Goal: Information Seeking & Learning: Find specific fact

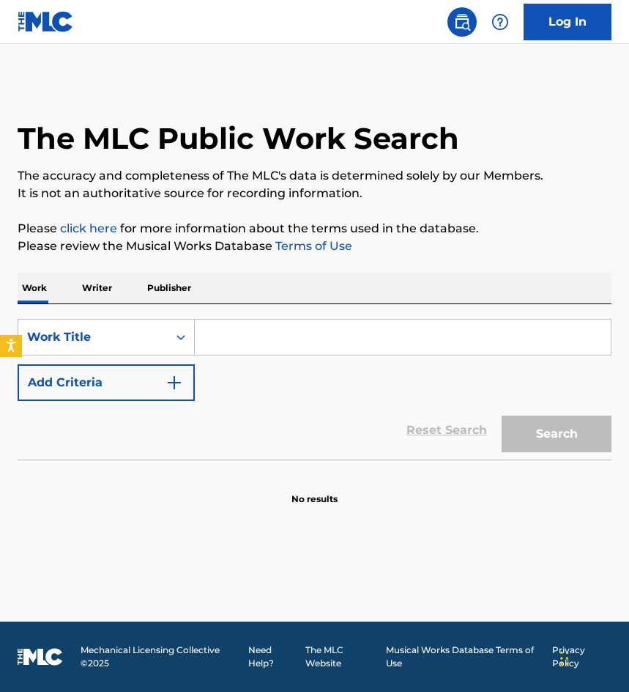
click at [556, 32] on link "Log In" at bounding box center [568, 22] width 88 height 37
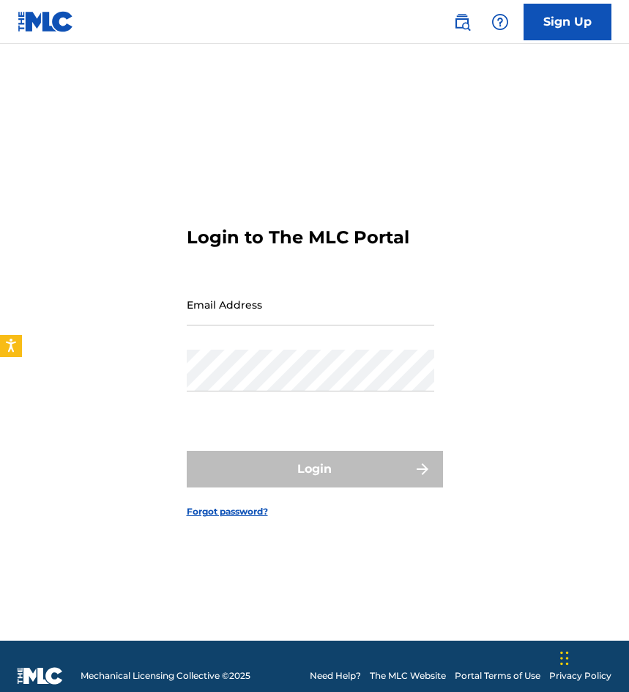
click at [314, 304] on input "Email Address" at bounding box center [311, 305] width 248 height 42
type input "[EMAIL_ADDRESS][DOMAIN_NAME]"
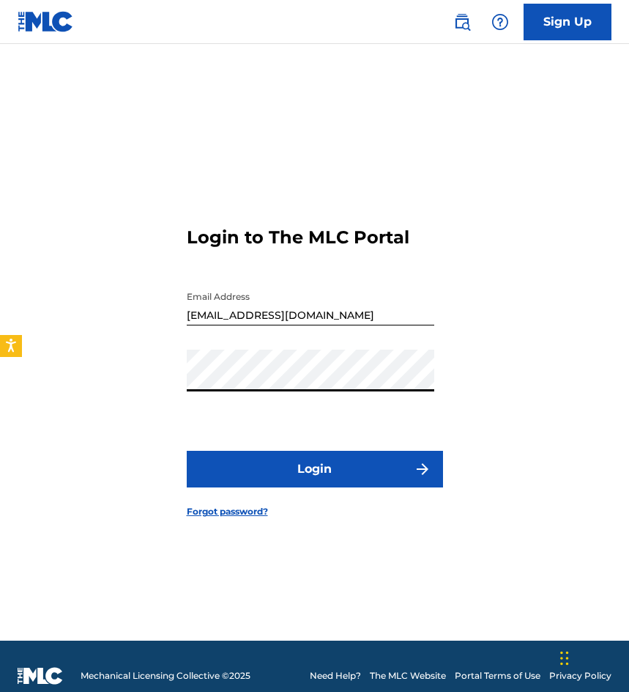
click at [187, 451] on button "Login" at bounding box center [315, 469] width 256 height 37
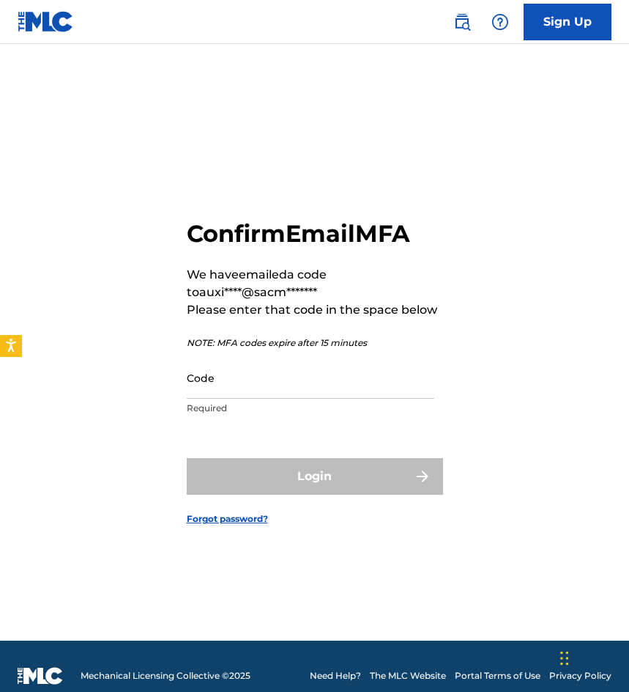
click at [271, 399] on div "Code Required" at bounding box center [311, 390] width 248 height 66
click at [278, 392] on input "Code" at bounding box center [311, 378] width 248 height 42
paste input "937426"
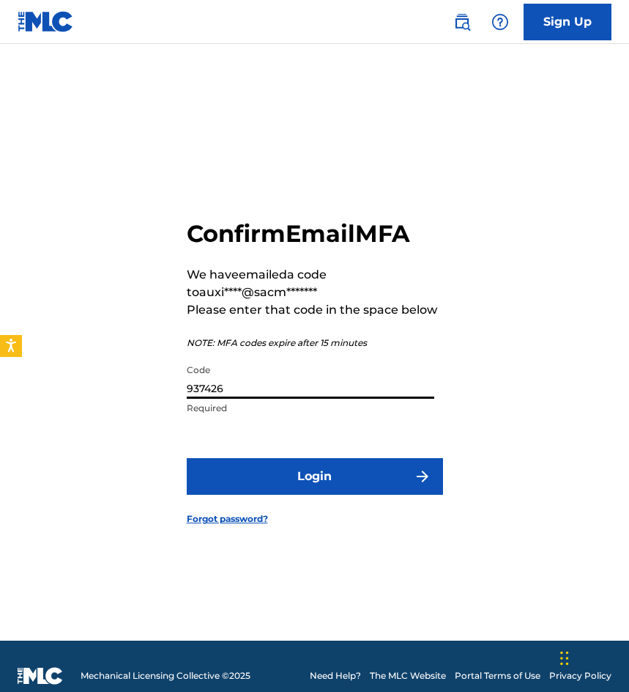
type input "937426"
click at [187, 458] on button "Login" at bounding box center [315, 476] width 256 height 37
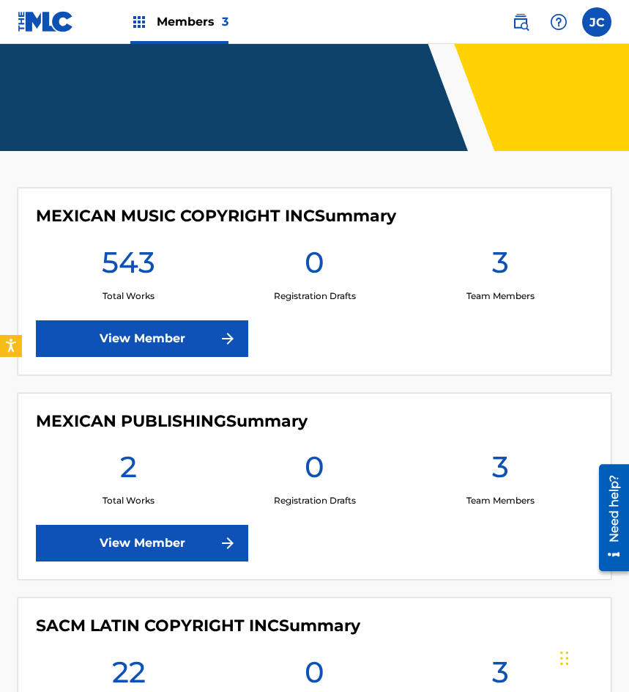
click at [133, 339] on link "View Member" at bounding box center [142, 338] width 213 height 37
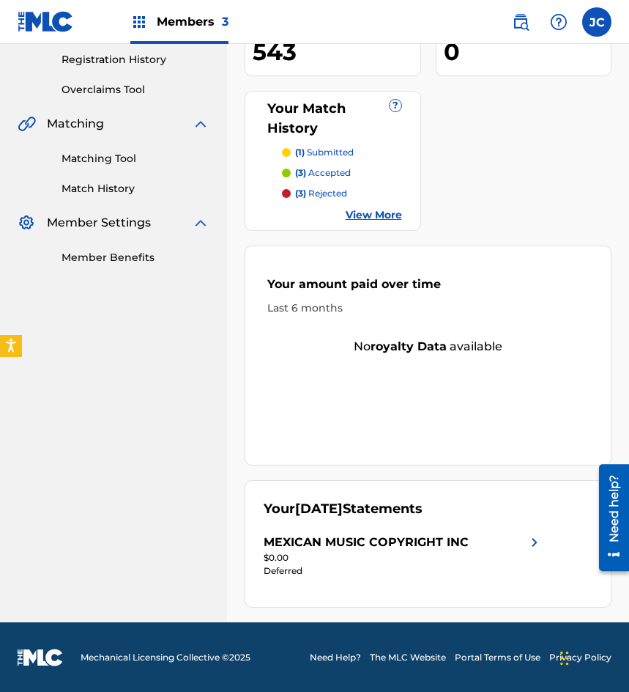
scroll to position [277, 0]
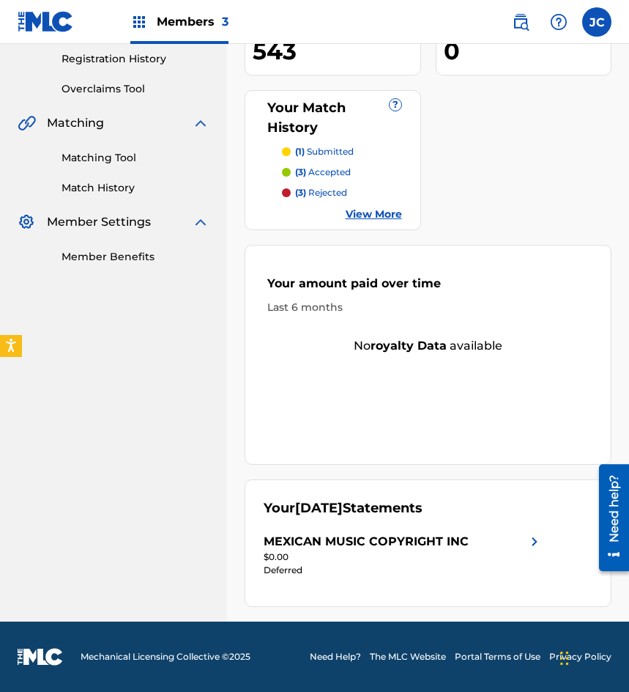
click at [509, 535] on div "MEXICAN MUSIC COPYRIGHT INC" at bounding box center [404, 542] width 280 height 18
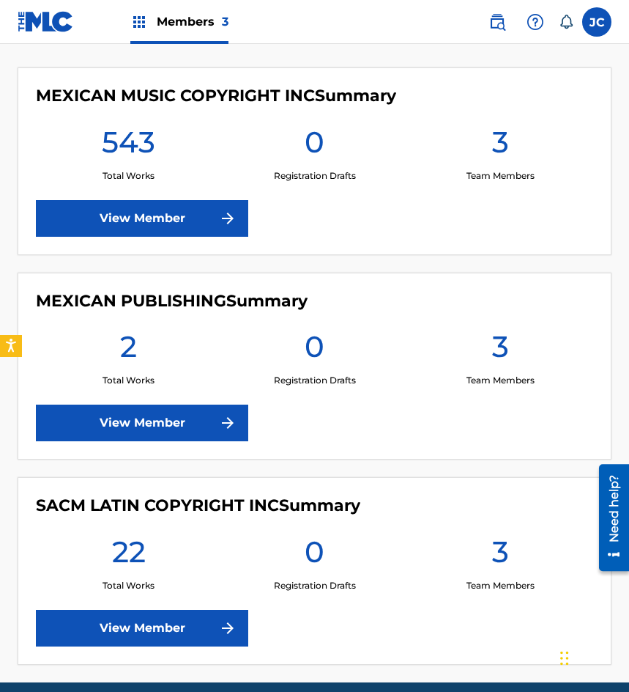
scroll to position [366, 0]
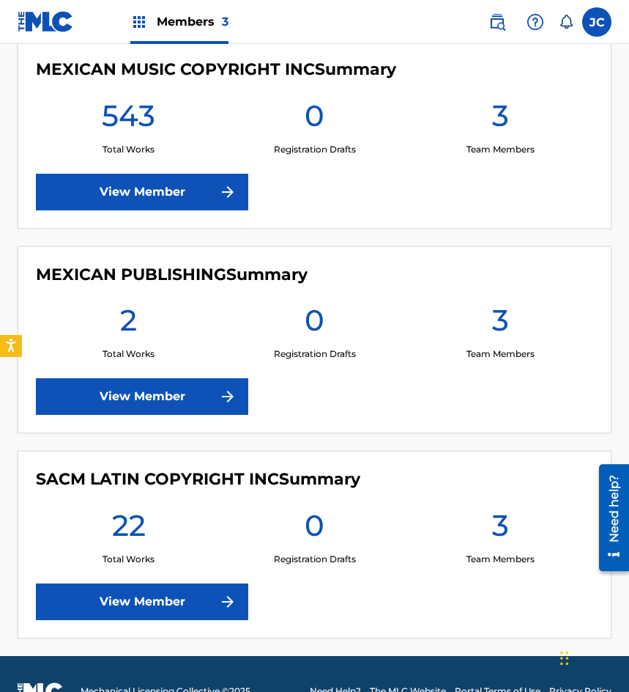
click at [218, 597] on link "View Member" at bounding box center [142, 601] width 213 height 37
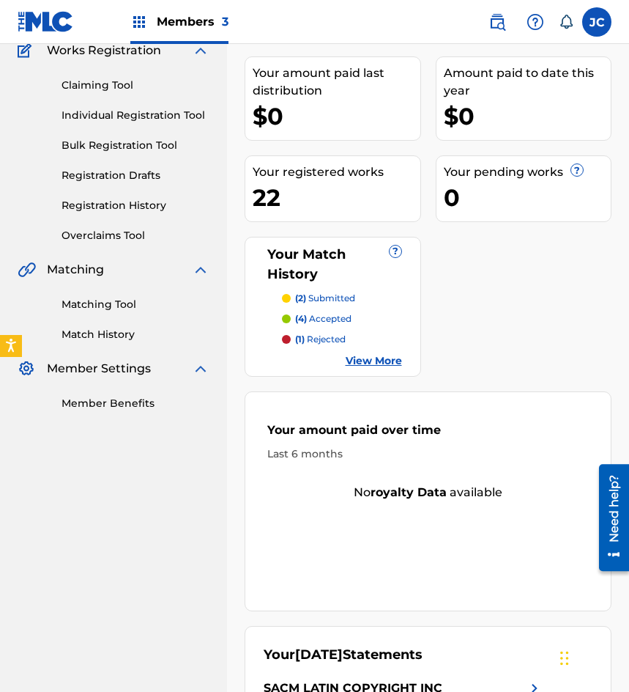
scroll to position [57, 0]
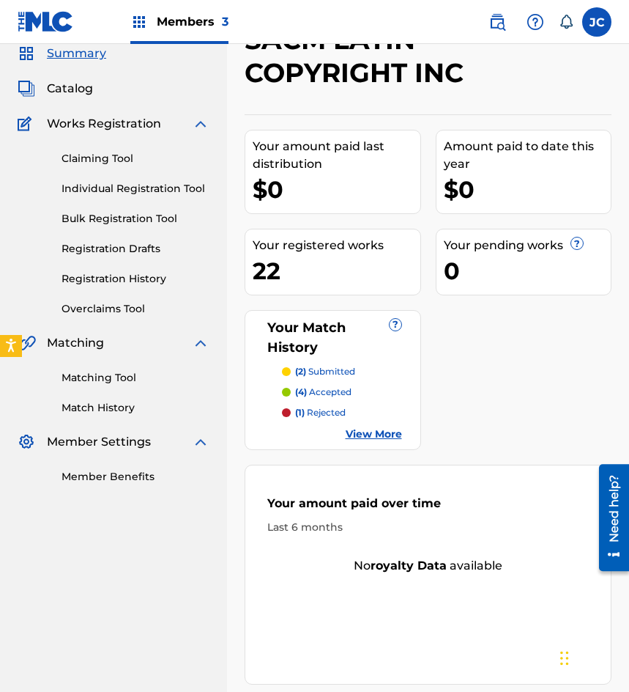
click at [383, 430] on link "View More" at bounding box center [374, 433] width 56 height 15
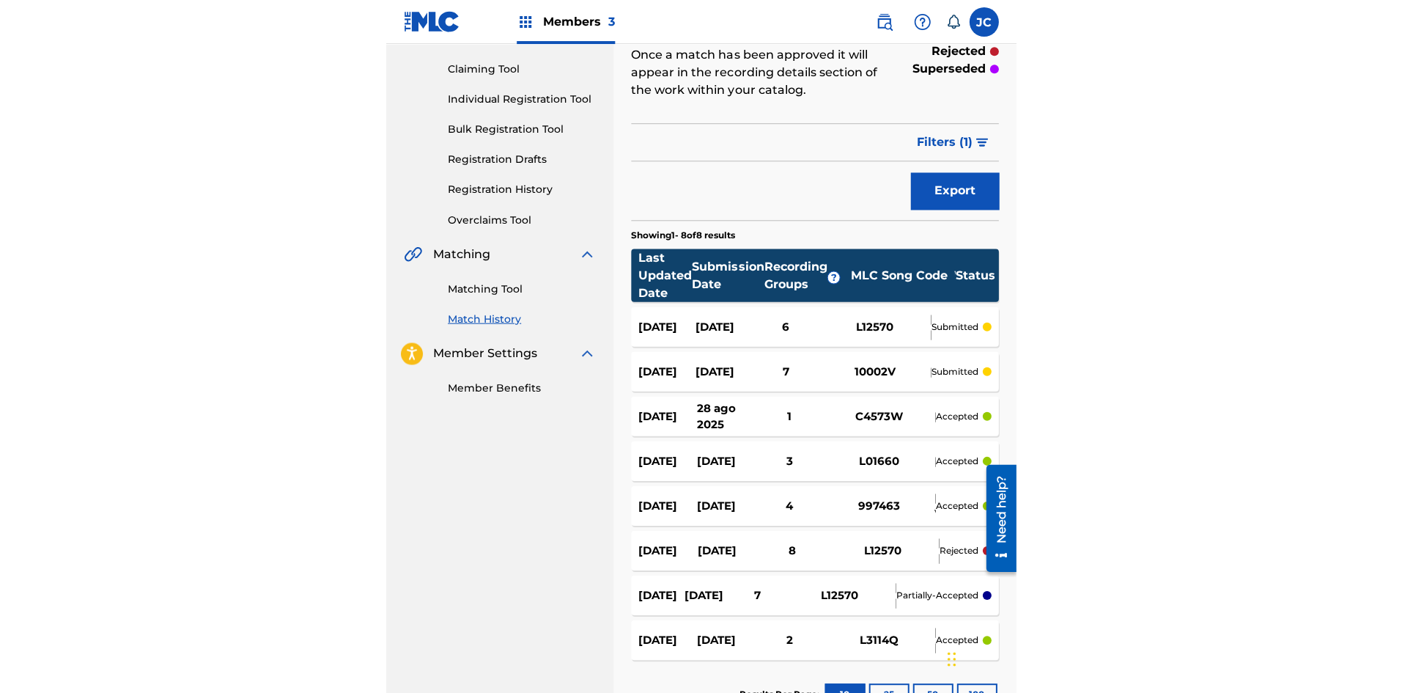
scroll to position [141, 0]
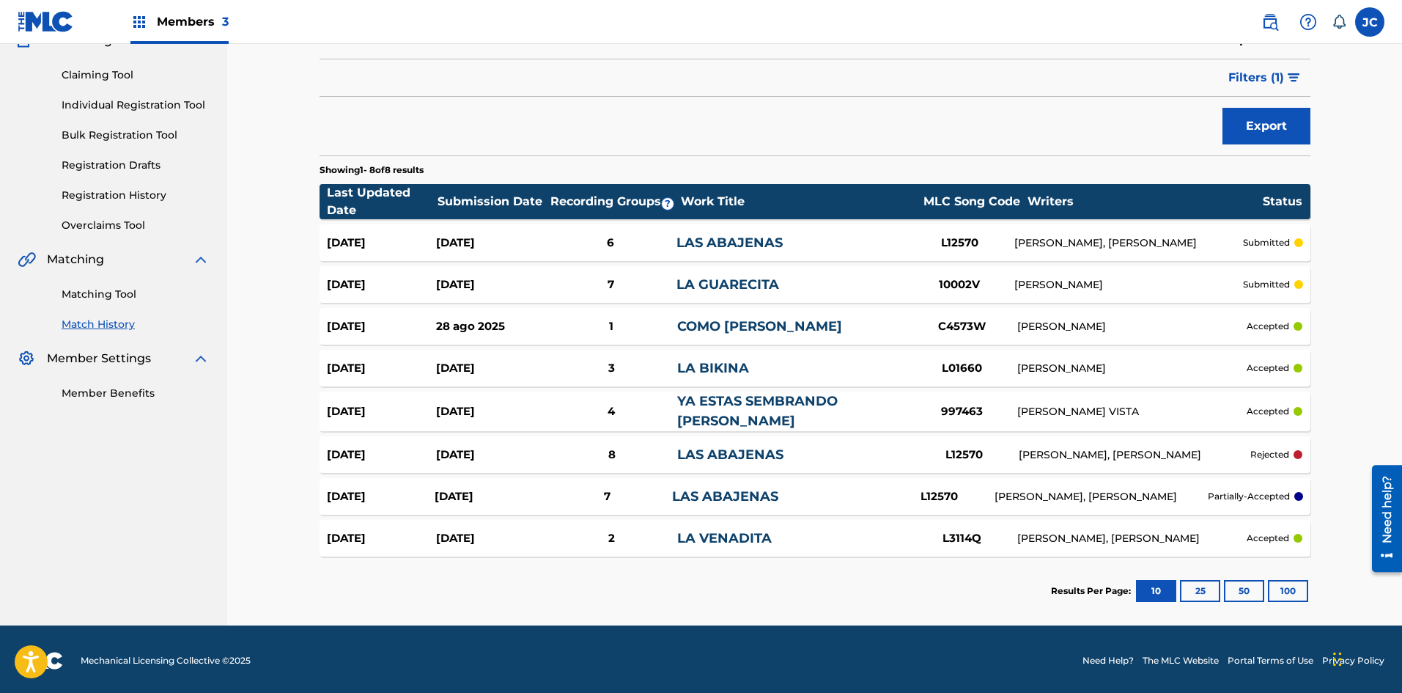
click at [629, 463] on div "[DATE] [DATE] 8 LAS ABAJENAS L12570 [PERSON_NAME], [PERSON_NAME] rejected" at bounding box center [815, 454] width 991 height 37
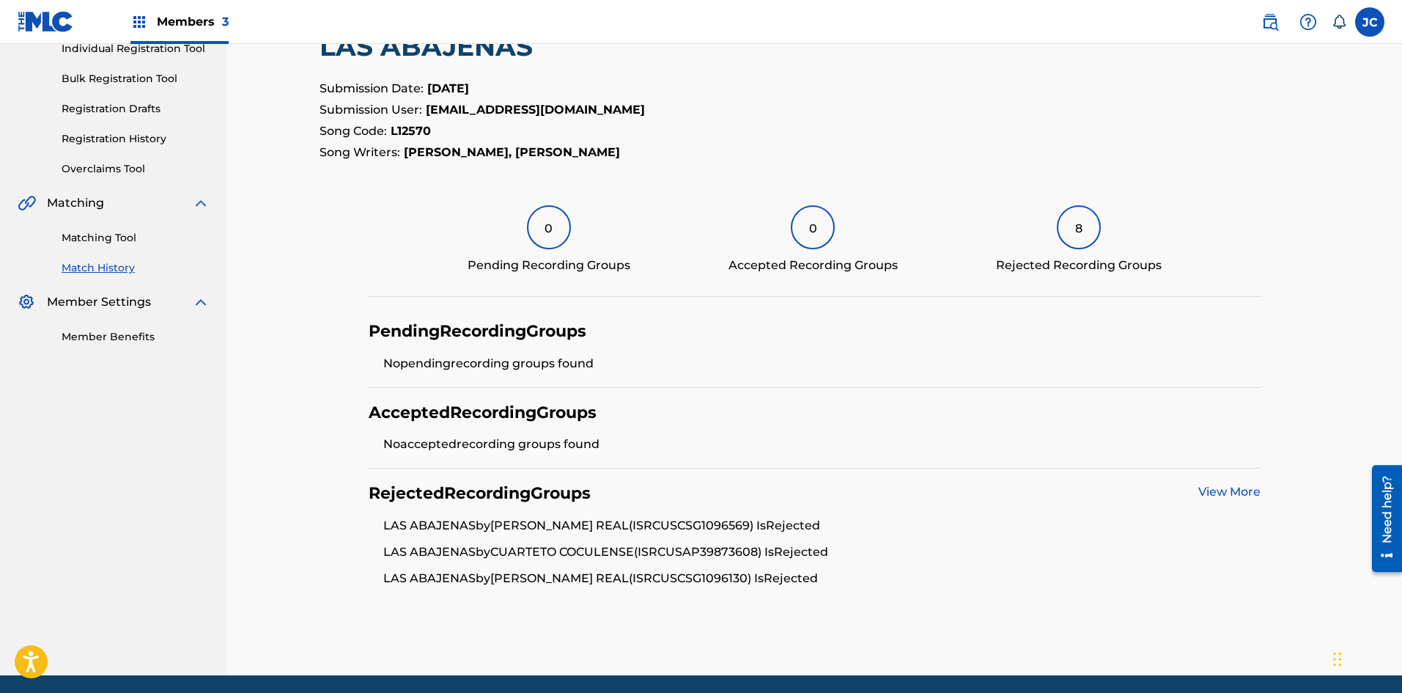
scroll to position [250, 0]
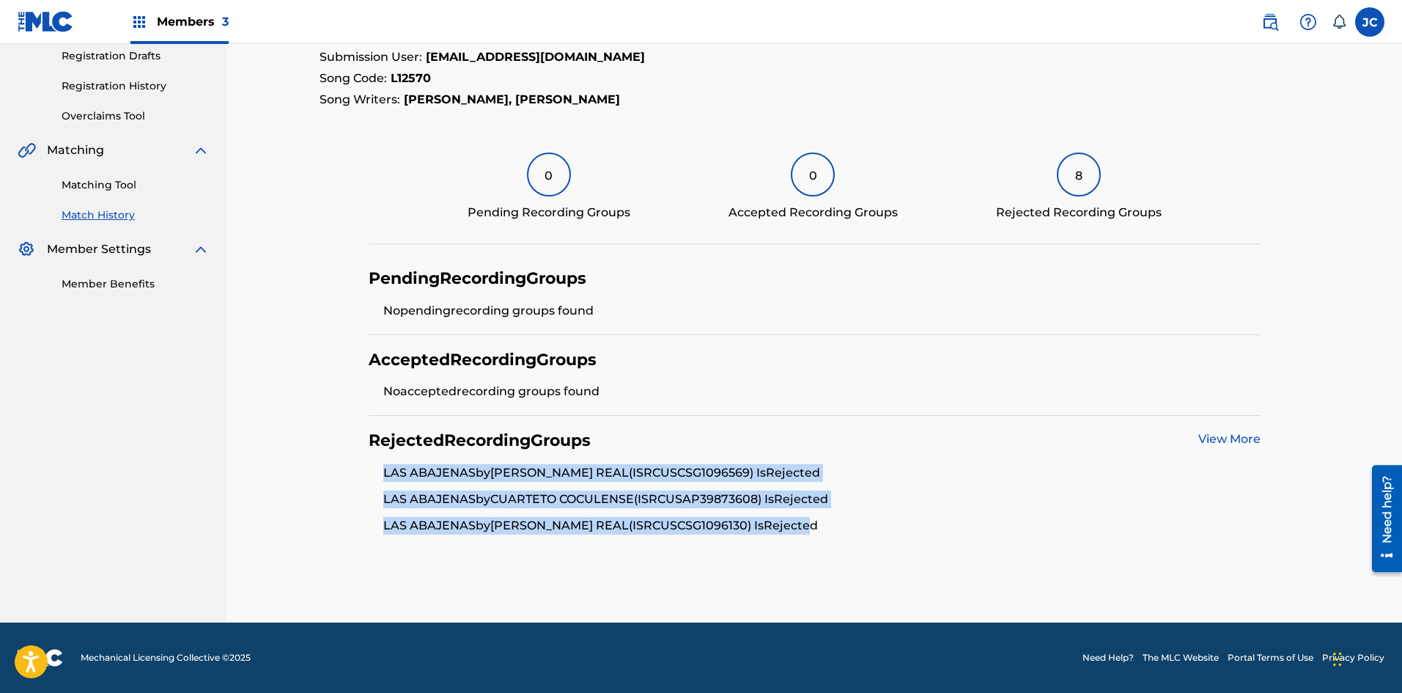
drag, startPoint x: 422, startPoint y: 481, endPoint x: 861, endPoint y: 547, distance: 443.8
click at [629, 543] on div "Rejected Recording Groups View More LAS ABAJENAS by [PERSON_NAME] REAL (ISRC US…" at bounding box center [815, 482] width 892 height 133
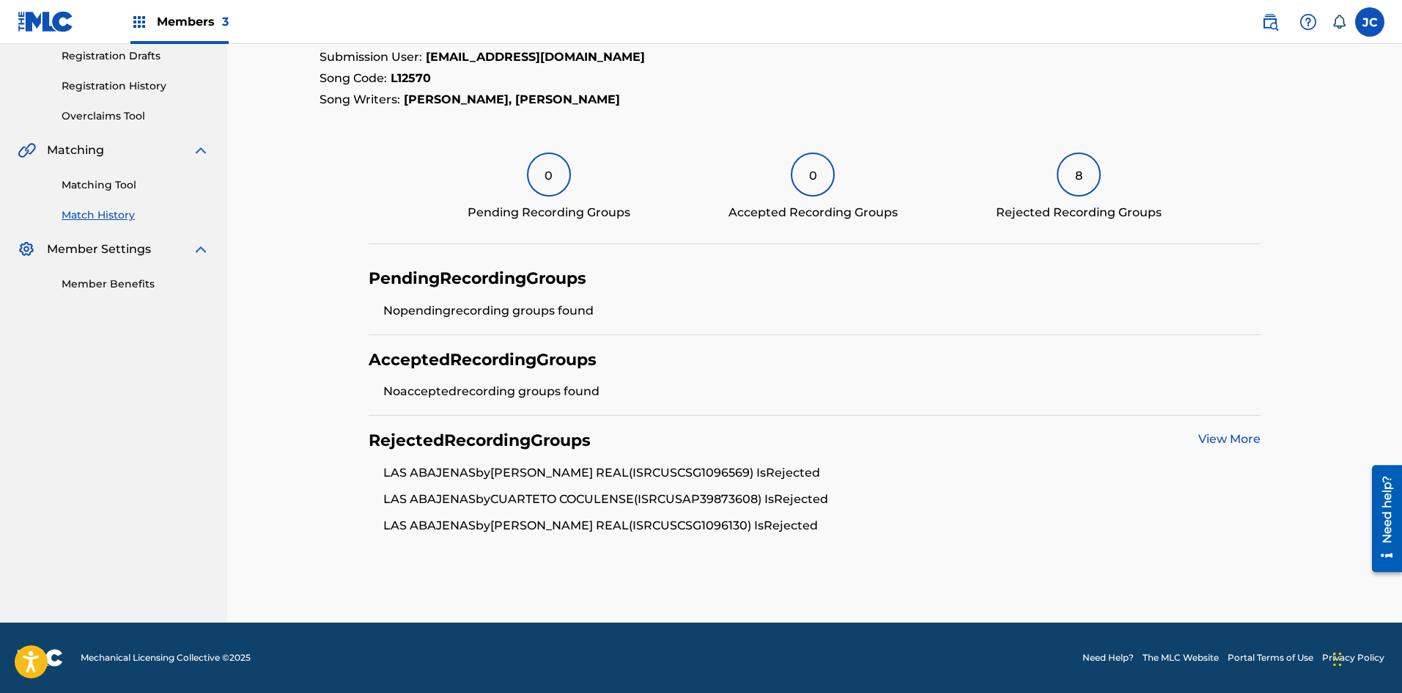
click at [629, 553] on div "< Back Match History - View Submission All recording data featured below has be…" at bounding box center [815, 226] width 1026 height 791
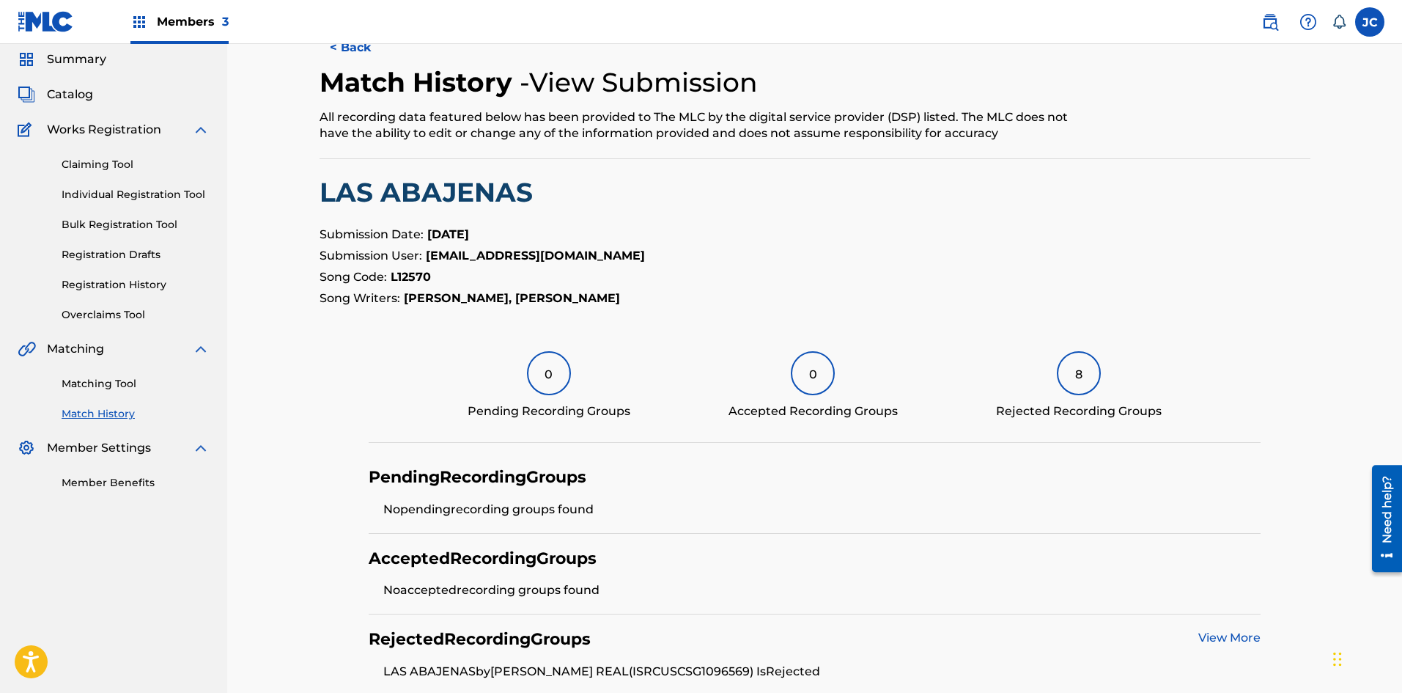
scroll to position [0, 0]
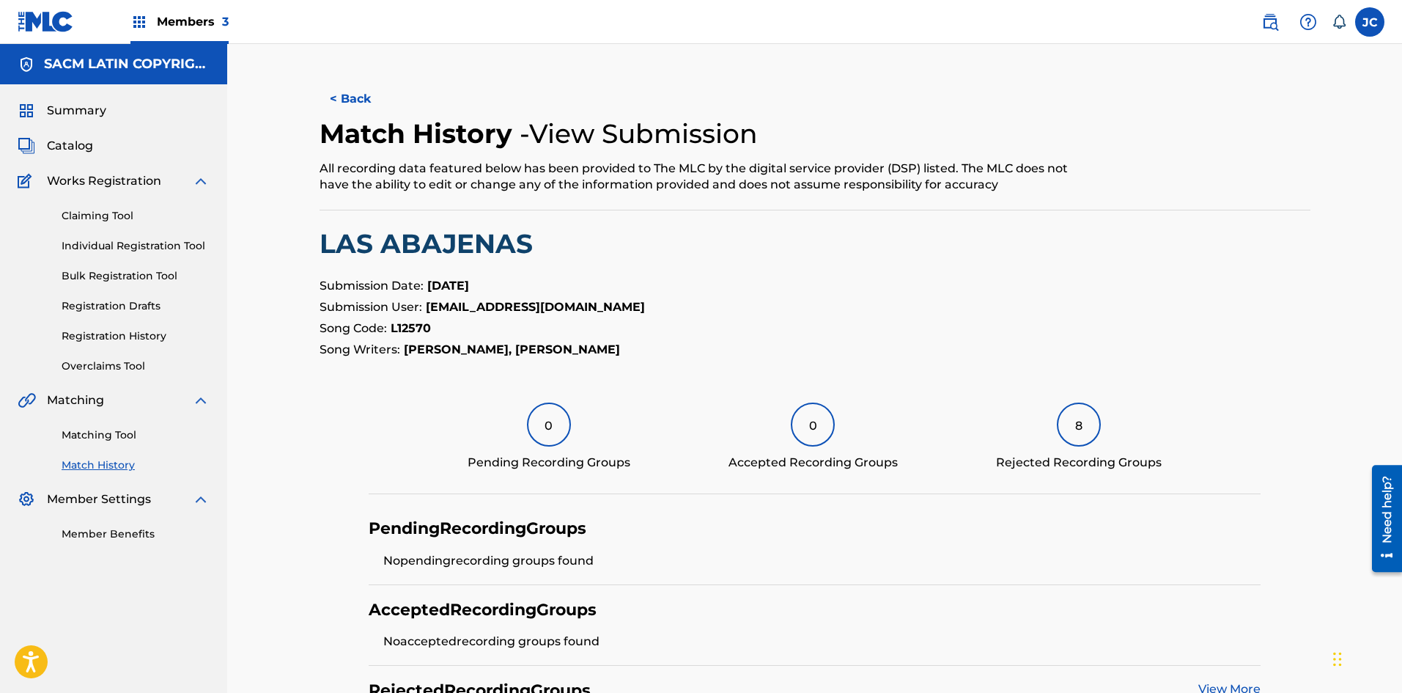
click at [352, 108] on button "< Back" at bounding box center [364, 99] width 88 height 37
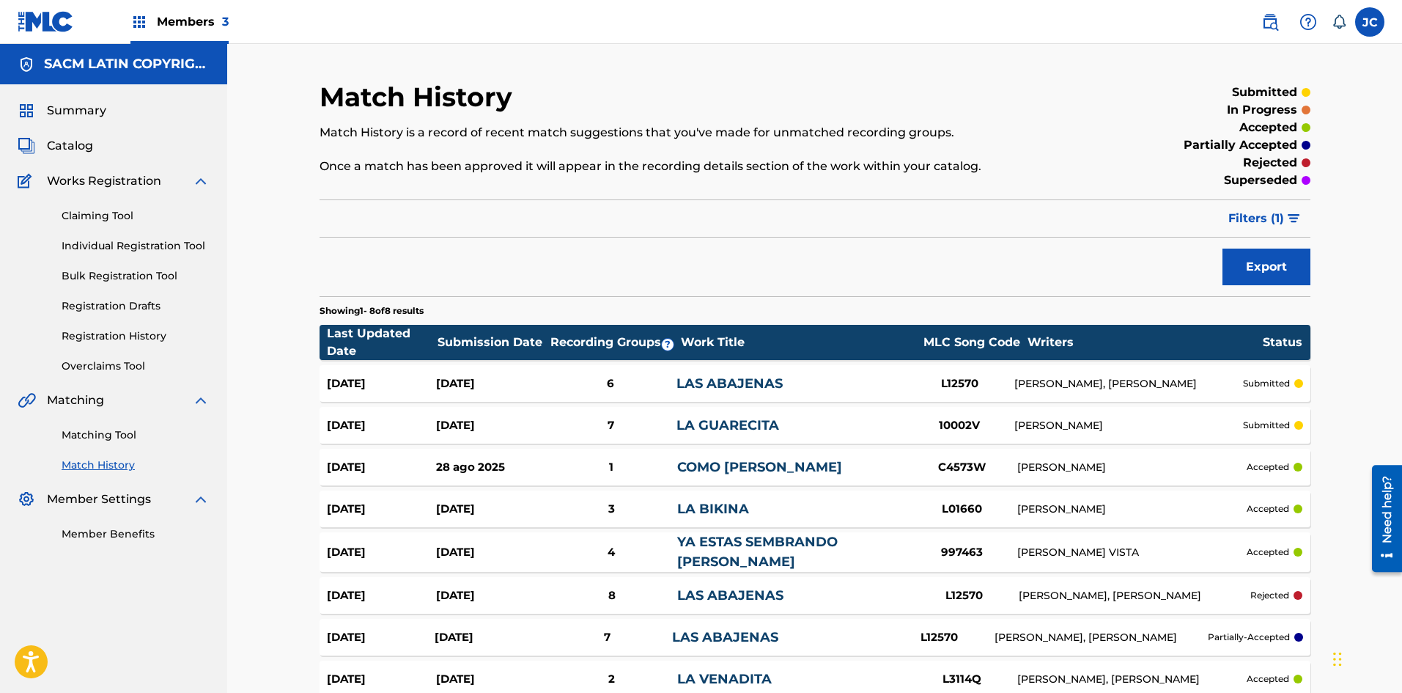
click at [629, 417] on div "7" at bounding box center [610, 425] width 131 height 17
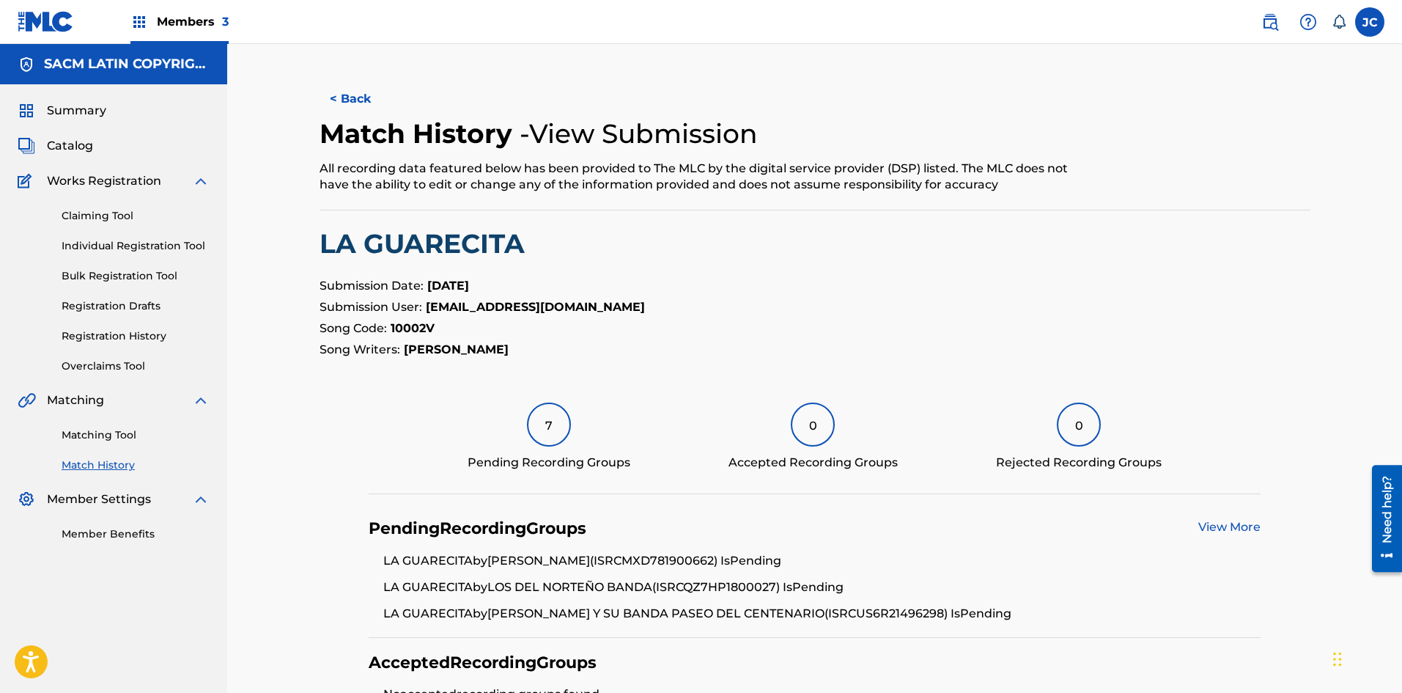
click at [42, 24] on img at bounding box center [46, 21] width 56 height 21
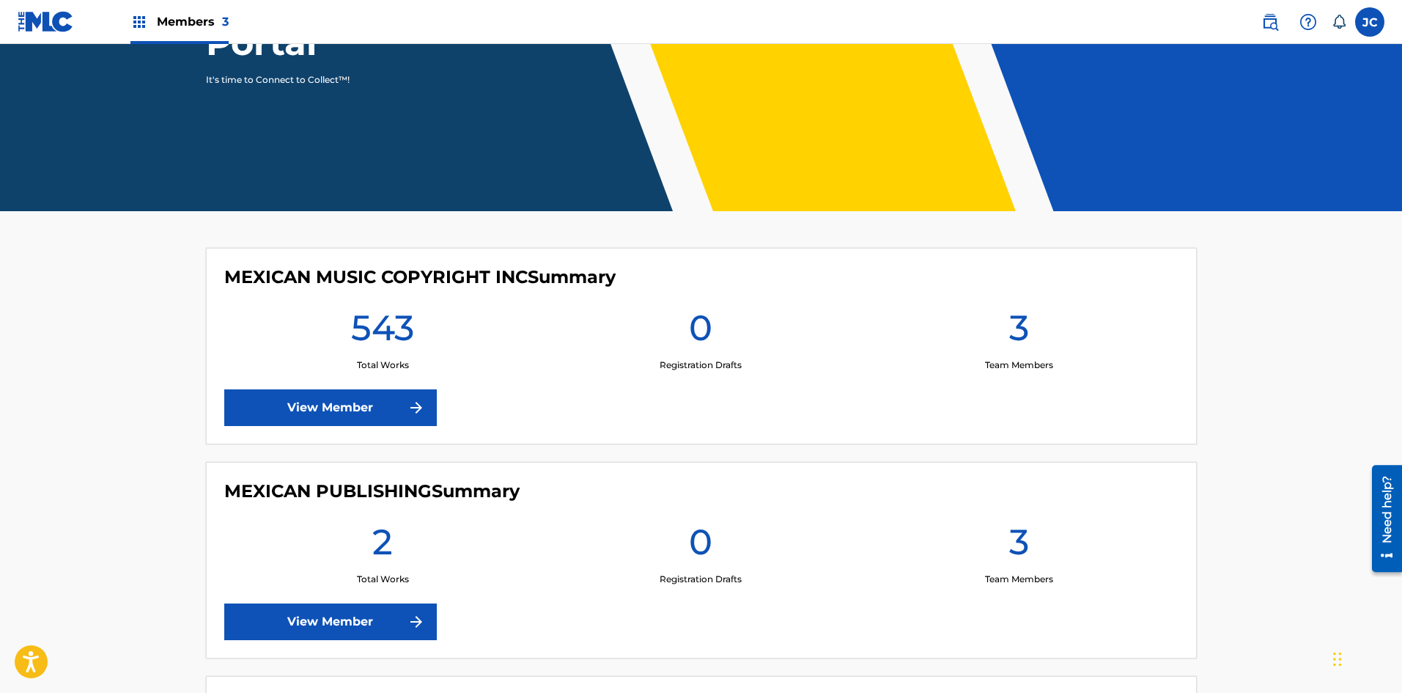
scroll to position [220, 0]
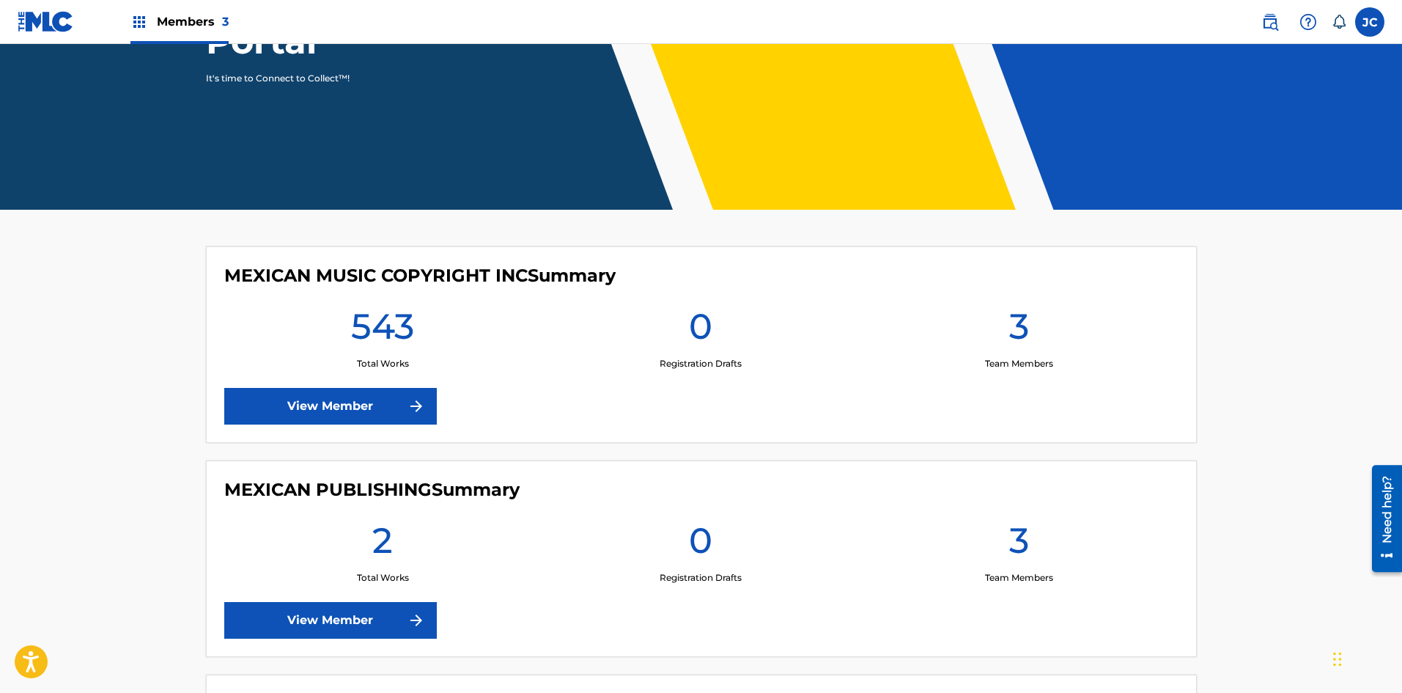
click at [377, 614] on link "View Member" at bounding box center [330, 620] width 213 height 37
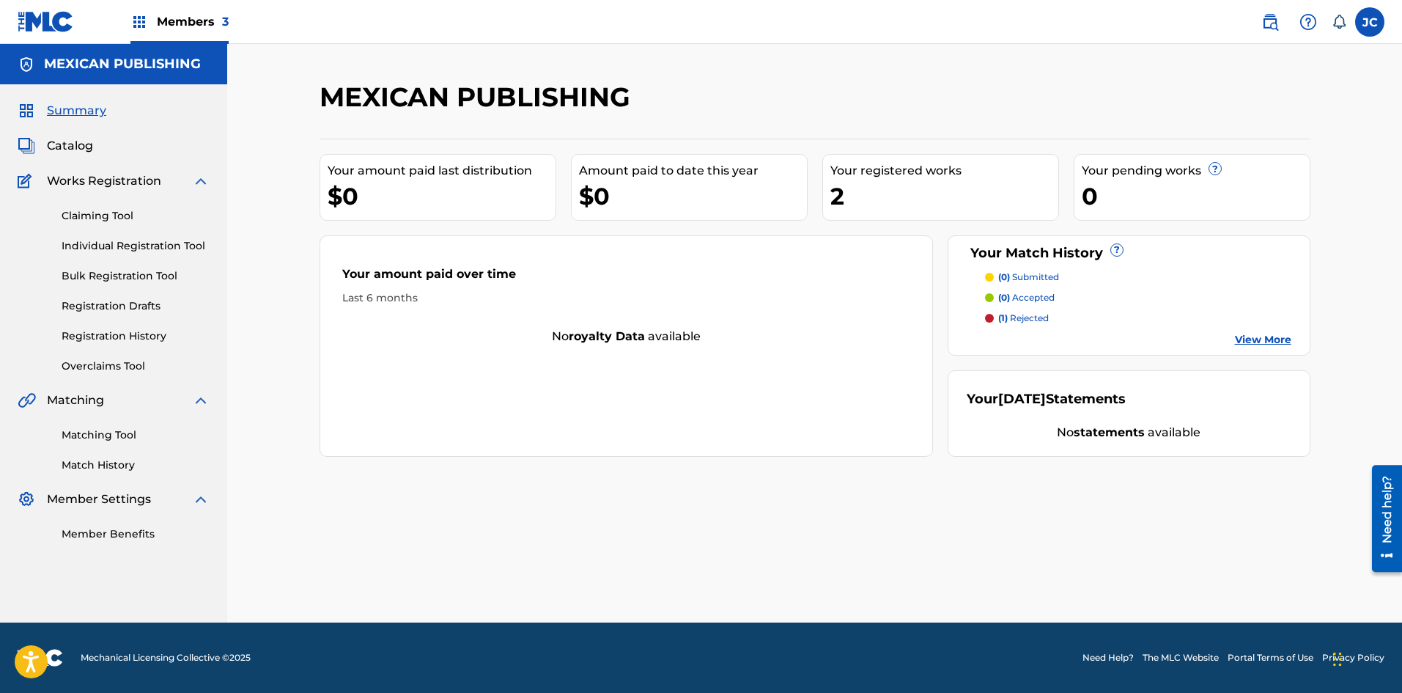
click at [45, 23] on img at bounding box center [46, 21] width 56 height 21
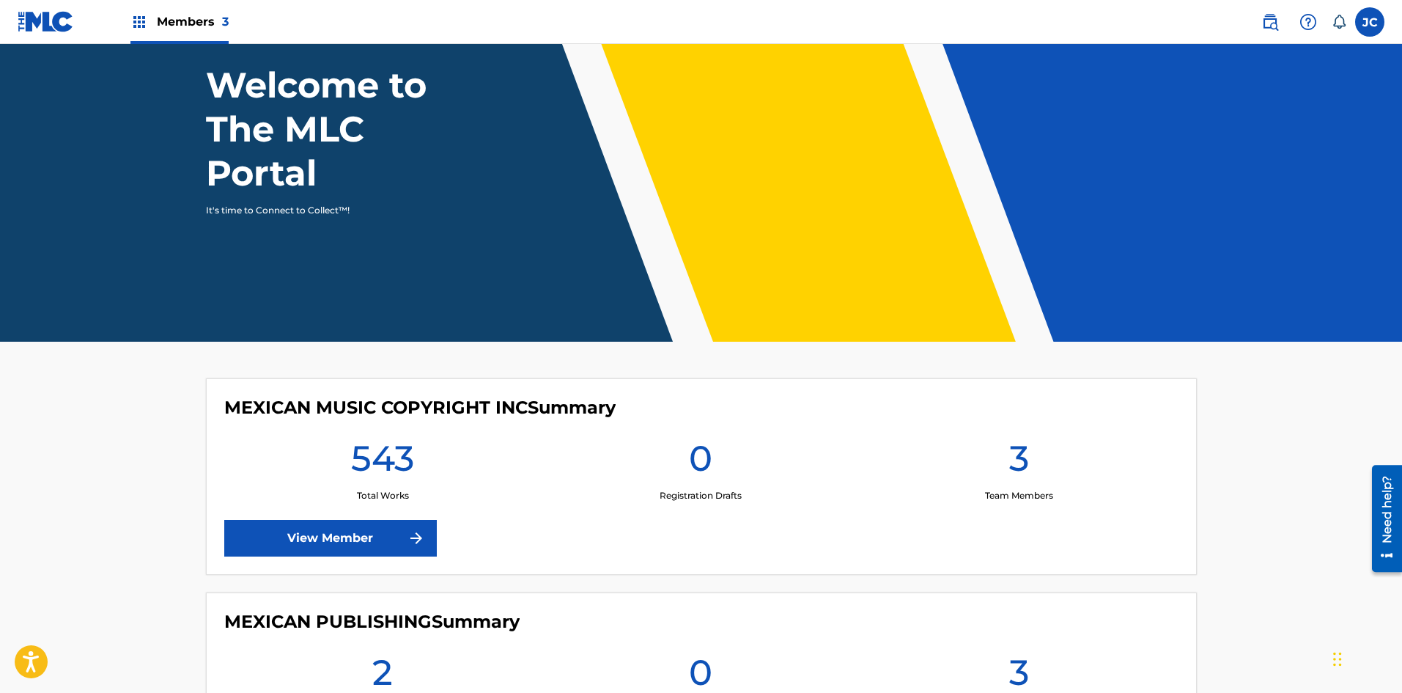
scroll to position [293, 0]
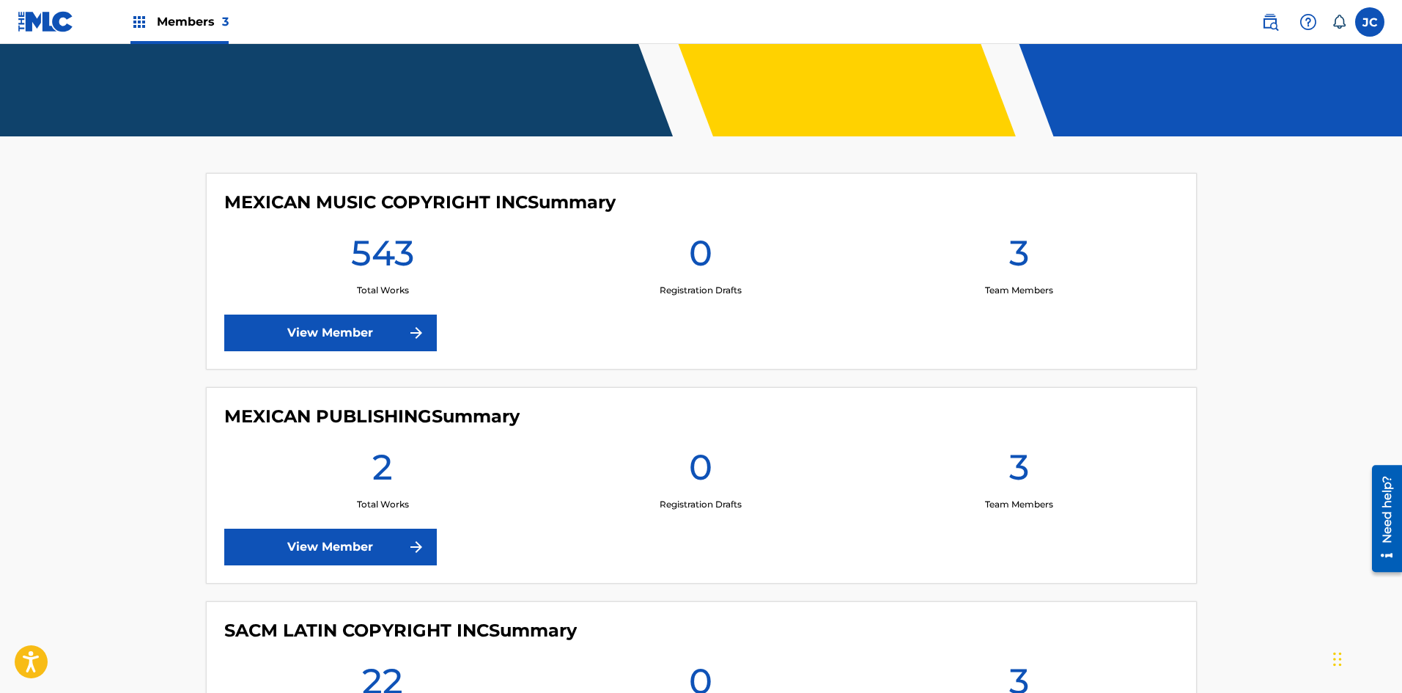
click at [365, 338] on link "View Member" at bounding box center [330, 332] width 213 height 37
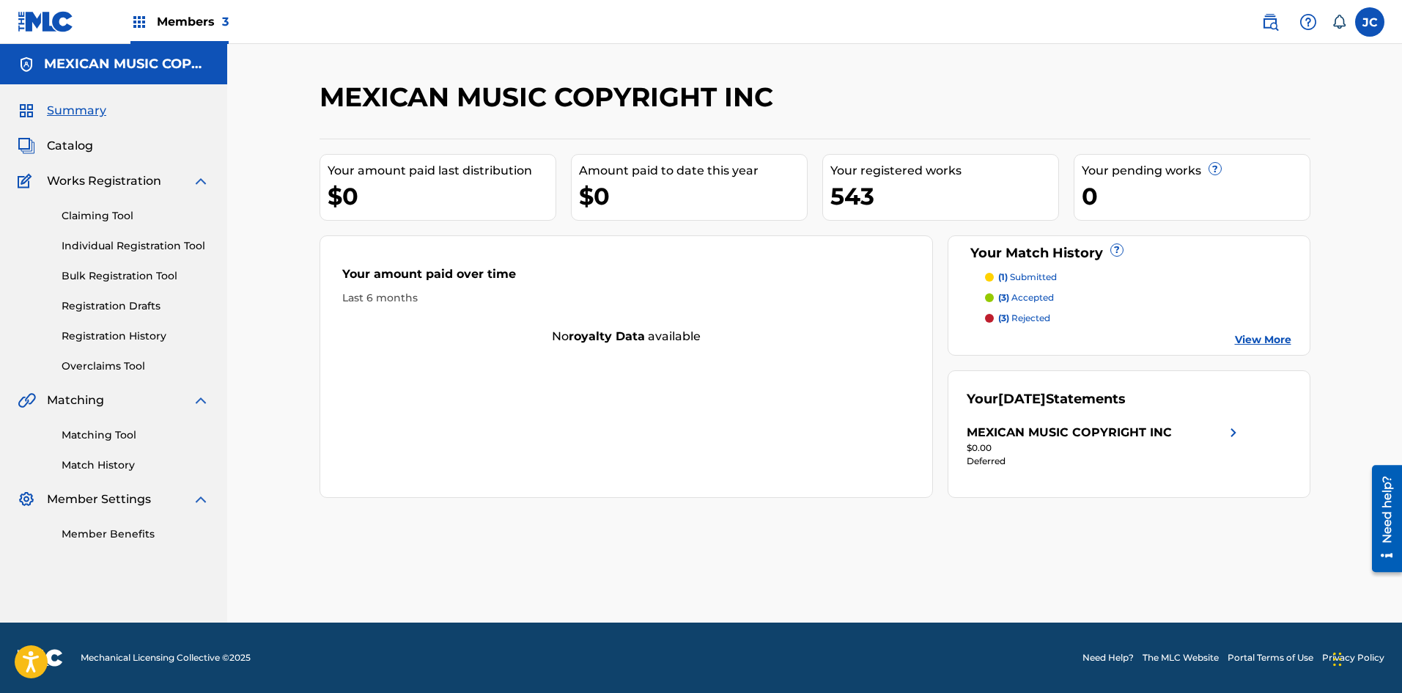
click at [629, 336] on link "View More" at bounding box center [1263, 339] width 56 height 15
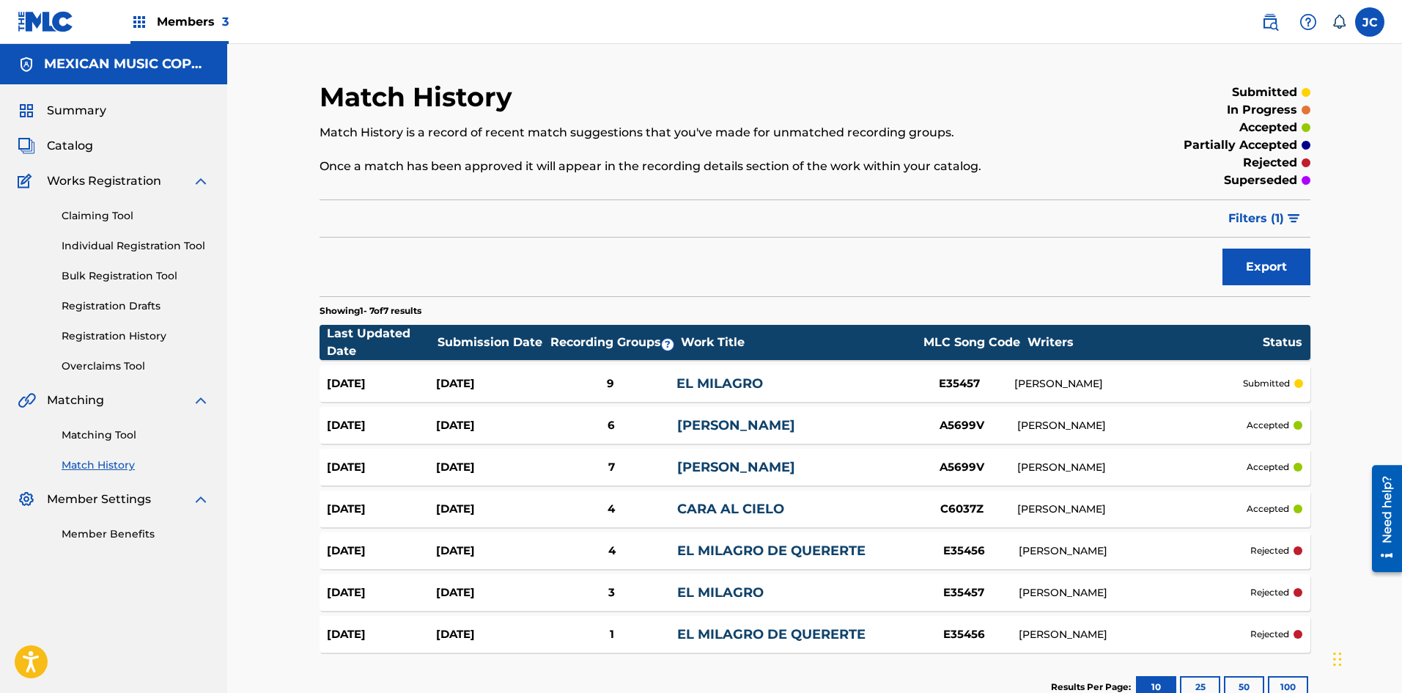
click at [629, 432] on div "[PERSON_NAME]" at bounding box center [792, 426] width 230 height 20
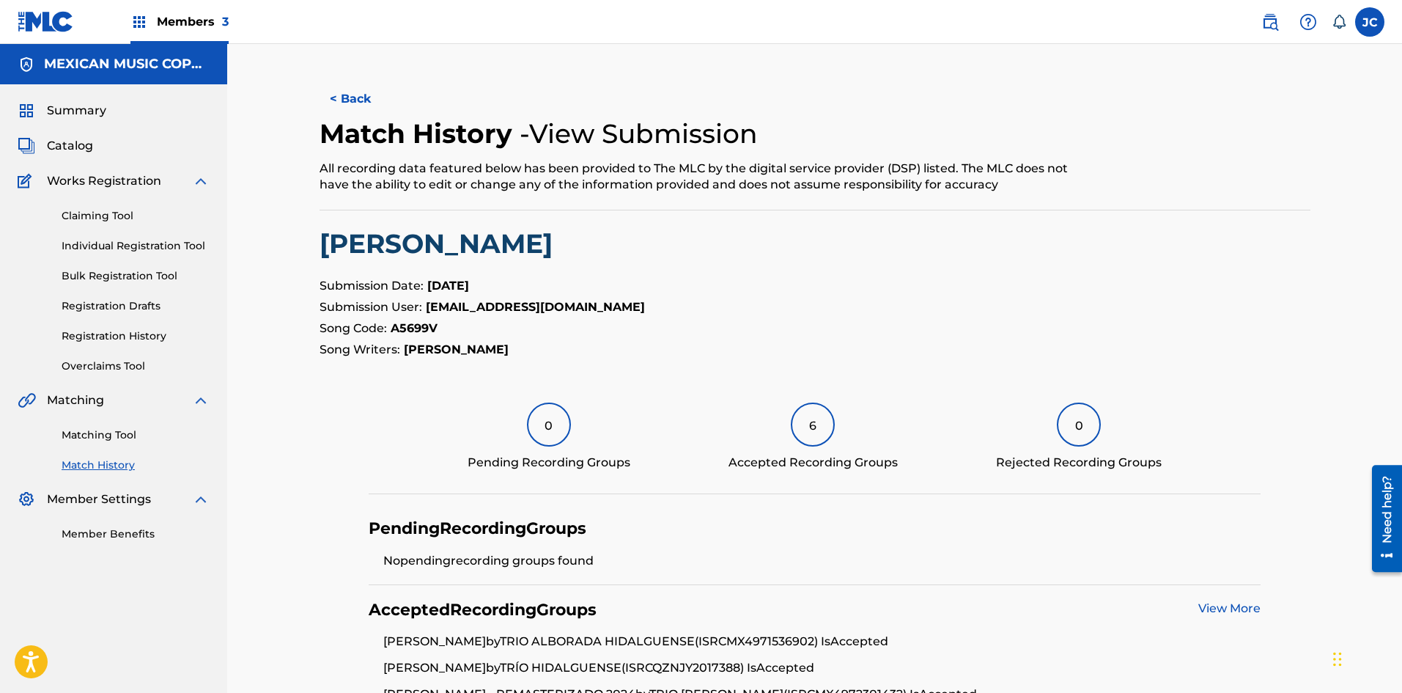
click at [336, 106] on button "< Back" at bounding box center [364, 99] width 88 height 37
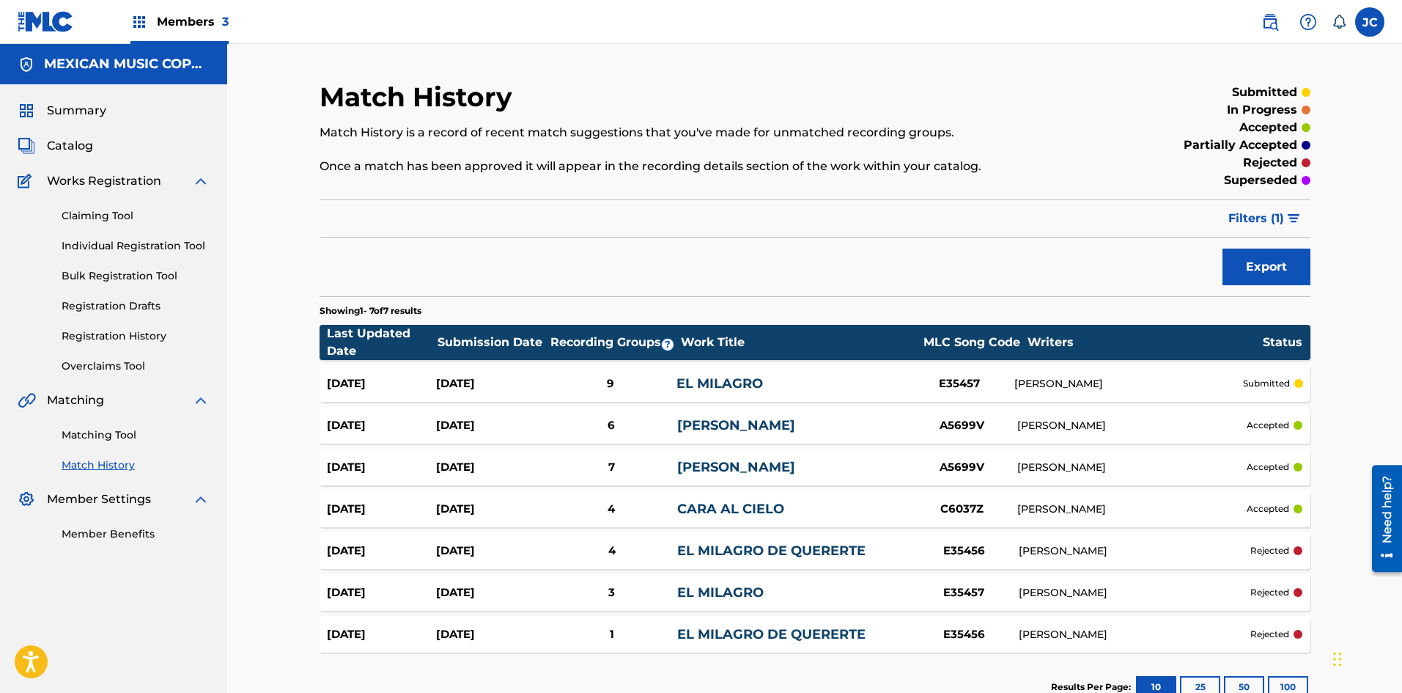
click at [68, 31] on img at bounding box center [46, 21] width 56 height 21
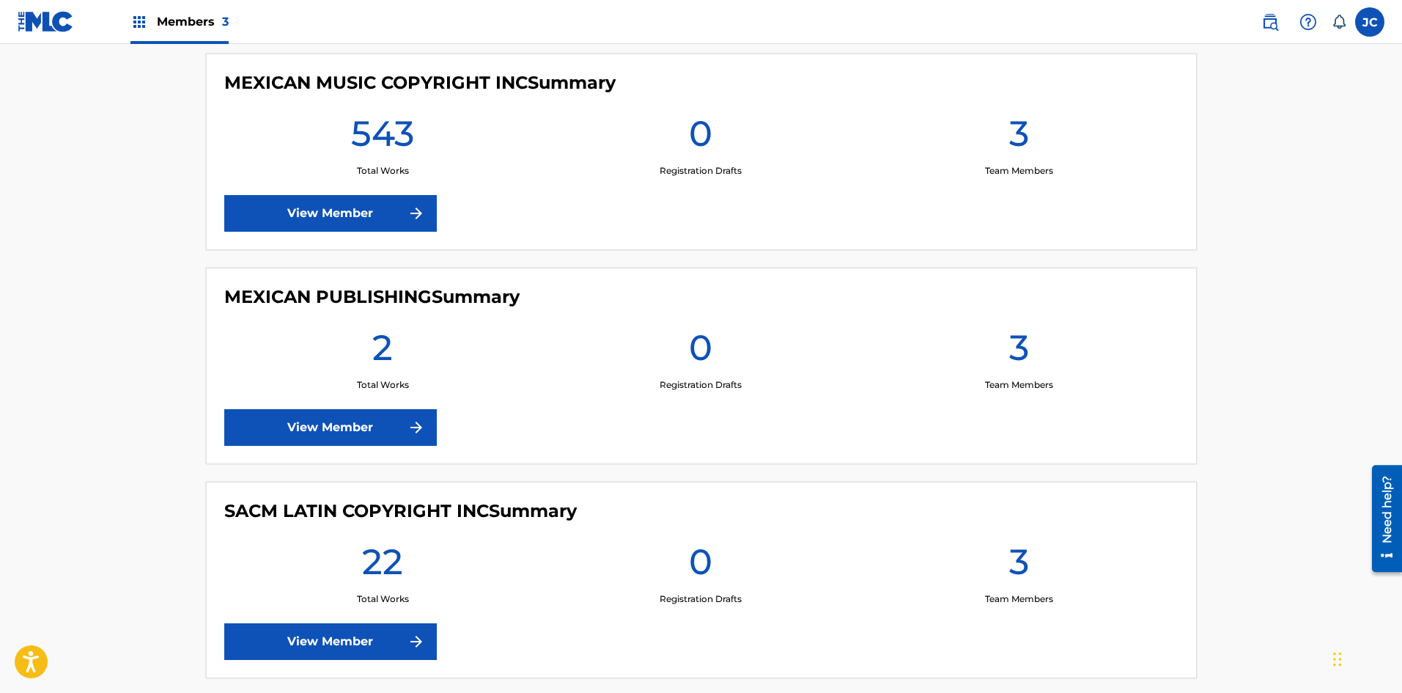
scroll to position [486, 0]
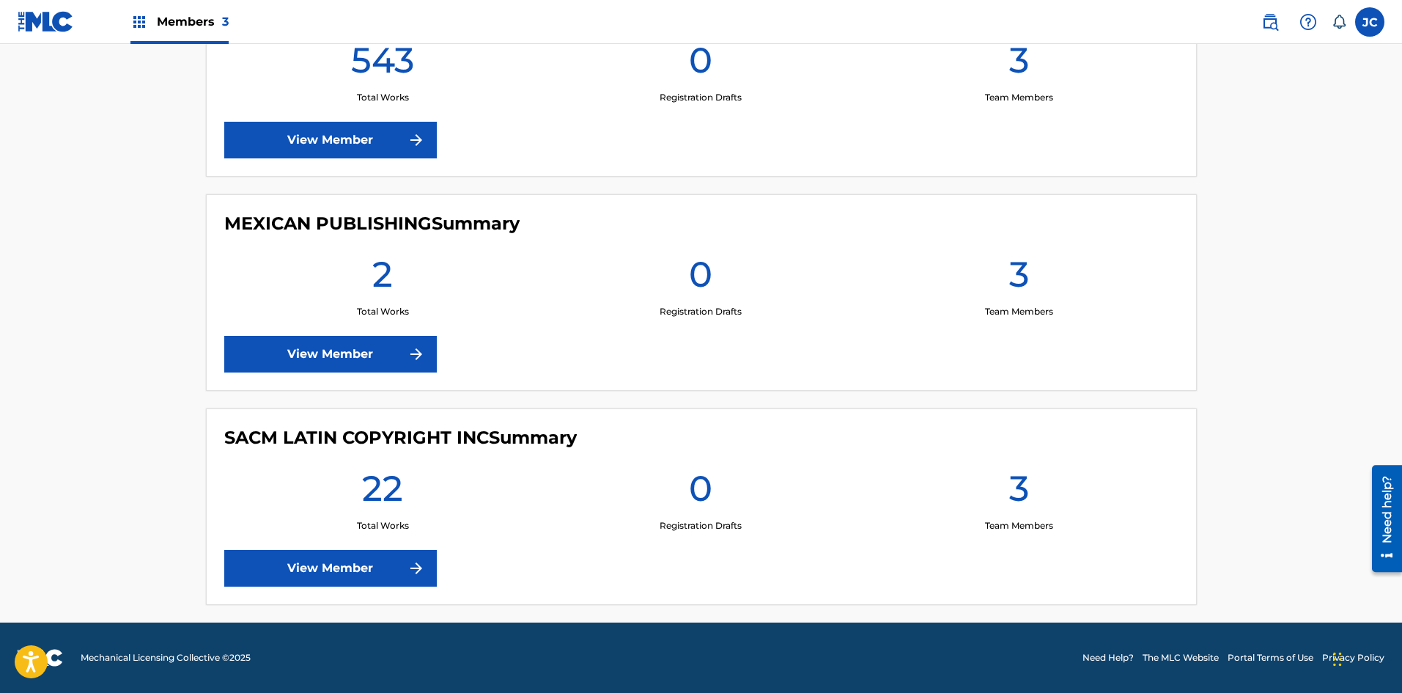
click at [411, 563] on img at bounding box center [416, 568] width 18 height 18
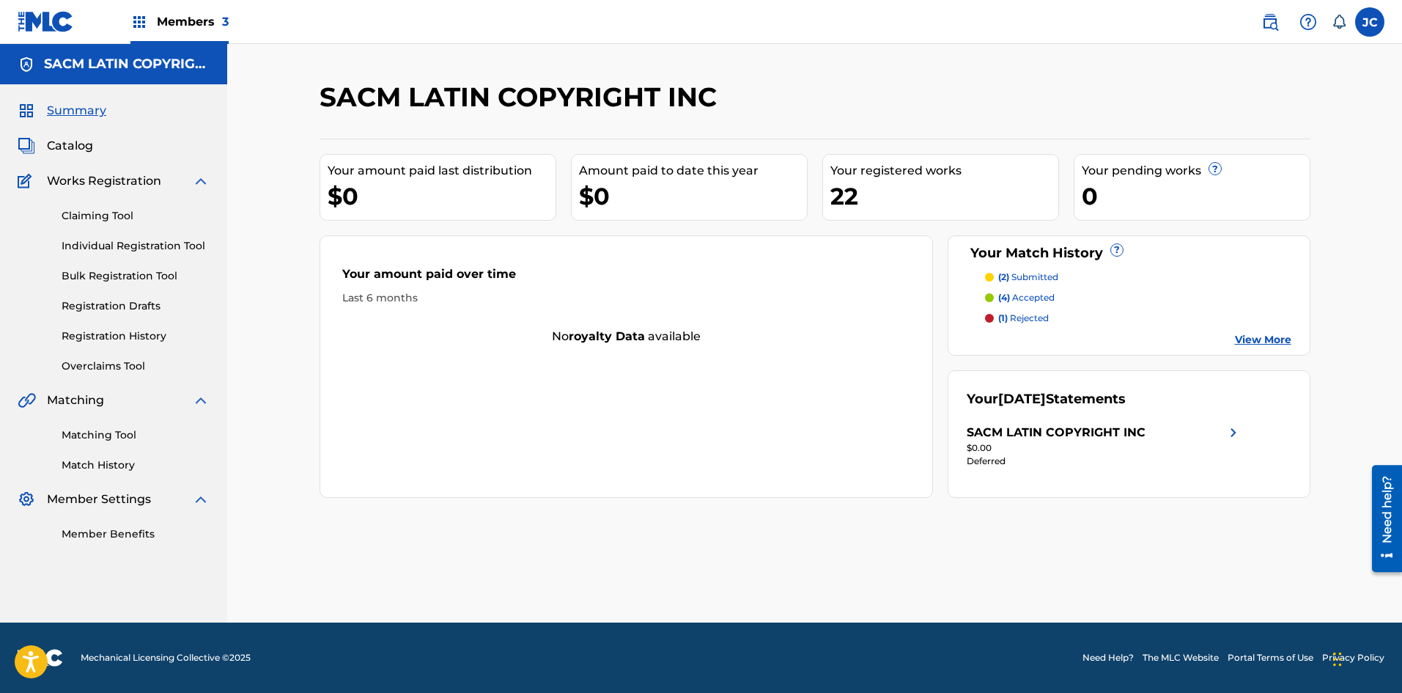
click at [131, 334] on link "Registration History" at bounding box center [136, 335] width 148 height 15
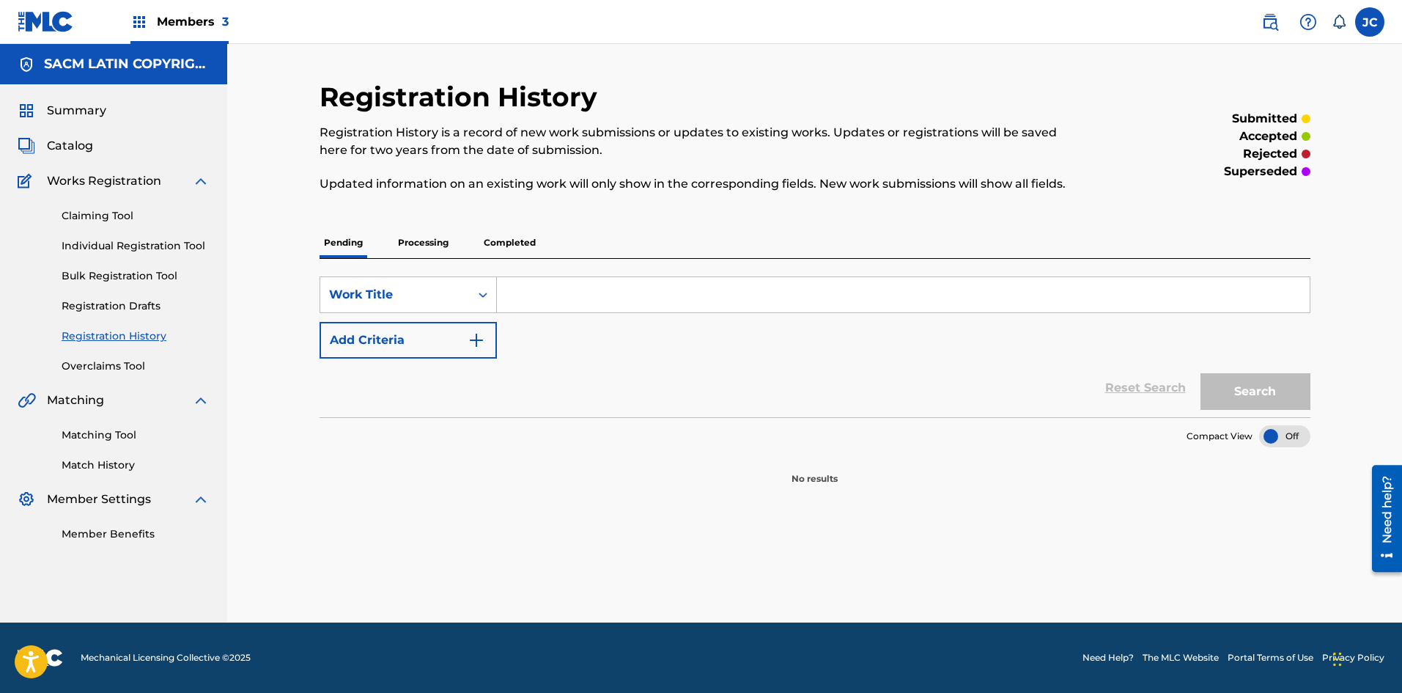
click at [420, 243] on p "Processing" at bounding box center [423, 242] width 59 height 31
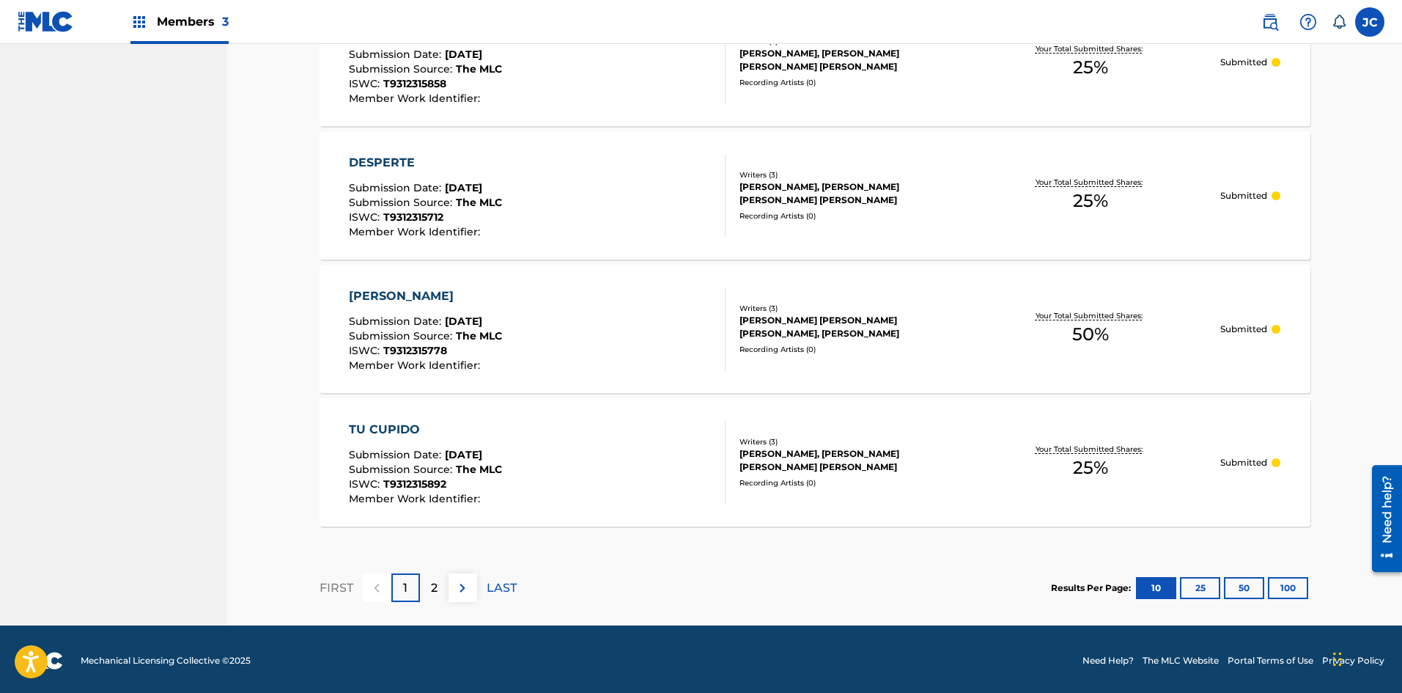
scroll to position [1260, 0]
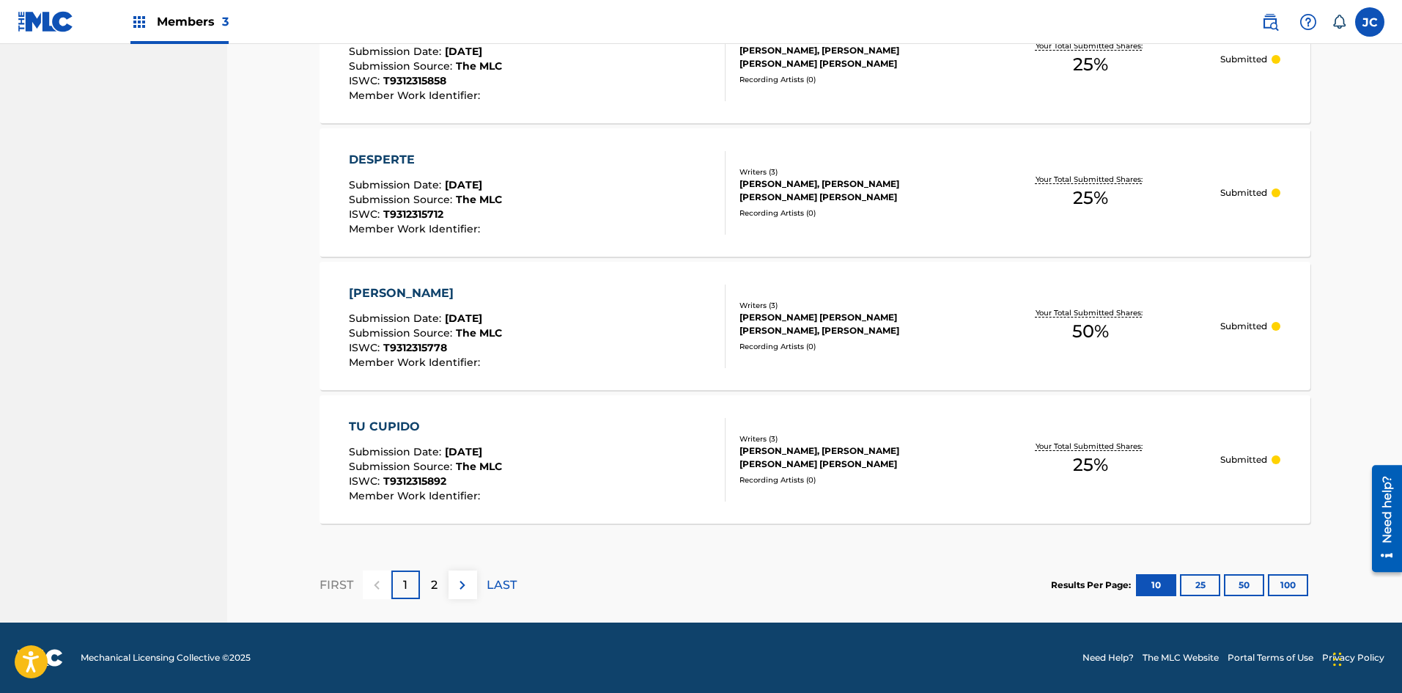
click at [629, 578] on button "25" at bounding box center [1200, 585] width 40 height 22
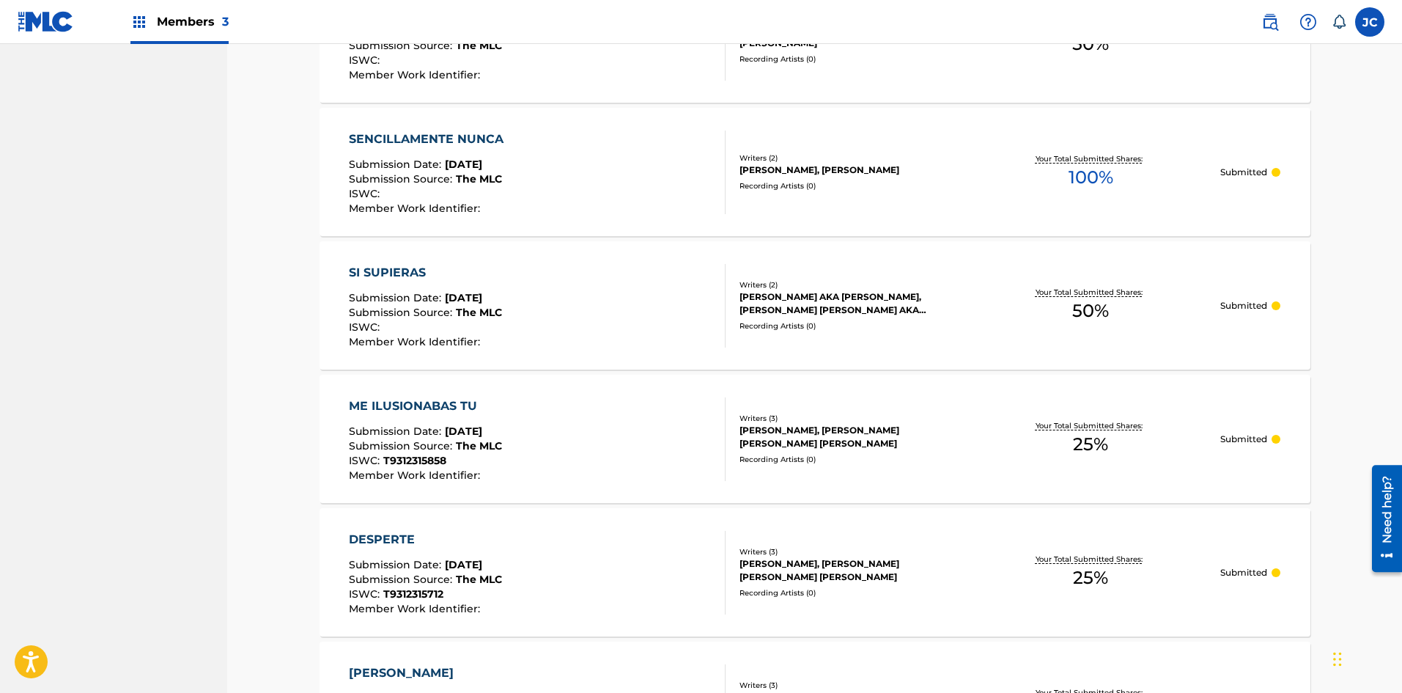
scroll to position [879, 0]
click at [622, 197] on div "SENCILLAMENTE NUNCA Submission Date : [DATE] Submission Source : The MLC ISWC :…" at bounding box center [537, 173] width 377 height 84
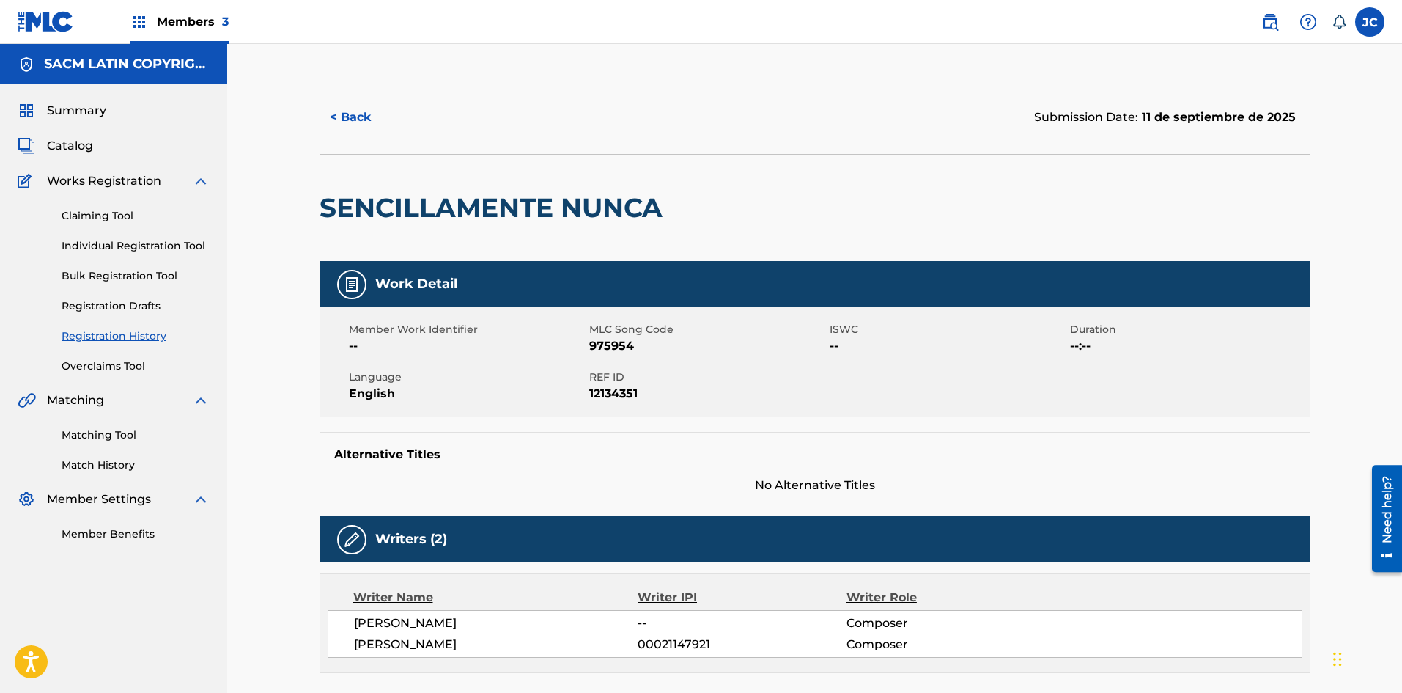
click at [361, 123] on button "< Back" at bounding box center [364, 117] width 88 height 37
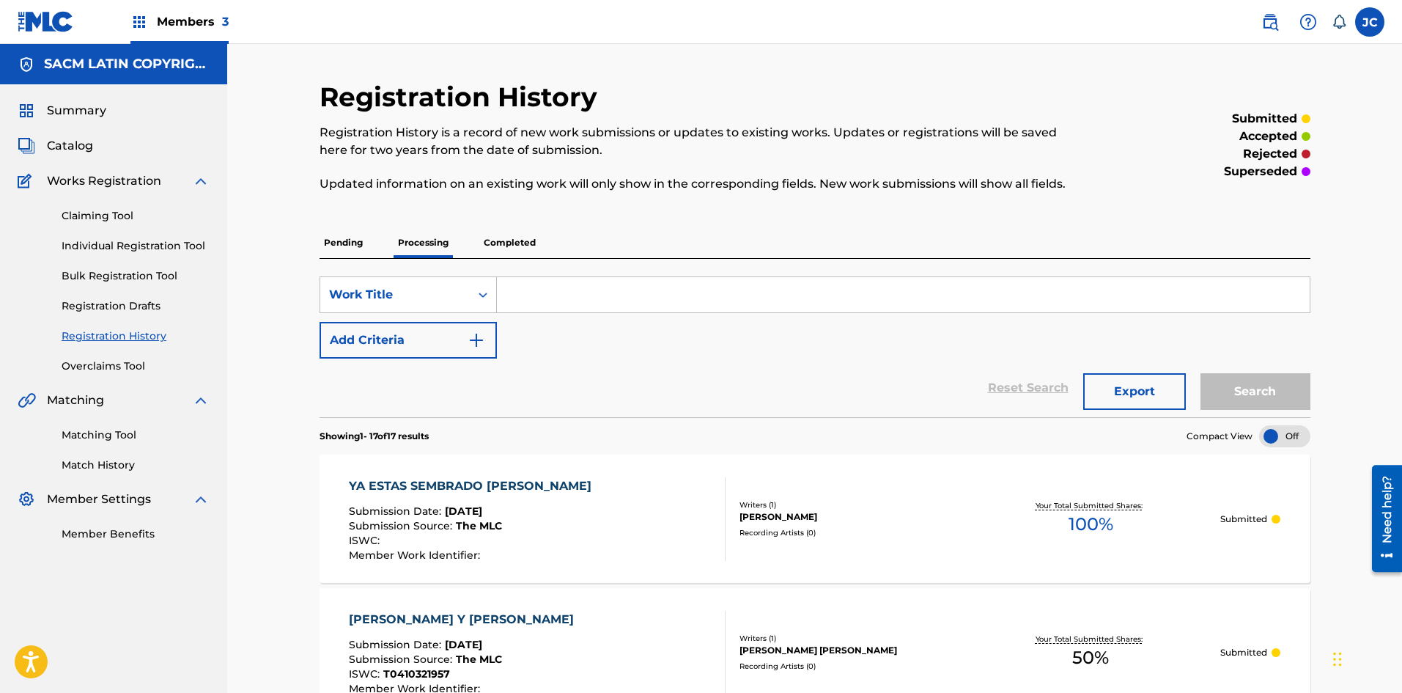
click at [50, 24] on img at bounding box center [46, 21] width 56 height 21
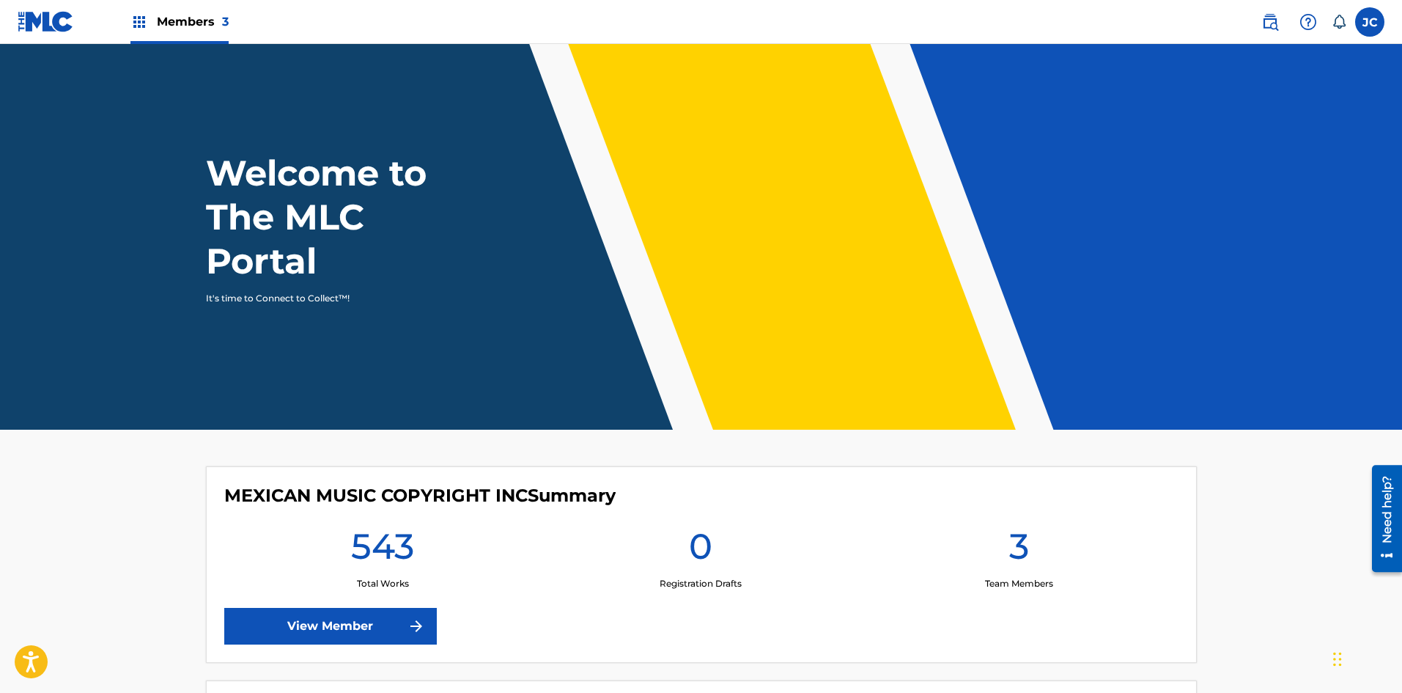
click at [337, 618] on link "View Member" at bounding box center [330, 626] width 213 height 37
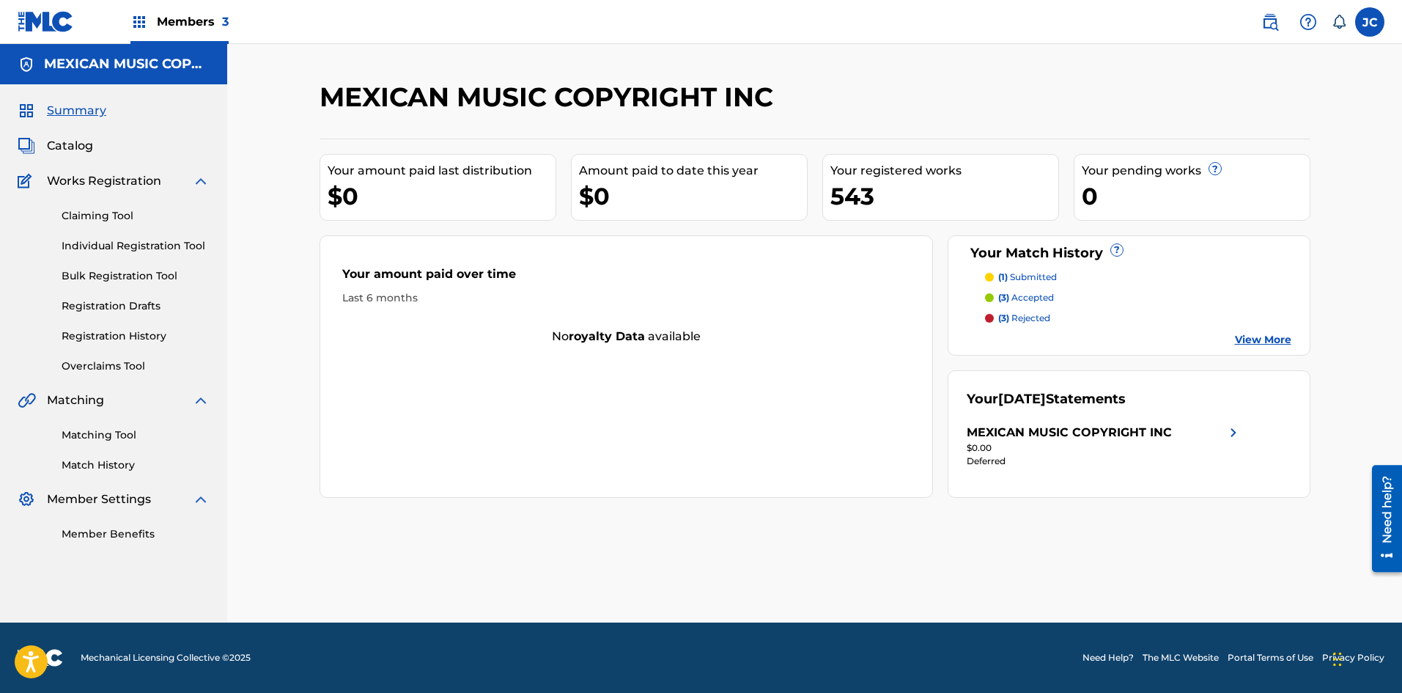
click at [115, 338] on link "Registration History" at bounding box center [136, 335] width 148 height 15
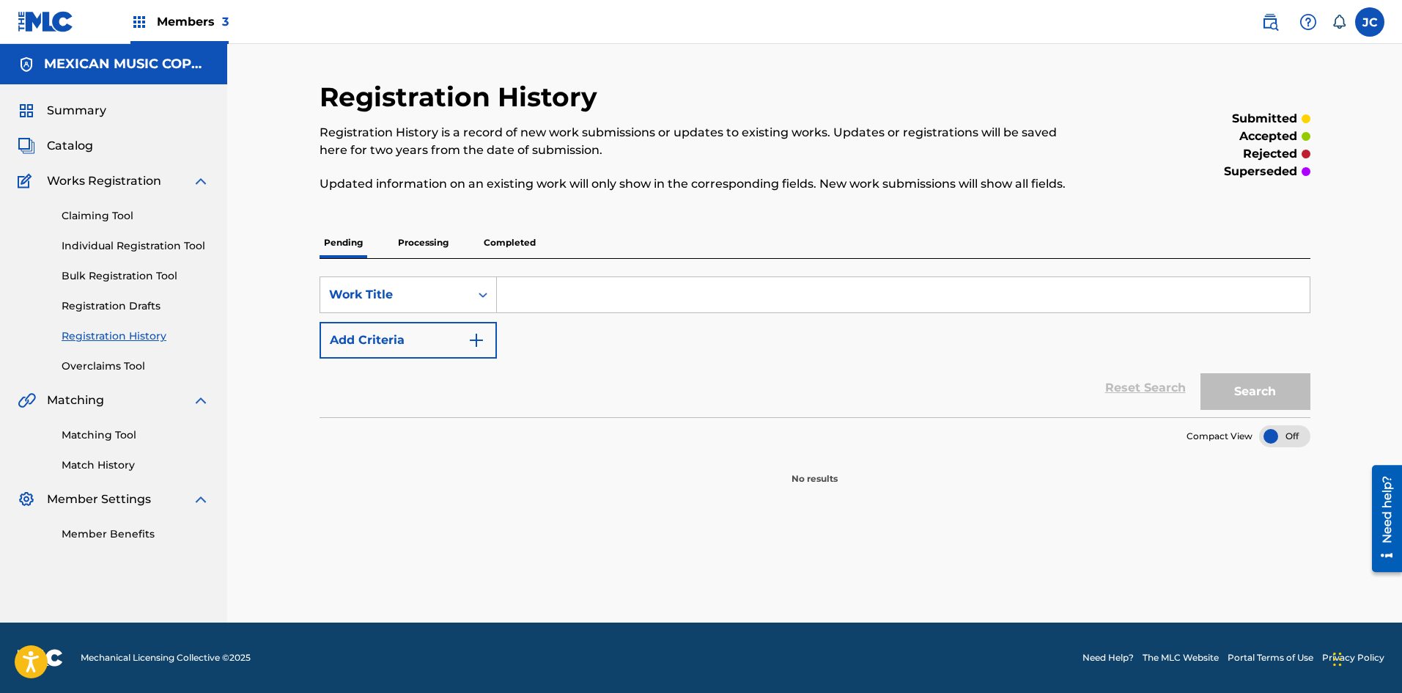
click at [401, 260] on div "SearchWithCriteria457ca38d-2109-4756-a51d-e52338d69dd5 Work Title Add Criteria …" at bounding box center [815, 338] width 991 height 158
click at [421, 256] on p "Processing" at bounding box center [423, 242] width 59 height 31
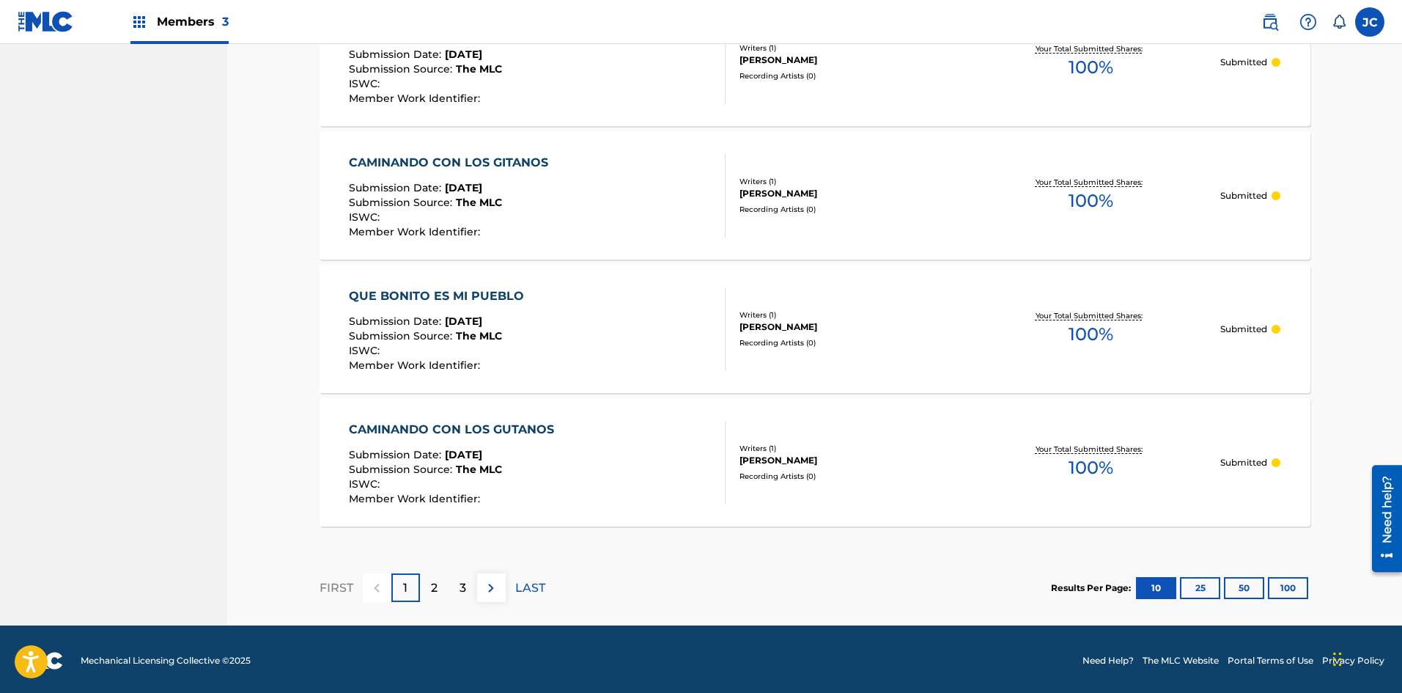
scroll to position [1260, 0]
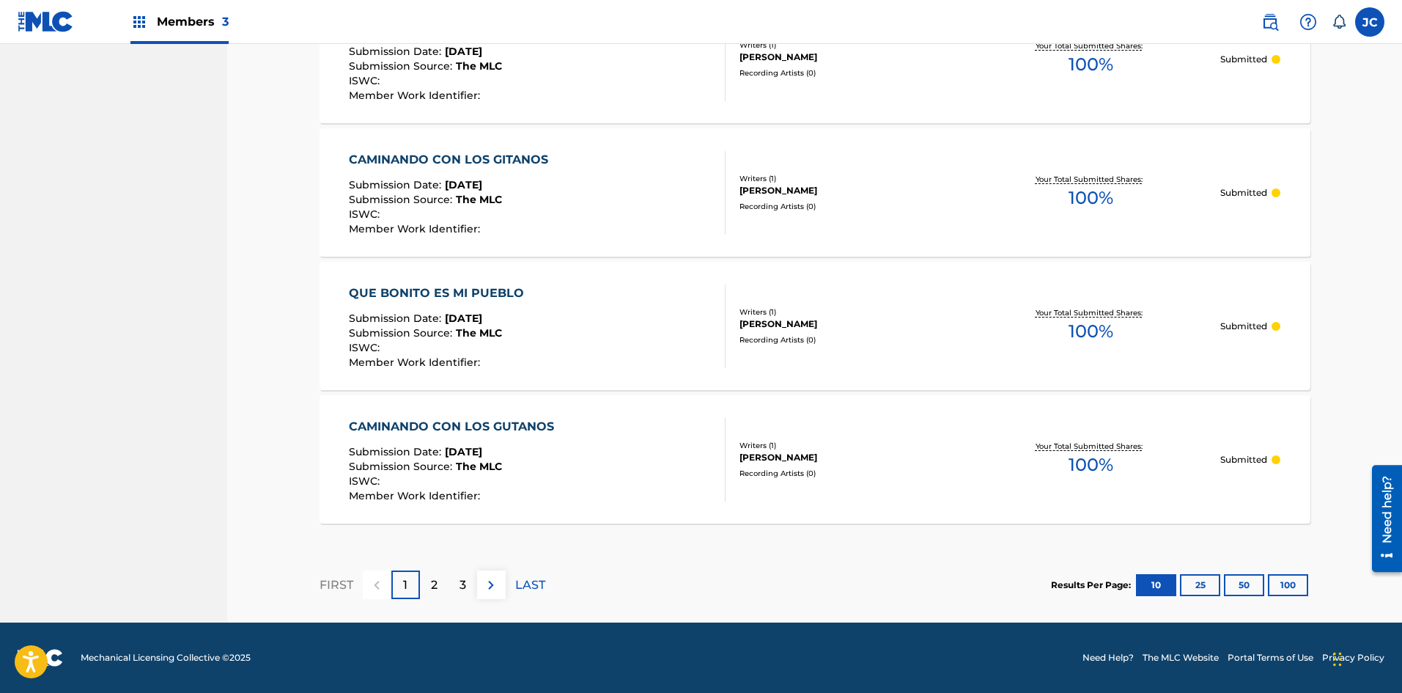
click at [629, 581] on button "25" at bounding box center [1200, 585] width 40 height 22
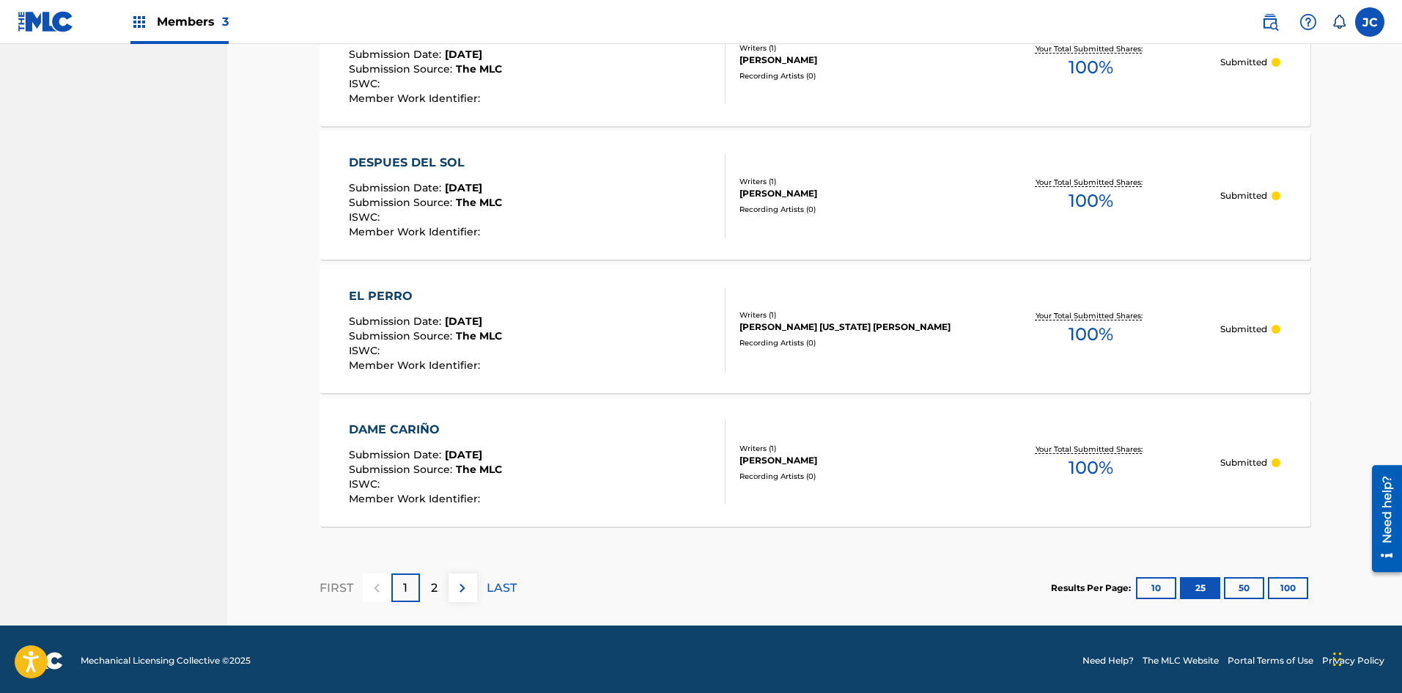
scroll to position [3260, 0]
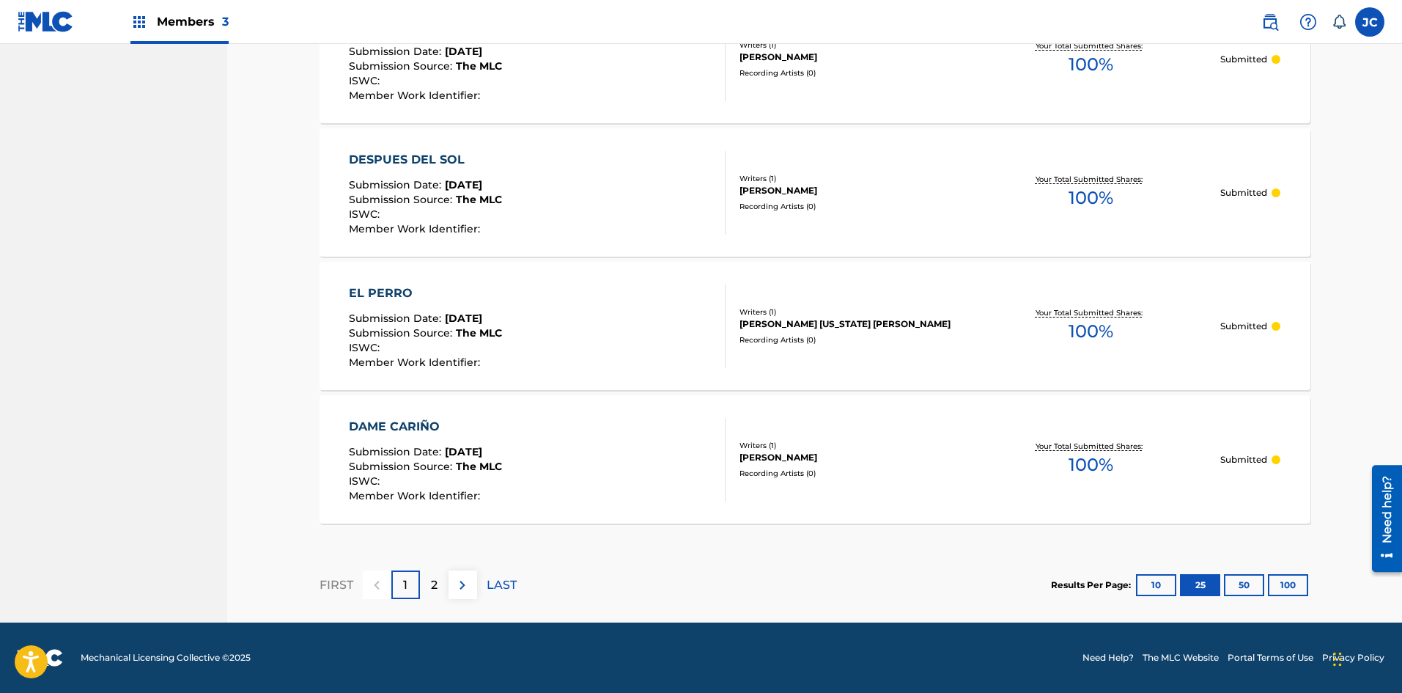
click at [473, 593] on button at bounding box center [462, 584] width 29 height 29
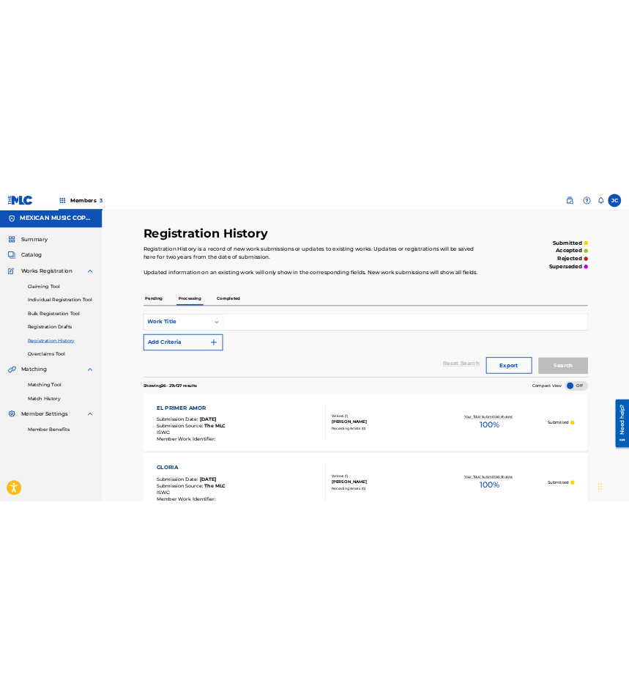
scroll to position [0, 0]
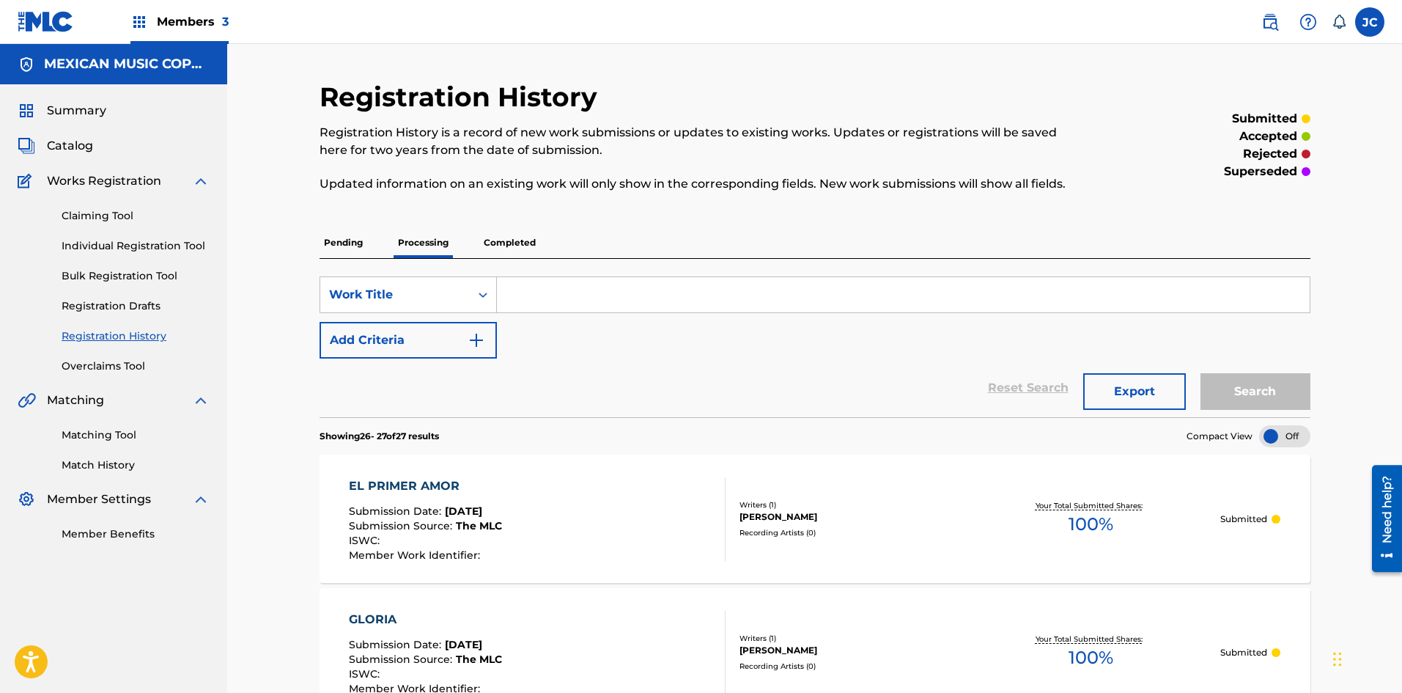
click at [67, 15] on img at bounding box center [46, 21] width 56 height 21
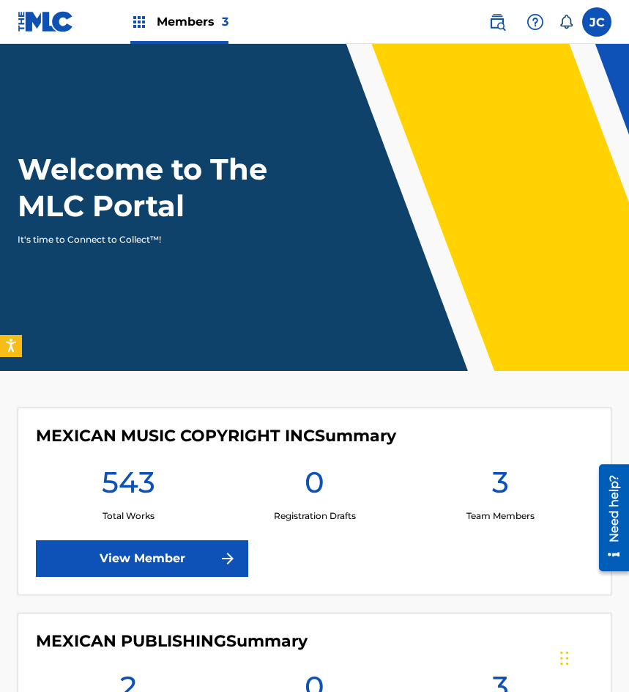
click at [511, 26] on link at bounding box center [497, 21] width 29 height 29
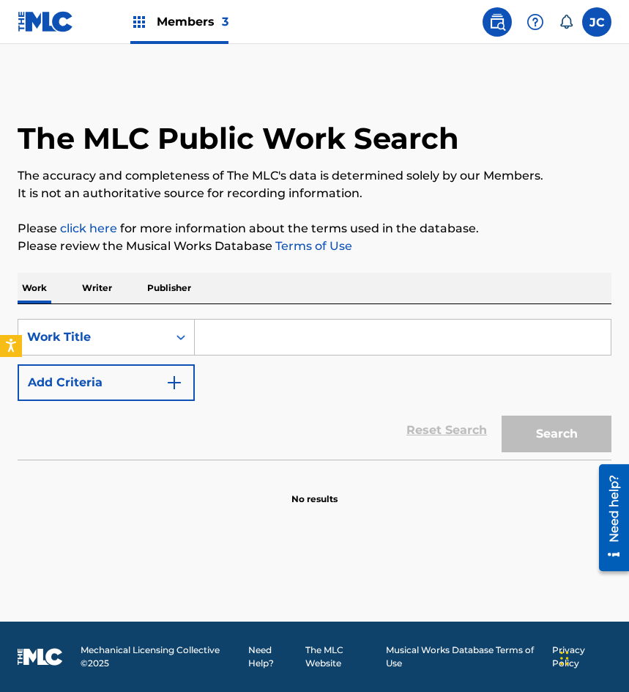
click at [176, 380] on img "Search Form" at bounding box center [175, 383] width 18 height 18
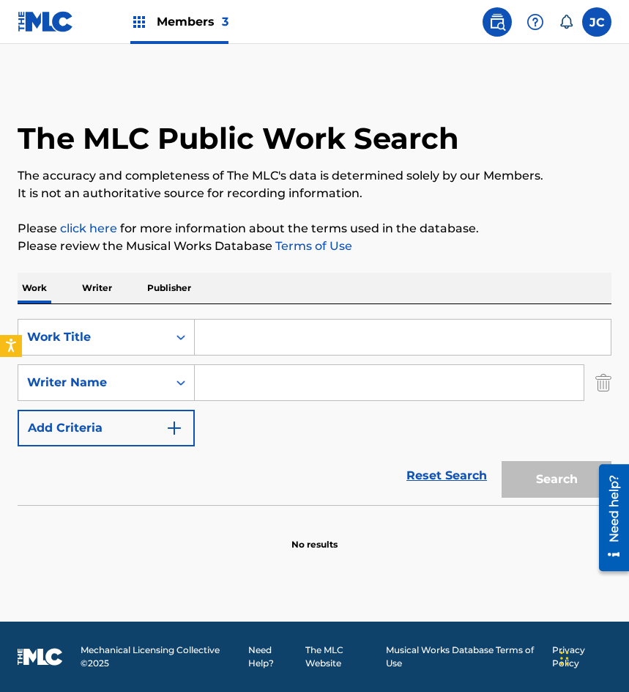
click at [257, 336] on input "Search Form" at bounding box center [403, 337] width 416 height 35
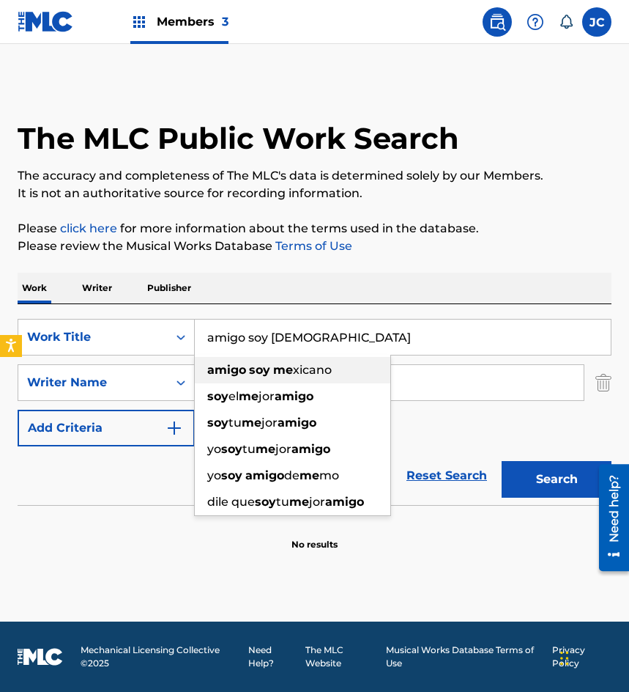
type input "amigo soy [DEMOGRAPHIC_DATA]"
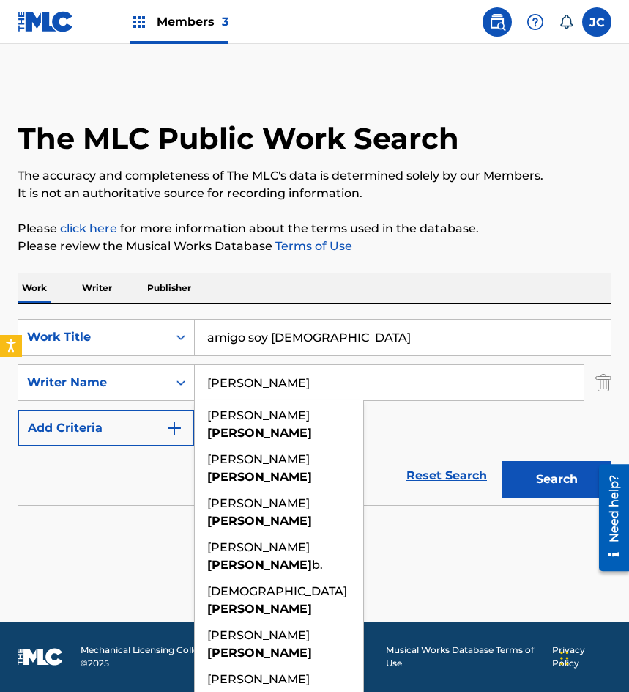
type input "[PERSON_NAME]"
click at [502, 461] on button "Search" at bounding box center [557, 479] width 110 height 37
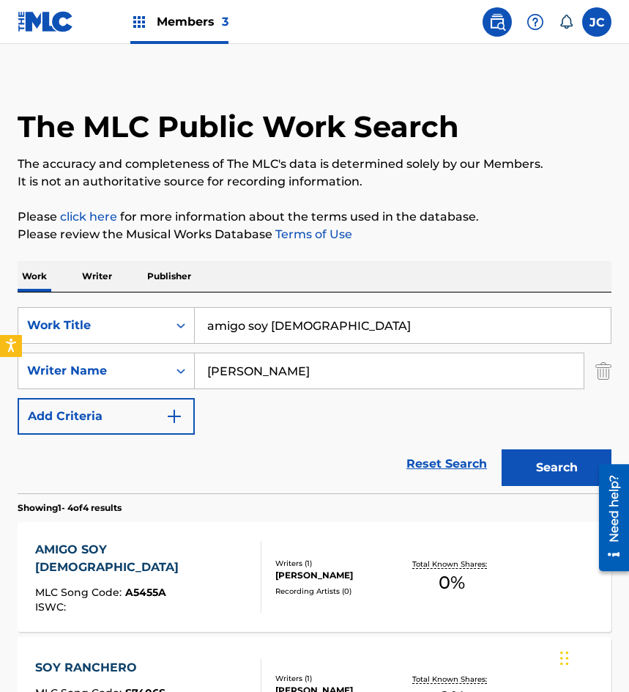
scroll to position [220, 0]
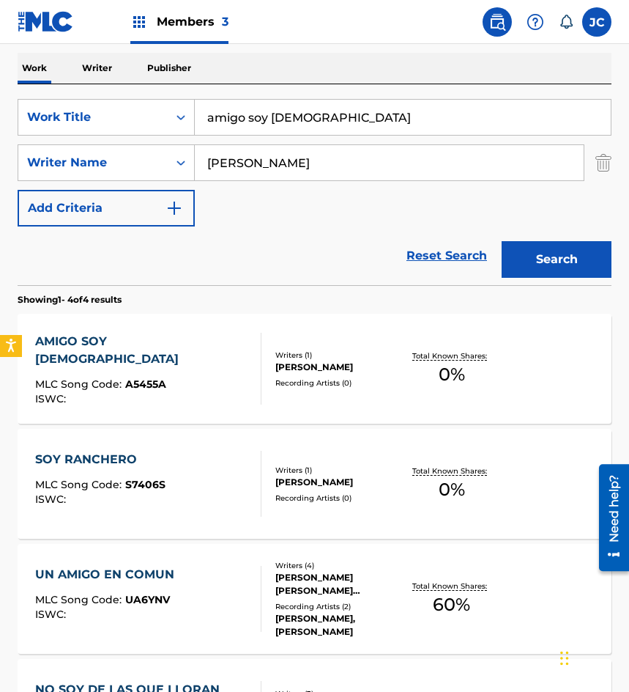
click at [188, 372] on div "AMIGO SOY MEXICANO MLC Song Code : A5455A ISWC :" at bounding box center [148, 369] width 226 height 72
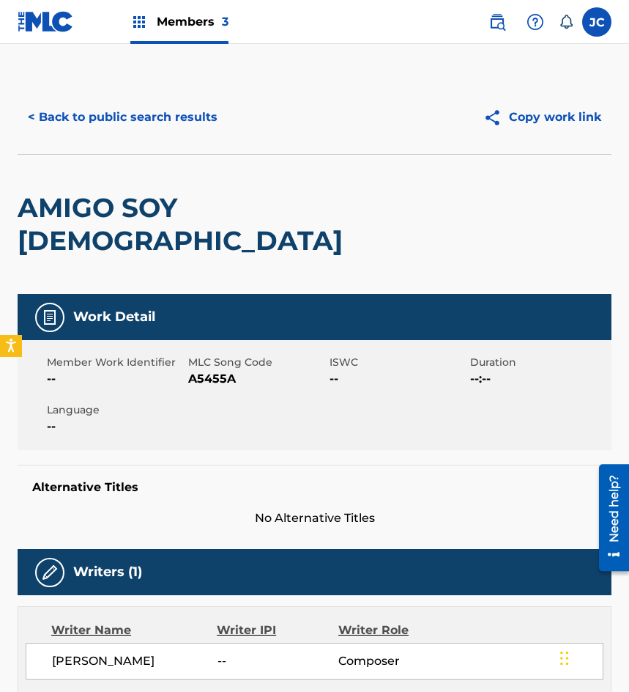
click at [224, 370] on span "A5455A" at bounding box center [257, 379] width 138 height 18
copy span "A5455A"
click at [130, 127] on button "< Back to public search results" at bounding box center [123, 117] width 210 height 37
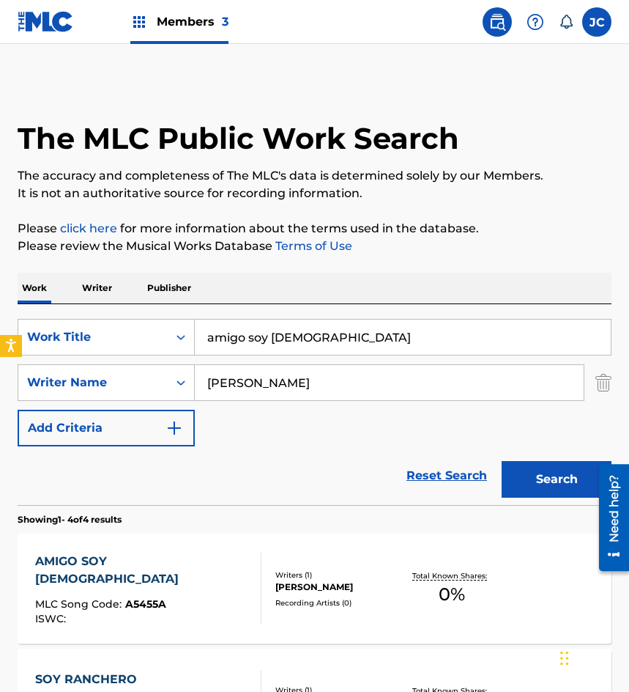
scroll to position [220, 0]
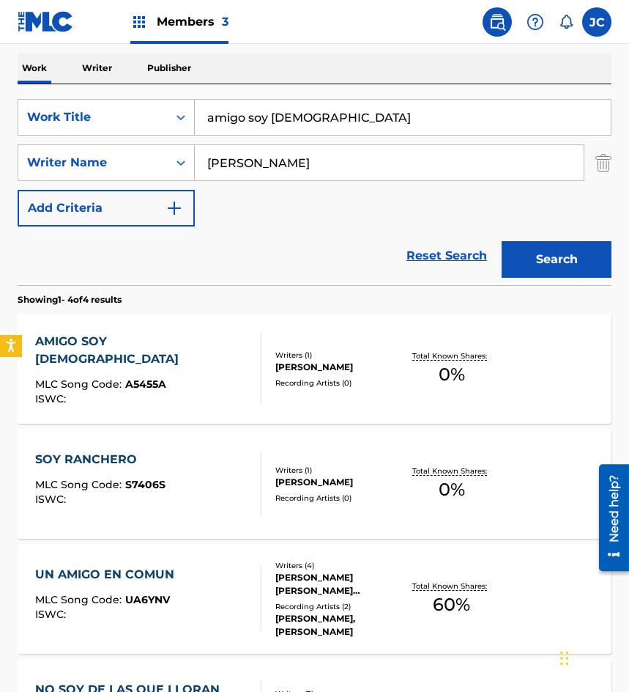
drag, startPoint x: 363, startPoint y: 111, endPoint x: 222, endPoint y: 106, distance: 140.8
click at [223, 107] on input "amigo soy [DEMOGRAPHIC_DATA]" at bounding box center [403, 117] width 416 height 35
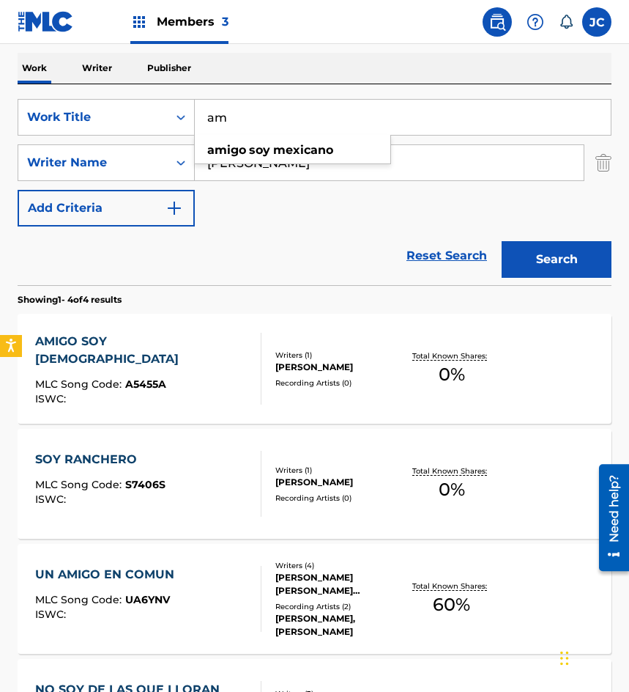
type input "a"
type input "herido del corazon"
click at [502, 241] on button "Search" at bounding box center [557, 259] width 110 height 37
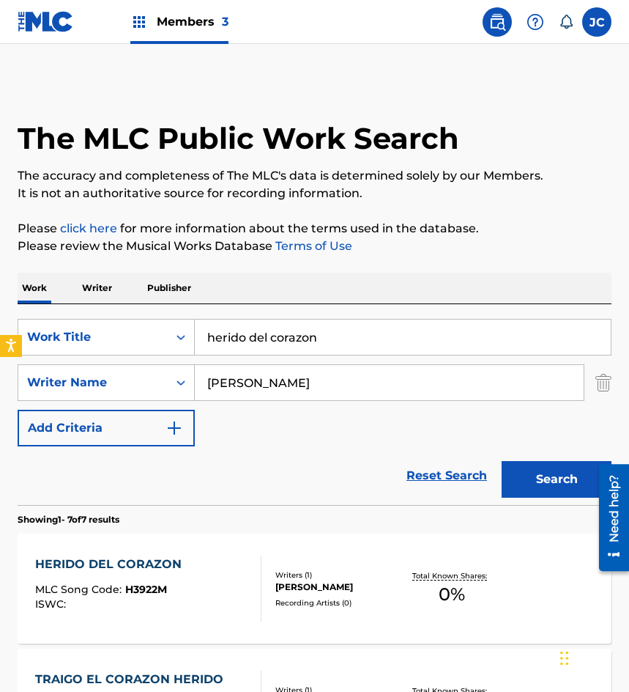
click at [296, 418] on div "SearchWithCriteria8bd8f1d6-700e-4786-abb7-90a611f2d3e8 Work Title herido del co…" at bounding box center [315, 383] width 594 height 128
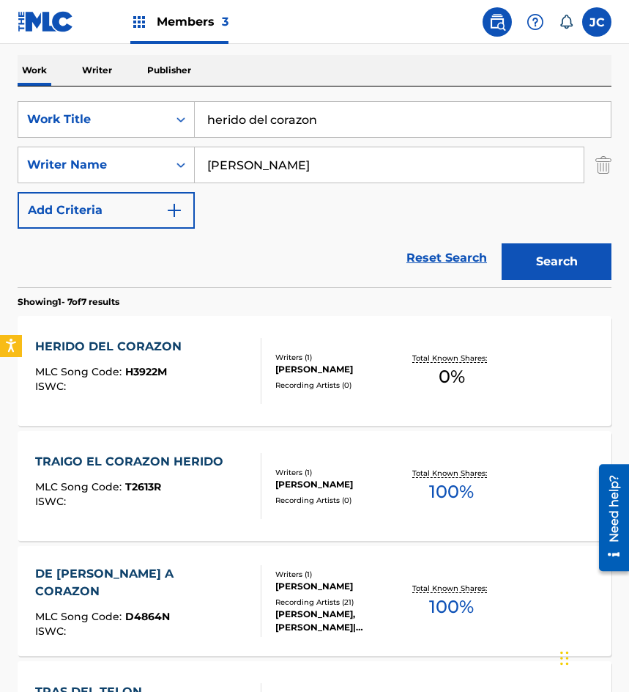
scroll to position [220, 0]
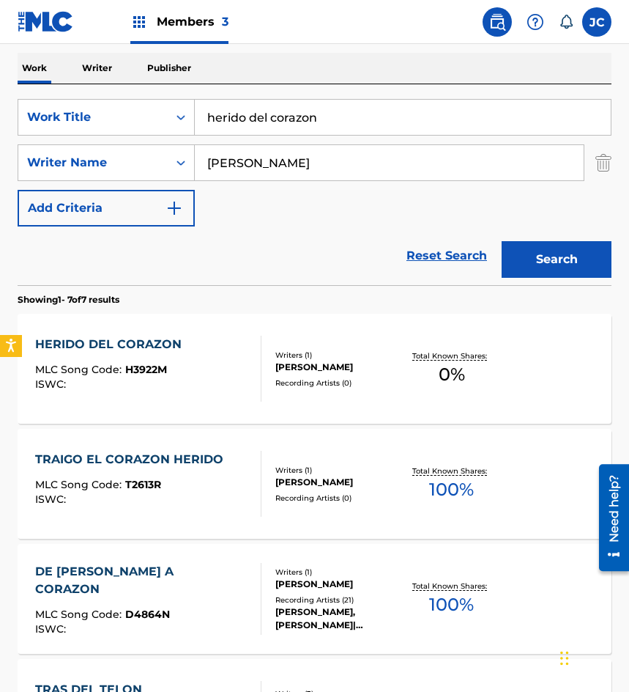
click at [272, 351] on div "Writers ( 1 ) [PERSON_NAME] Recording Artists ( 0 )" at bounding box center [332, 369] width 141 height 39
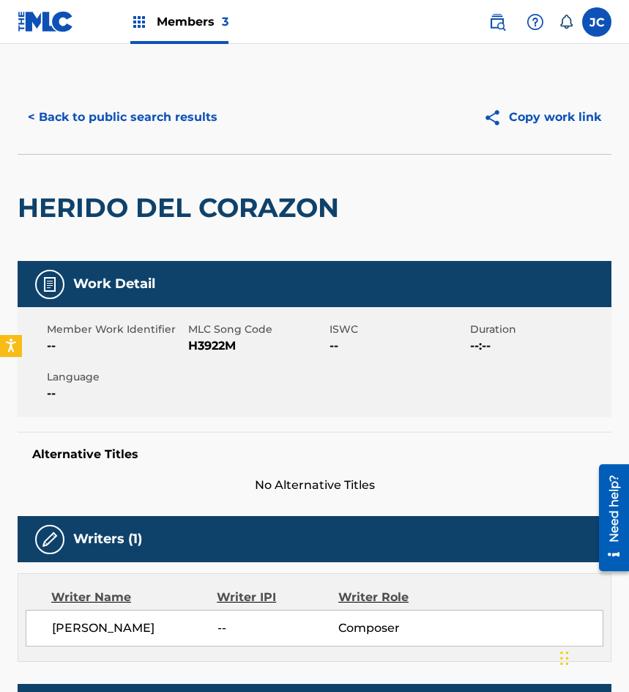
click at [220, 352] on span "H3922M" at bounding box center [257, 346] width 138 height 18
copy span "H3922M"
click at [88, 117] on button "< Back to public search results" at bounding box center [123, 117] width 210 height 37
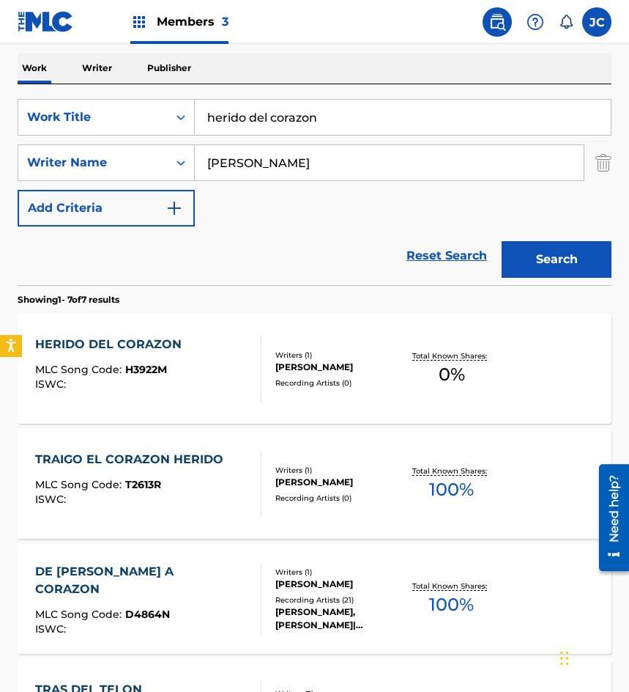
click at [139, 139] on div "SearchWithCriteria8bd8f1d6-700e-4786-abb7-90a611f2d3e8 Work Title herido del co…" at bounding box center [315, 163] width 594 height 128
type input "lo que paso volo"
click at [502, 241] on button "Search" at bounding box center [557, 259] width 110 height 37
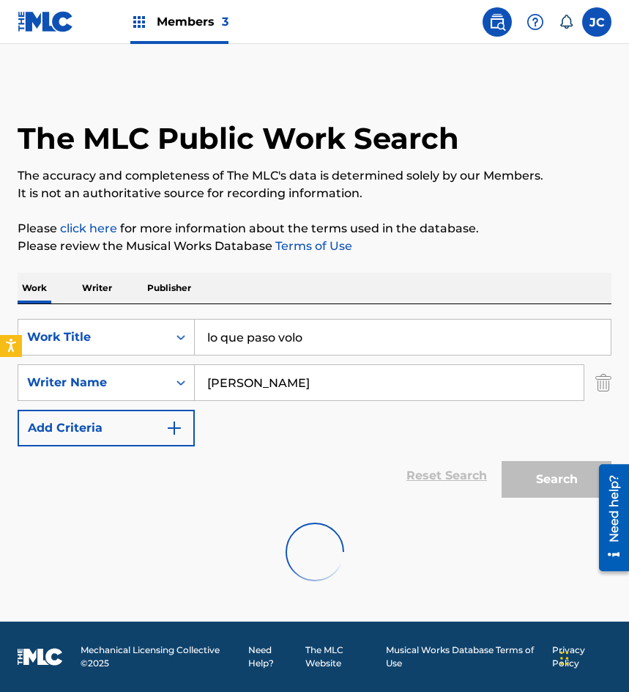
scroll to position [0, 0]
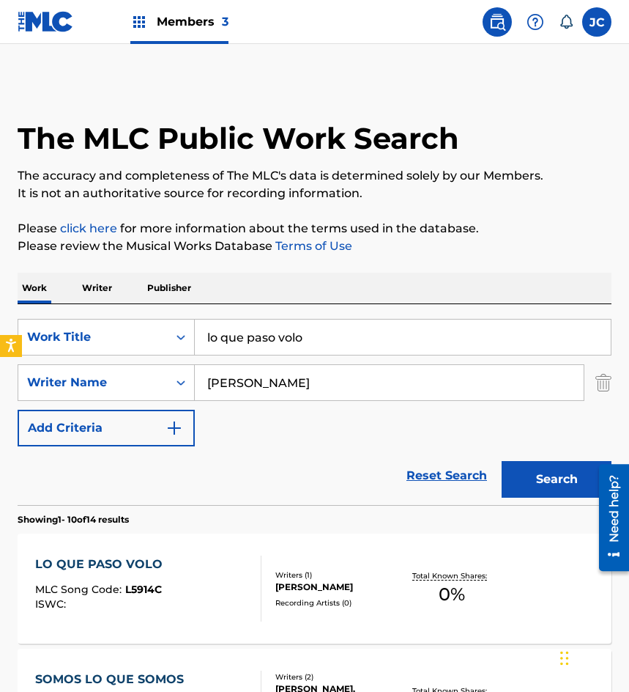
click at [315, 441] on div "SearchWithCriteria8bd8f1d6-700e-4786-abb7-90a611f2d3e8 Work Title lo que paso v…" at bounding box center [315, 383] width 594 height 128
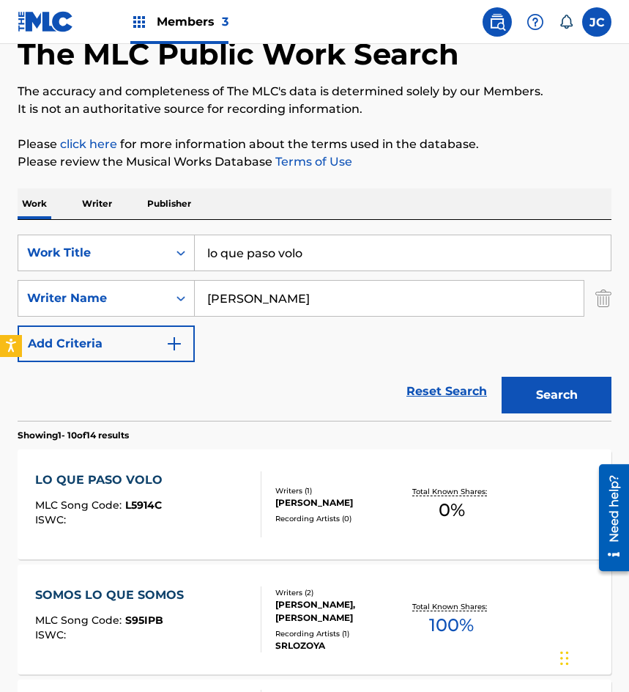
scroll to position [147, 0]
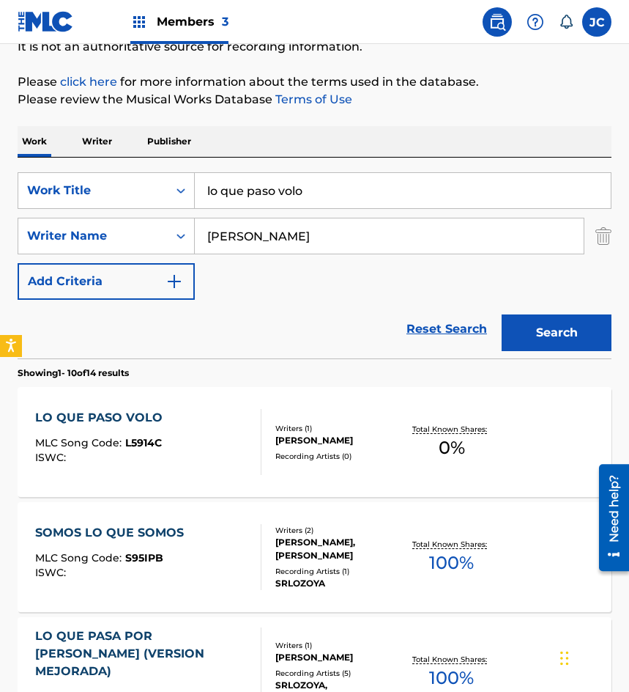
click at [286, 434] on div "[PERSON_NAME]" at bounding box center [340, 440] width 128 height 13
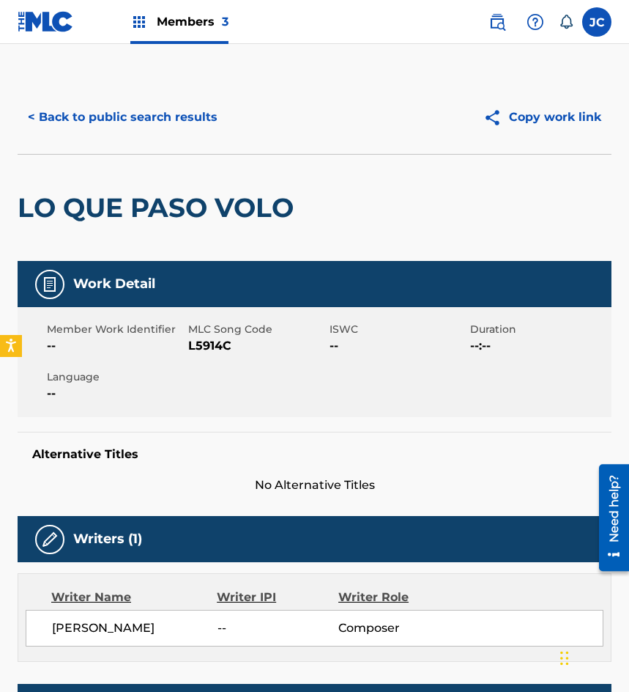
click at [218, 341] on span "L5914C" at bounding box center [257, 346] width 138 height 18
copy span "L5914C"
click at [133, 118] on button "< Back to public search results" at bounding box center [123, 117] width 210 height 37
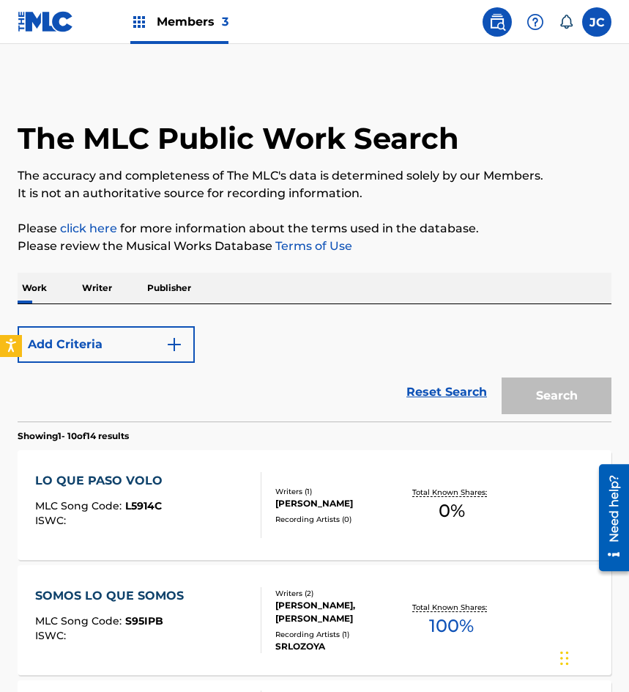
scroll to position [147, 0]
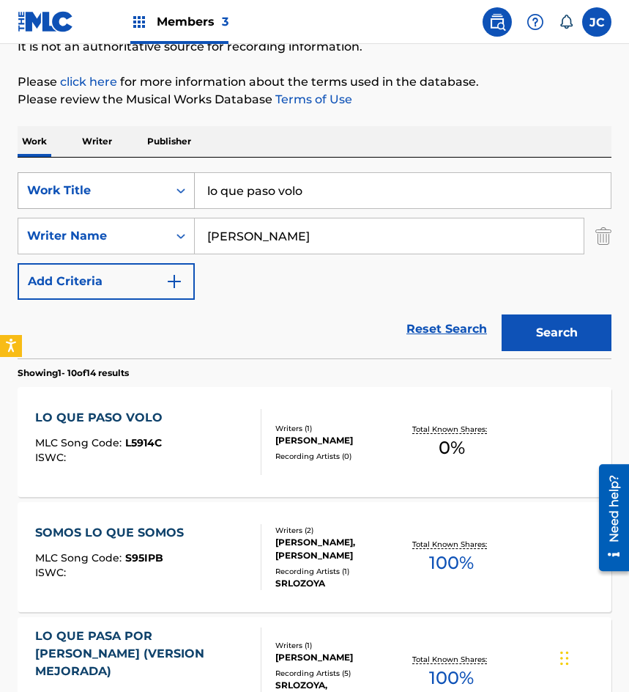
drag, startPoint x: 384, startPoint y: 197, endPoint x: 166, endPoint y: 199, distance: 217.7
click at [167, 199] on div "SearchWithCriteria8bd8f1d6-700e-4786-abb7-90a611f2d3e8 Work Title lo que paso v…" at bounding box center [315, 190] width 594 height 37
type input "se fue sin despedirse"
click at [502, 314] on button "Search" at bounding box center [557, 332] width 110 height 37
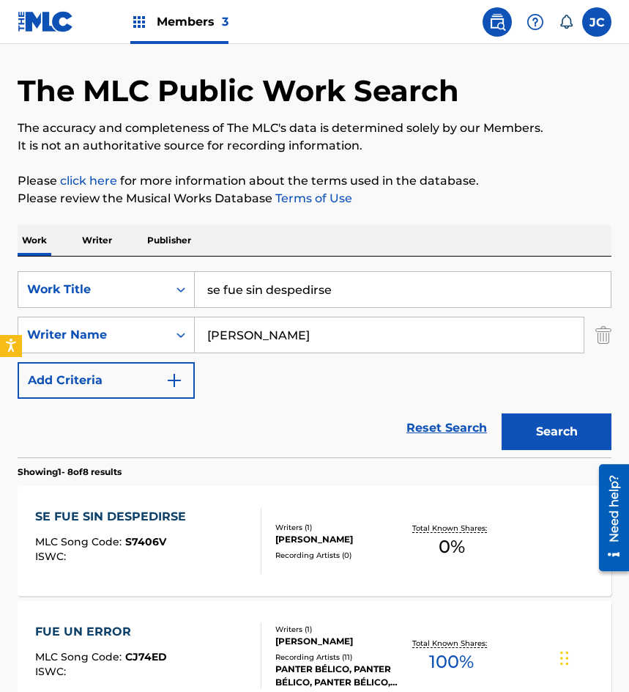
scroll to position [73, 0]
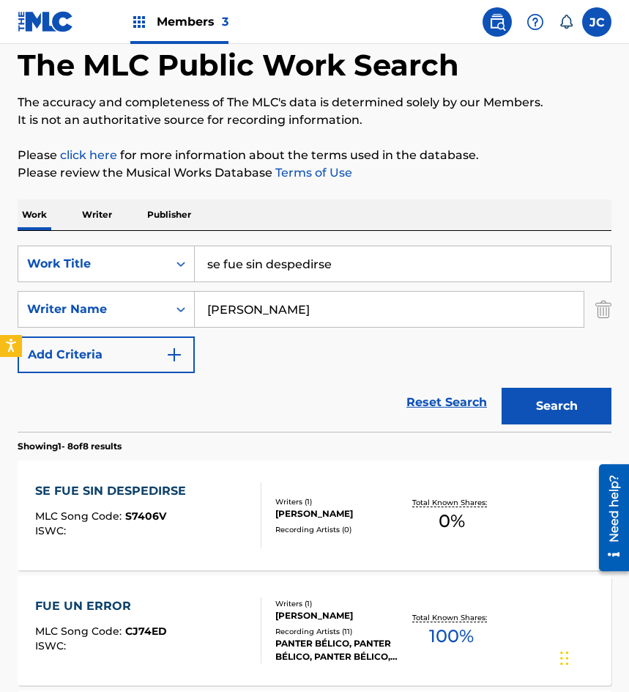
click at [309, 496] on div "Writers ( 1 )" at bounding box center [340, 501] width 128 height 11
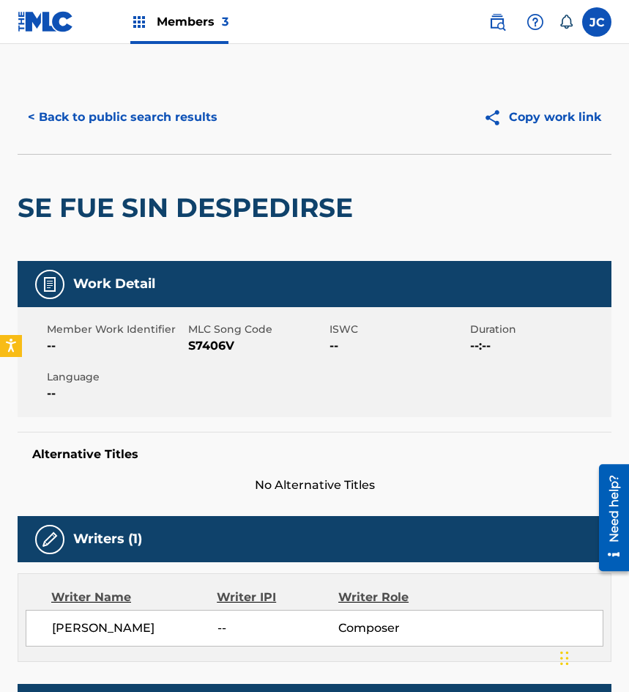
click at [217, 343] on span "S7406V" at bounding box center [257, 346] width 138 height 18
copy span "S7406V"
click at [96, 120] on button "< Back to public search results" at bounding box center [123, 117] width 210 height 37
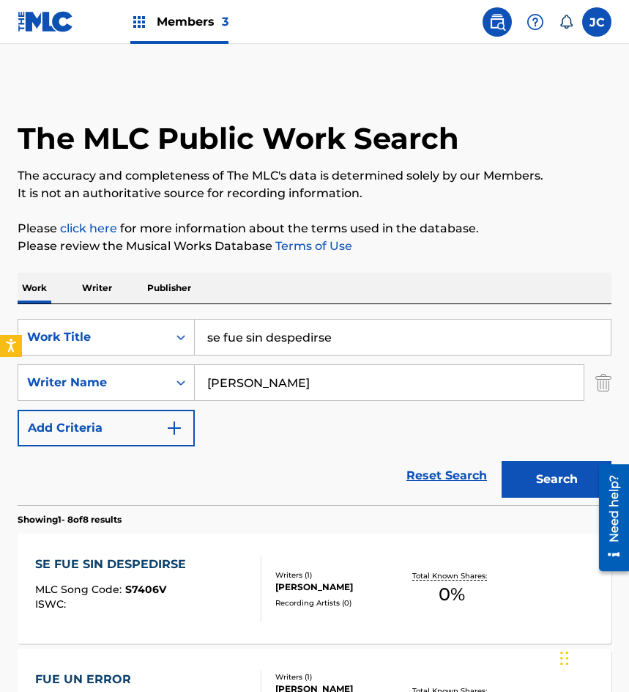
scroll to position [73, 0]
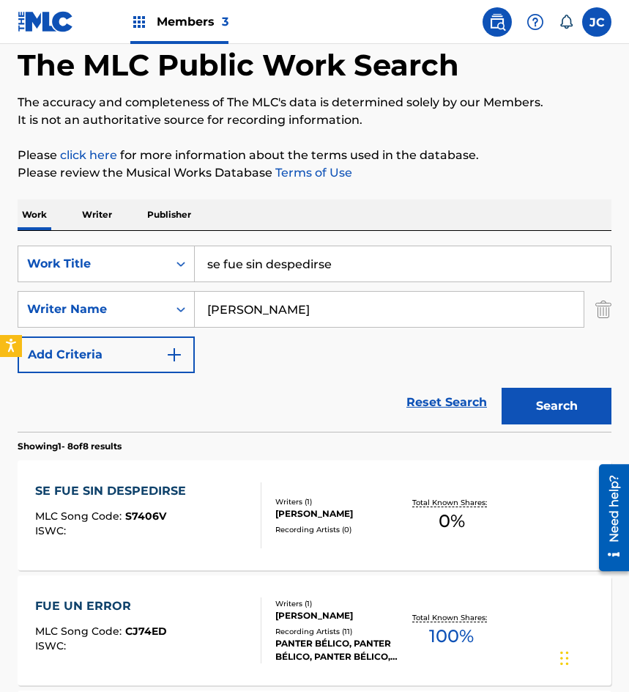
drag, startPoint x: 380, startPoint y: 243, endPoint x: 26, endPoint y: 290, distance: 356.3
click at [52, 292] on div "SearchWithCriteria8bd8f1d6-700e-4786-abb7-90a611f2d3e8 Work Title se fue sin de…" at bounding box center [315, 331] width 594 height 201
click at [296, 273] on input "se fue sin despedirse" at bounding box center [403, 263] width 416 height 35
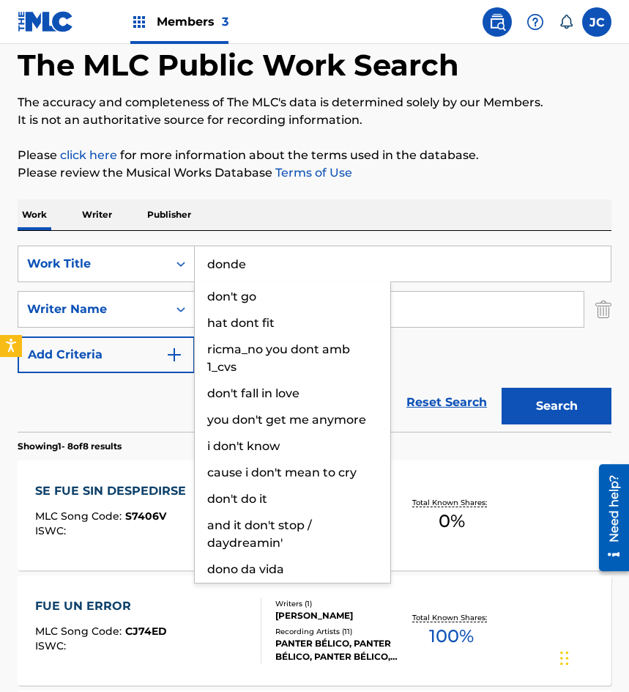
type input "donde"
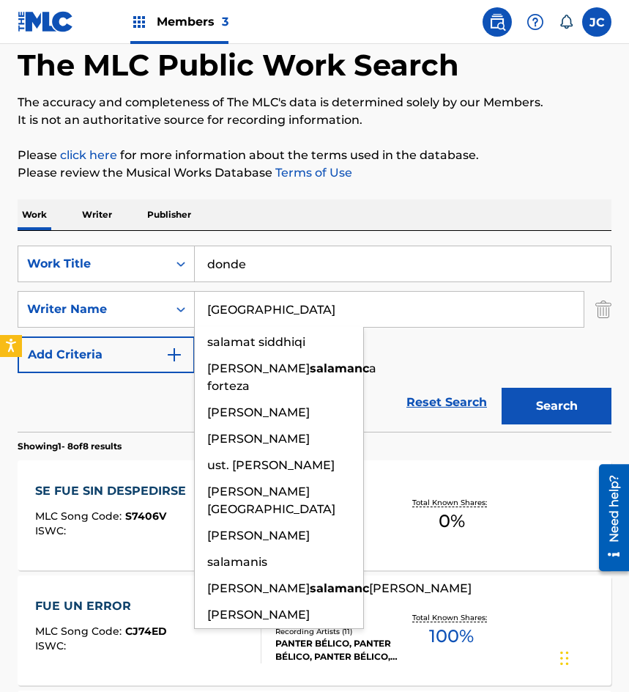
type input "[GEOGRAPHIC_DATA]"
click at [502, 388] on button "Search" at bounding box center [557, 406] width 110 height 37
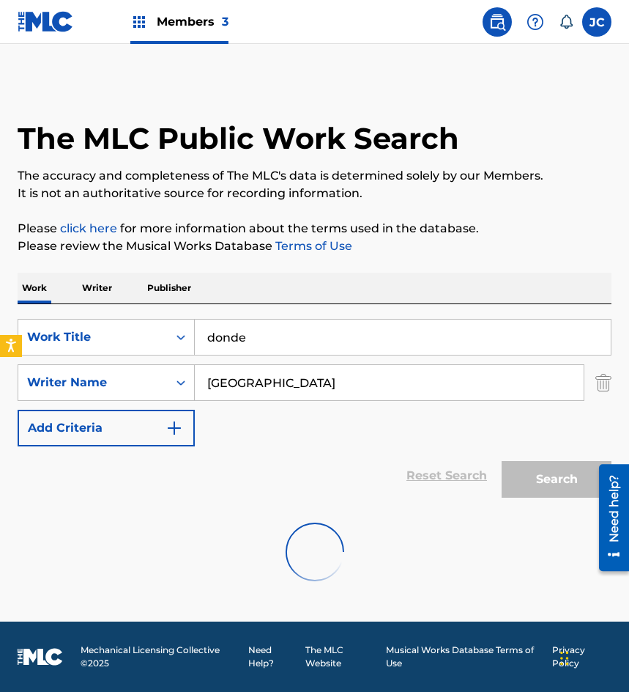
scroll to position [0, 0]
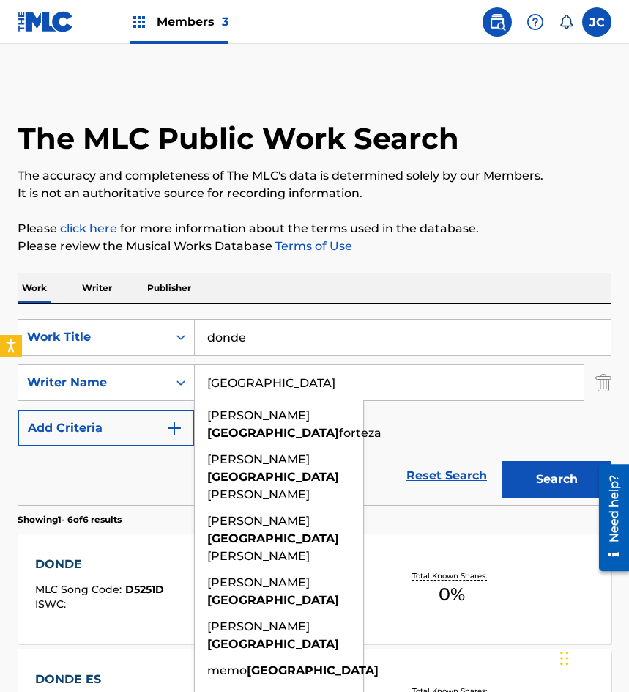
click at [409, 436] on div "SearchWithCriteria8bd8f1d6-700e-4786-abb7-90a611f2d3e8 Work Title donde SearchW…" at bounding box center [315, 383] width 594 height 128
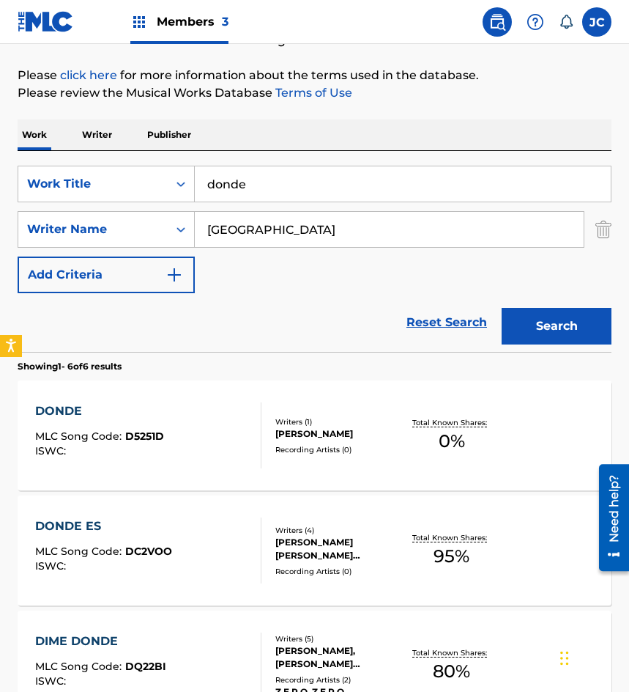
scroll to position [147, 0]
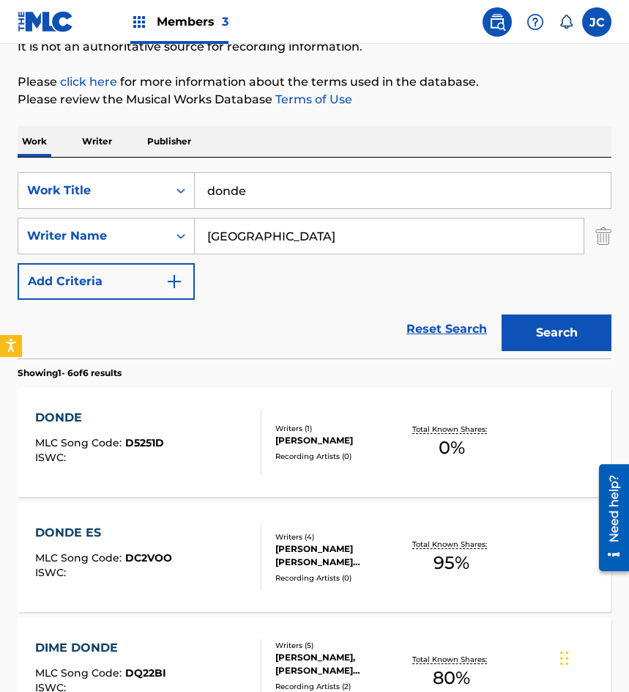
click at [276, 434] on div "[PERSON_NAME]" at bounding box center [340, 440] width 128 height 13
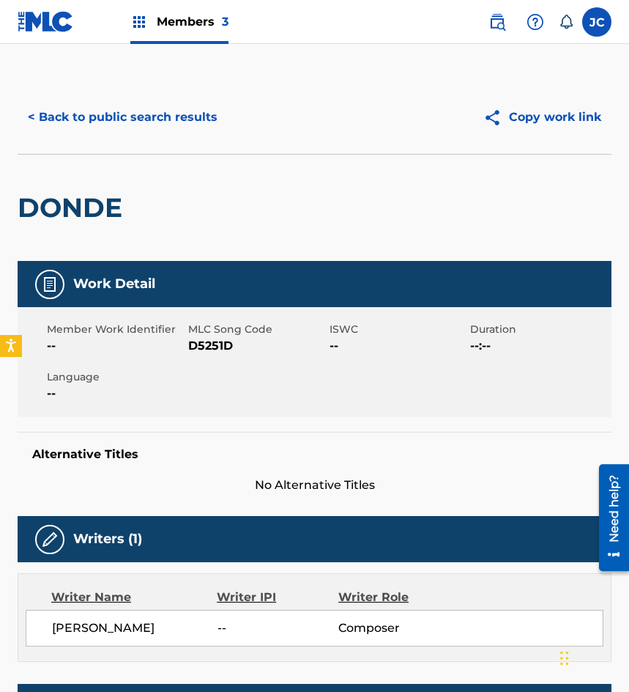
click at [221, 351] on span "D5251D" at bounding box center [257, 346] width 138 height 18
click at [215, 344] on span "D5251D" at bounding box center [257, 346] width 138 height 18
copy span "D5251D"
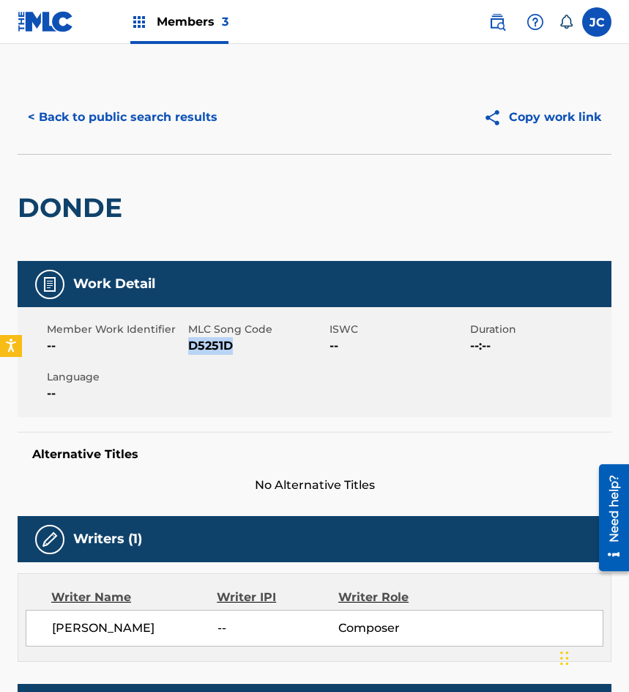
click at [117, 131] on button "< Back to public search results" at bounding box center [123, 117] width 210 height 37
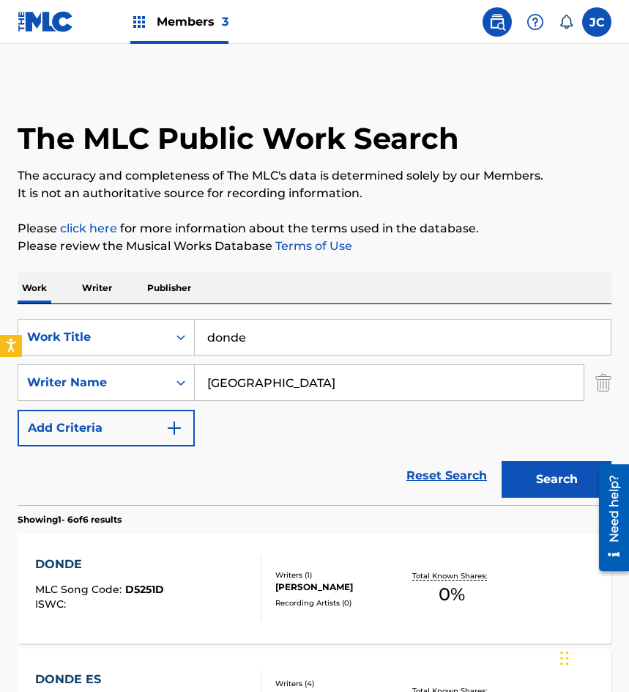
scroll to position [147, 0]
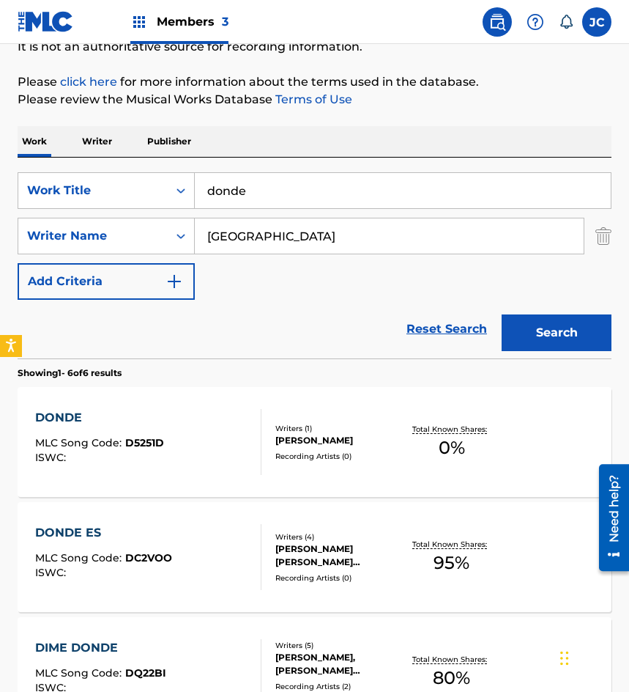
click at [70, 209] on div "SearchWithCriteria8bd8f1d6-700e-4786-abb7-90a611f2d3e8 Work Title donde SearchW…" at bounding box center [315, 236] width 594 height 128
type input "perdona mi error"
click at [502, 314] on button "Search" at bounding box center [557, 332] width 110 height 37
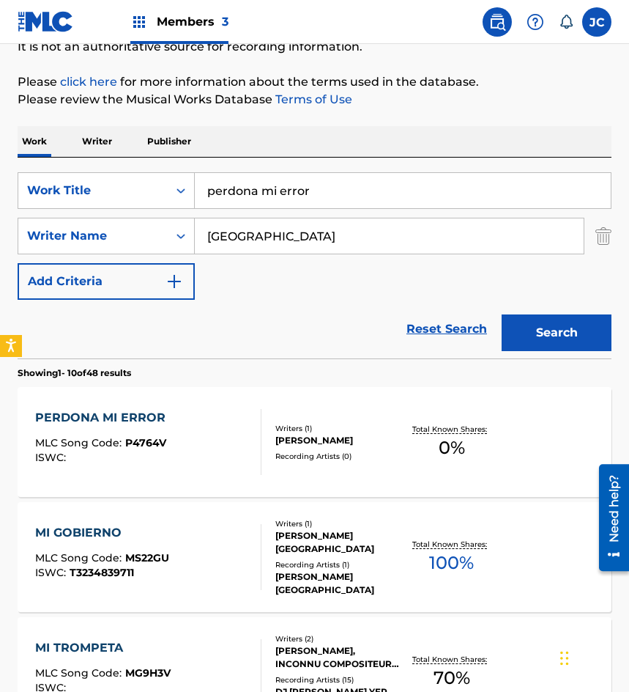
click at [295, 446] on div "[PERSON_NAME]" at bounding box center [340, 440] width 128 height 13
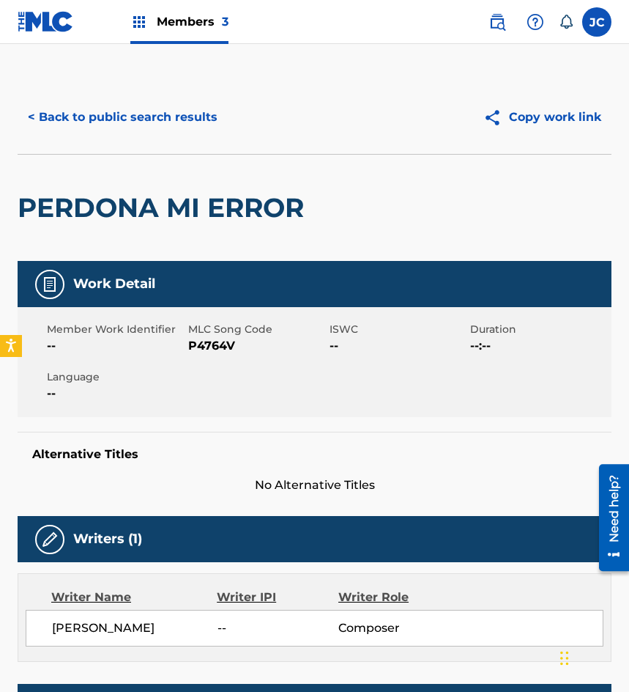
click at [219, 348] on span "P4764V" at bounding box center [257, 346] width 138 height 18
copy span "P4764V"
click at [70, 114] on button "< Back to public search results" at bounding box center [123, 117] width 210 height 37
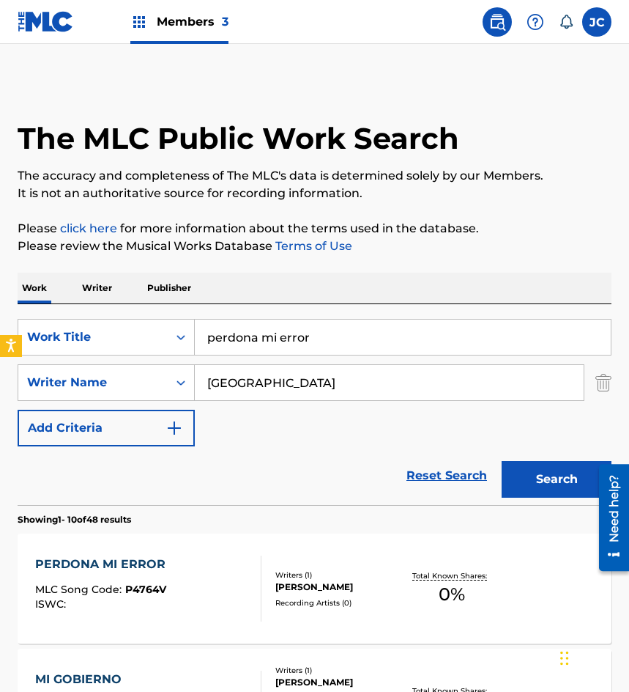
scroll to position [147, 0]
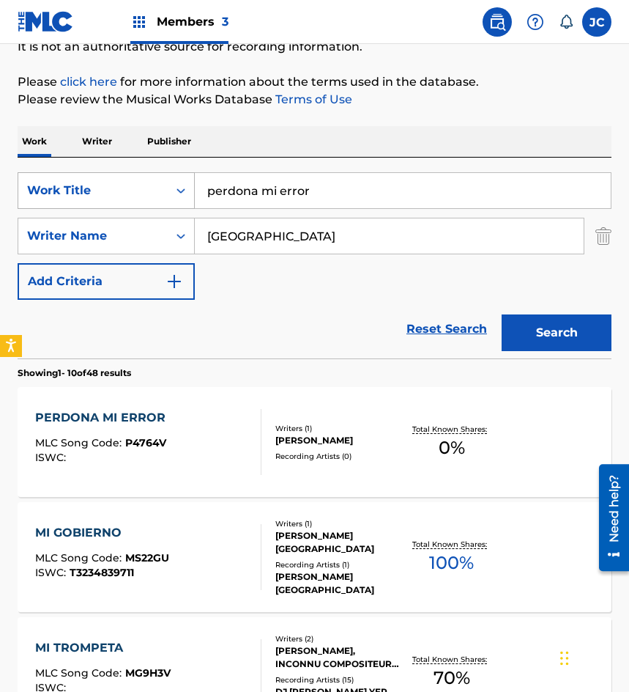
click at [29, 181] on div "SearchWithCriteria8bd8f1d6-700e-4786-abb7-90a611f2d3e8 Work Title perdona mi er…" at bounding box center [315, 190] width 594 height 37
type input "oh viejas campanas"
click at [502, 314] on button "Search" at bounding box center [557, 332] width 110 height 37
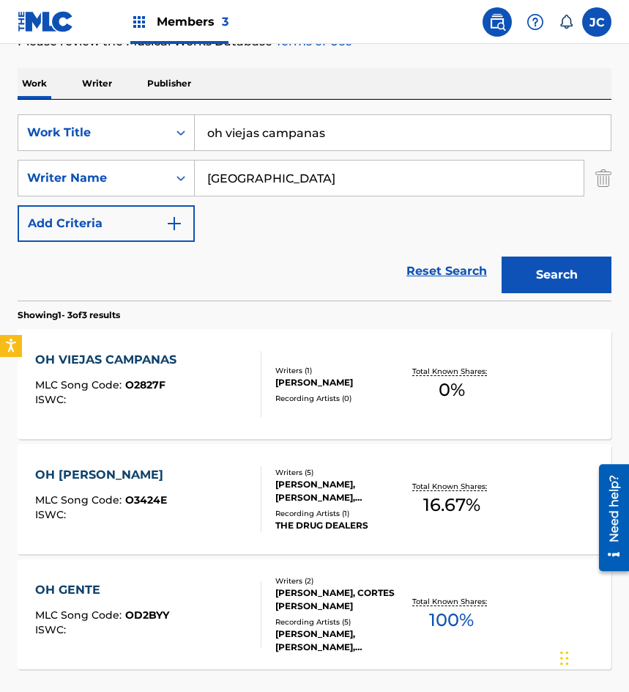
scroll to position [293, 0]
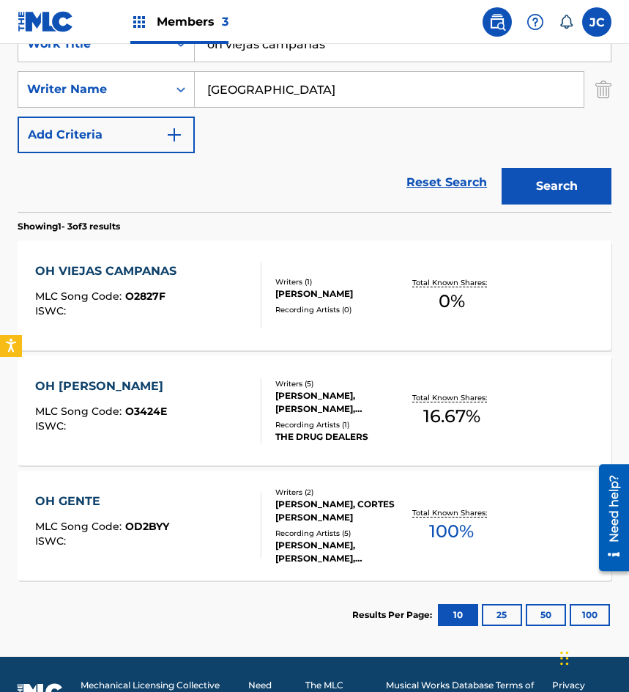
click at [183, 287] on div "OH VIEJAS CAMPANAS MLC Song Code : O2827F ISWC :" at bounding box center [148, 295] width 226 height 66
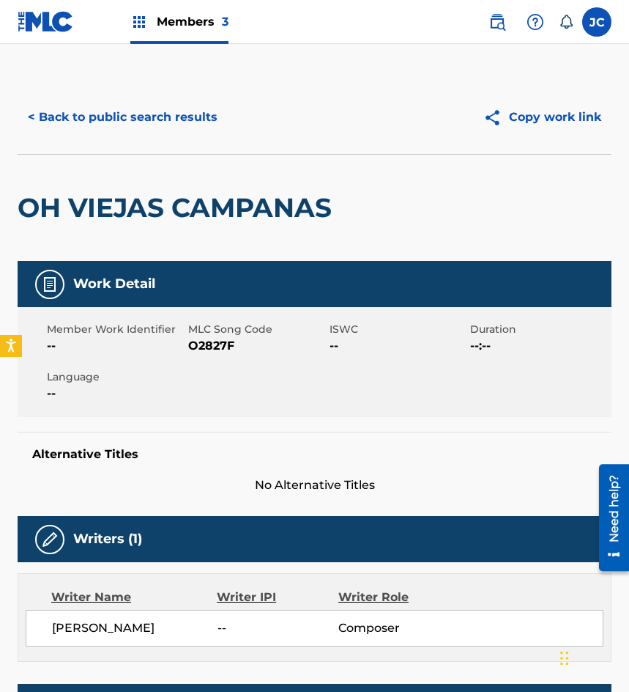
click at [220, 344] on span "O2827F" at bounding box center [257, 346] width 138 height 18
copy span "O2827F"
click at [125, 123] on button "< Back to public search results" at bounding box center [123, 117] width 210 height 37
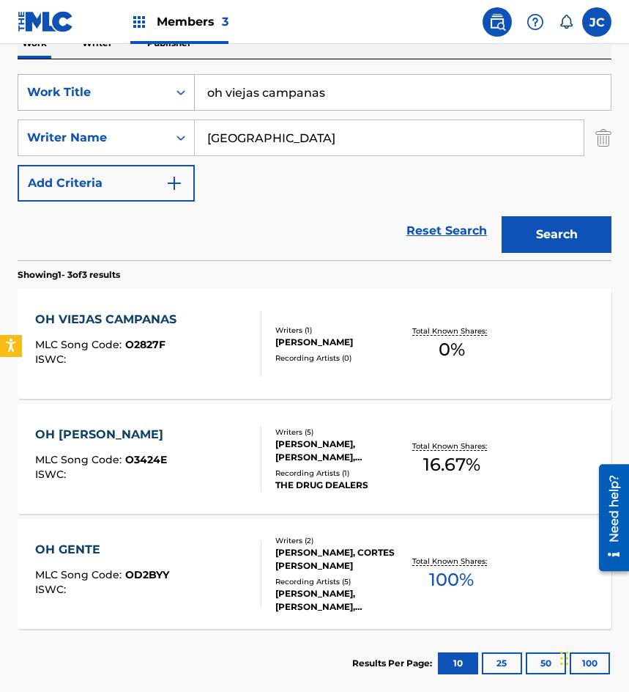
drag, startPoint x: 300, startPoint y: 89, endPoint x: 61, endPoint y: 91, distance: 239.6
click at [61, 92] on div "SearchWithCriteria8bd8f1d6-700e-4786-abb7-90a611f2d3e8 Work Title oh viejas cam…" at bounding box center [315, 92] width 594 height 37
type input "[PERSON_NAME]"
click at [502, 216] on button "Search" at bounding box center [557, 234] width 110 height 37
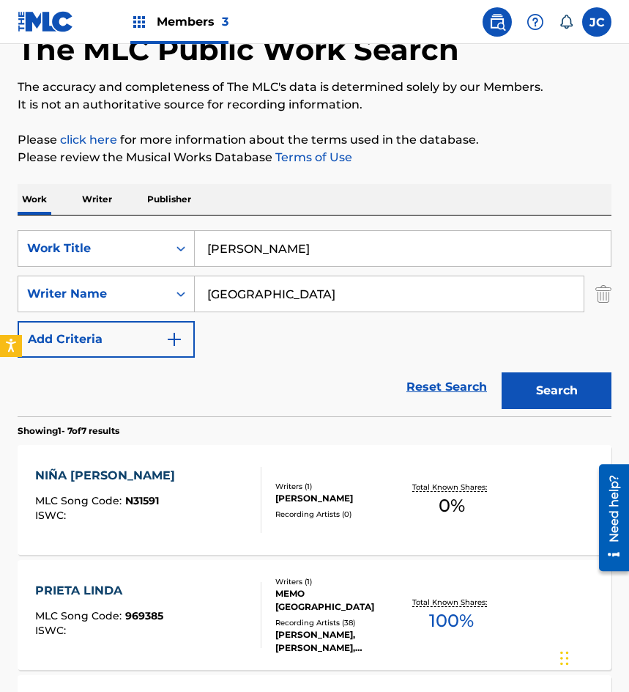
scroll to position [220, 0]
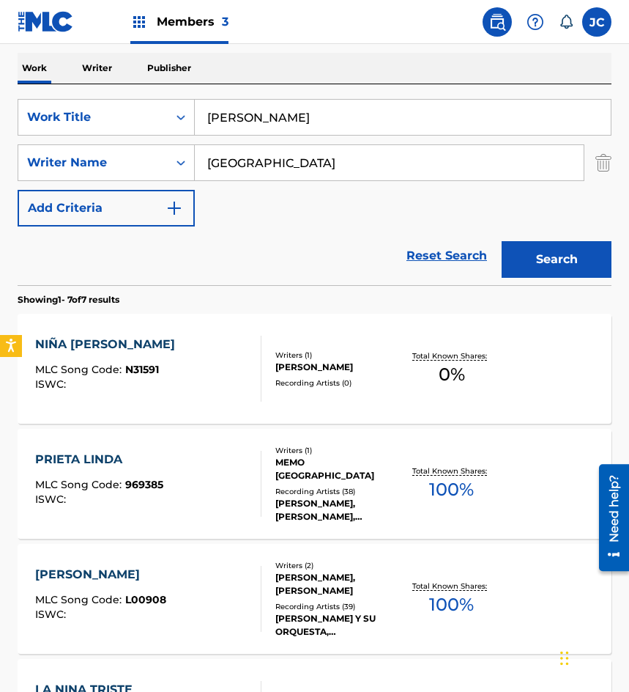
click at [262, 366] on div "Writers ( 1 ) [PERSON_NAME] Recording Artists ( 0 )" at bounding box center [332, 369] width 141 height 39
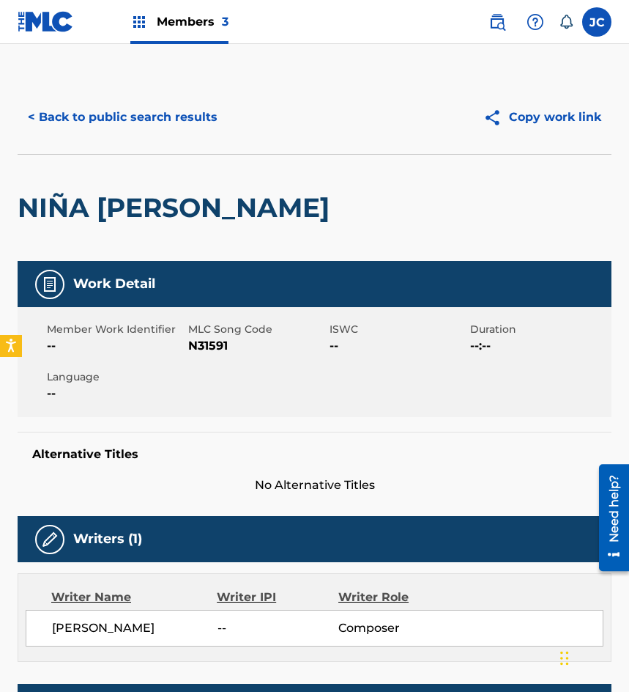
click at [212, 350] on span "N31591" at bounding box center [257, 346] width 138 height 18
copy span "N31591"
click at [108, 119] on button "< Back to public search results" at bounding box center [123, 117] width 210 height 37
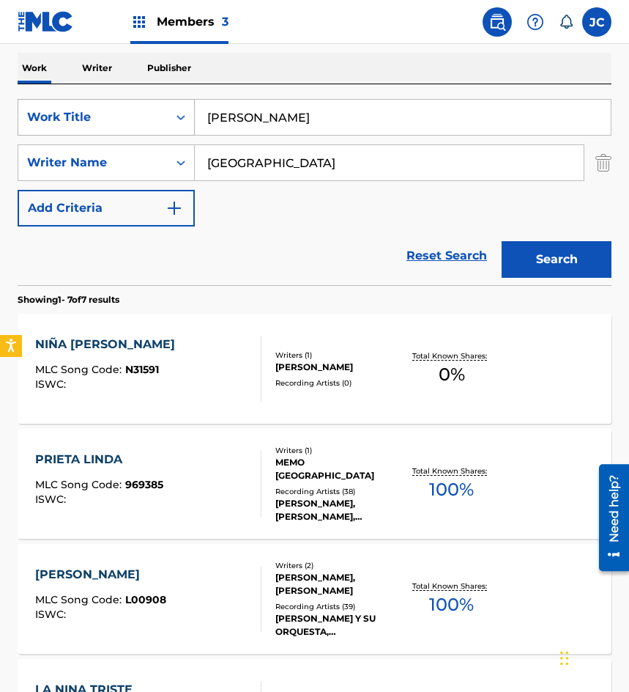
drag, startPoint x: 272, startPoint y: 117, endPoint x: 82, endPoint y: 124, distance: 189.9
click at [106, 125] on div "SearchWithCriteria8bd8f1d6-700e-4786-abb7-90a611f2d3e8 Work Title [PERSON_NAME]" at bounding box center [315, 117] width 594 height 37
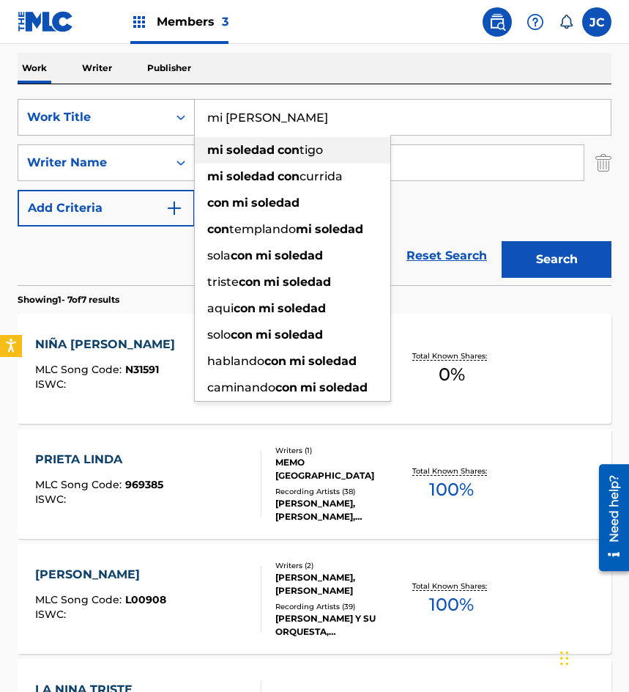
type input "mi [PERSON_NAME]"
click at [502, 241] on button "Search" at bounding box center [557, 259] width 110 height 37
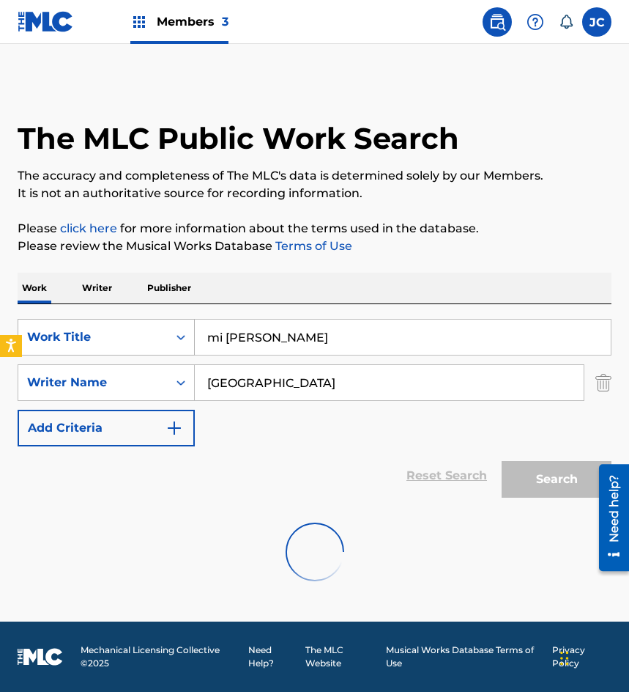
scroll to position [0, 0]
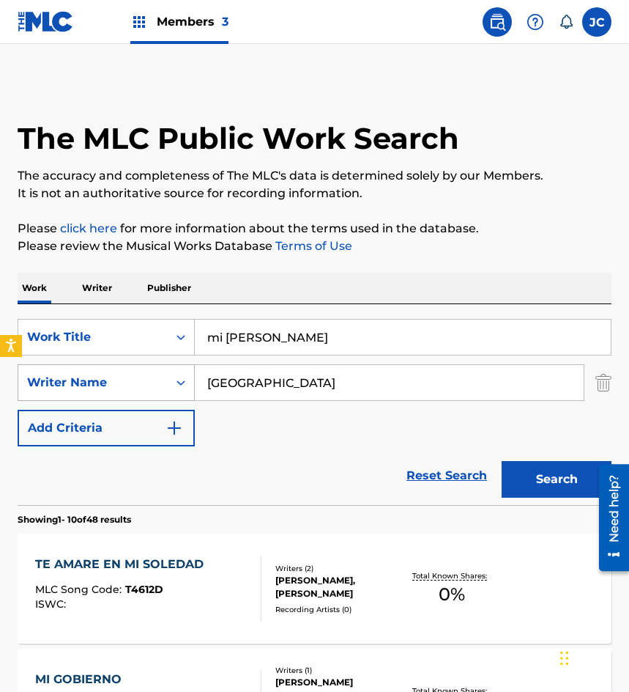
click at [113, 372] on div "SearchWithCriteria9b5df5bc-0957-4c93-a324-89800ce6d05c Writer Name [GEOGRAPHIC_…" at bounding box center [315, 382] width 594 height 37
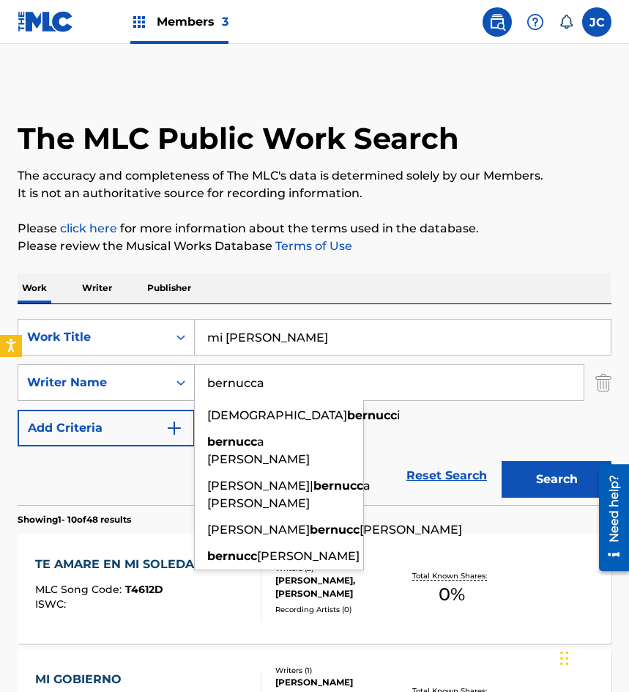
type input "bernucca"
click at [502, 461] on button "Search" at bounding box center [557, 479] width 110 height 37
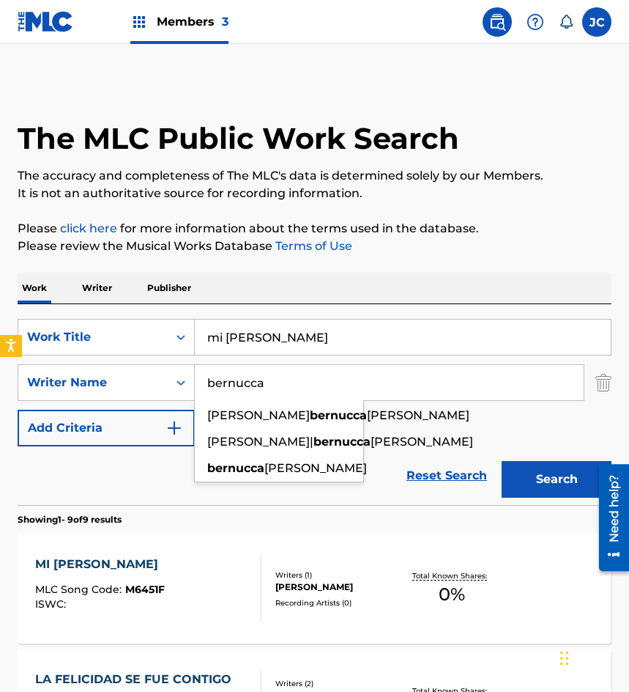
click at [440, 411] on div "SearchWithCriteria8bd8f1d6-700e-4786-abb7-90a611f2d3e8 Work Title mi soledad co…" at bounding box center [315, 383] width 594 height 128
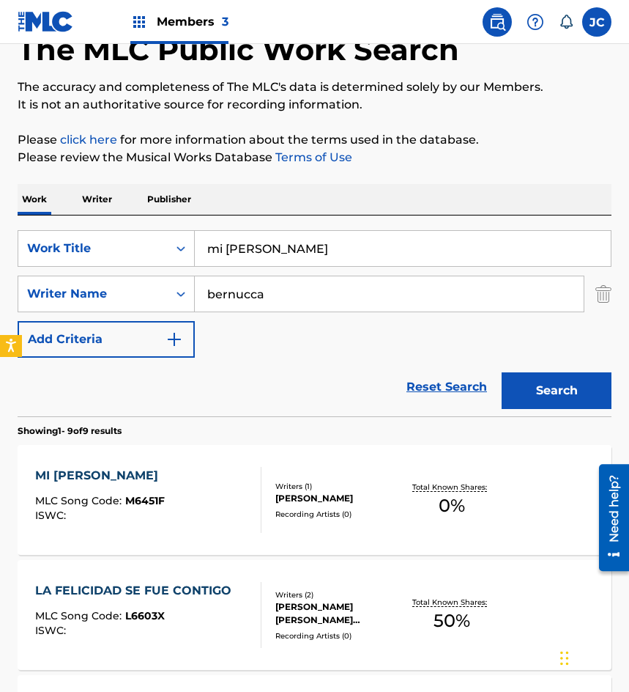
scroll to position [147, 0]
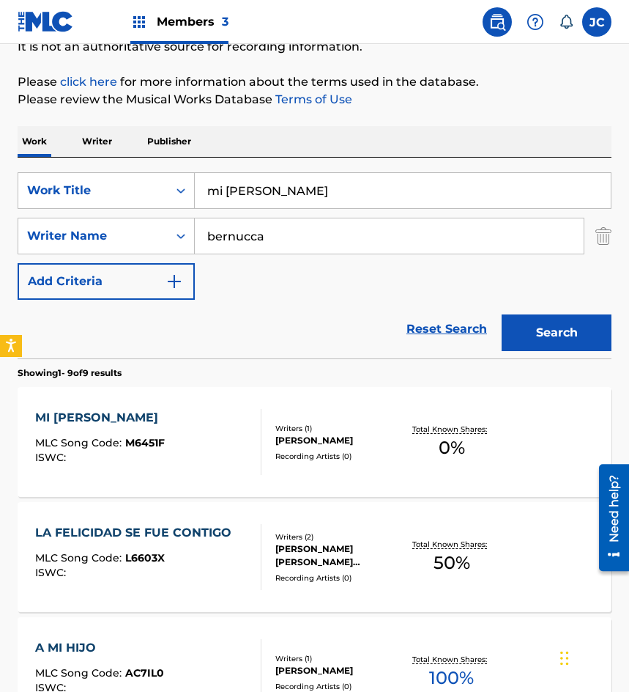
click at [136, 437] on span "M6451F" at bounding box center [145, 442] width 40 height 13
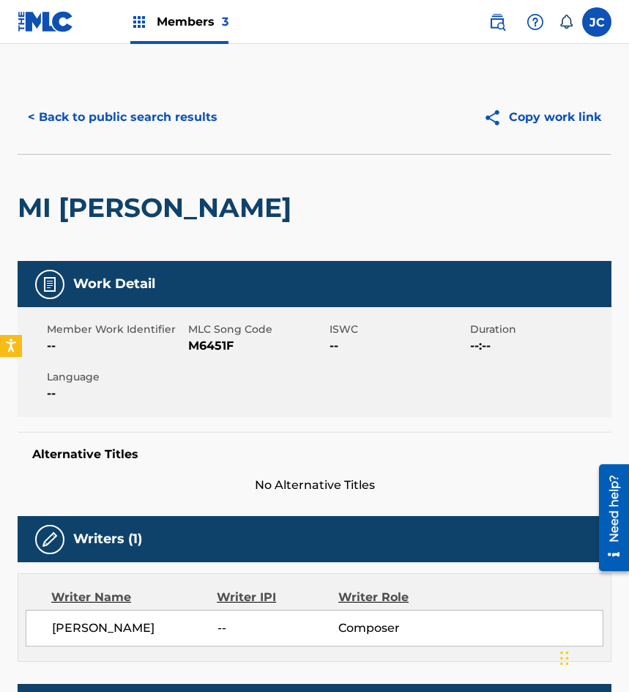
click at [205, 344] on span "M6451F" at bounding box center [257, 346] width 138 height 18
copy span "M6451F"
click at [129, 118] on button "< Back to public search results" at bounding box center [123, 117] width 210 height 37
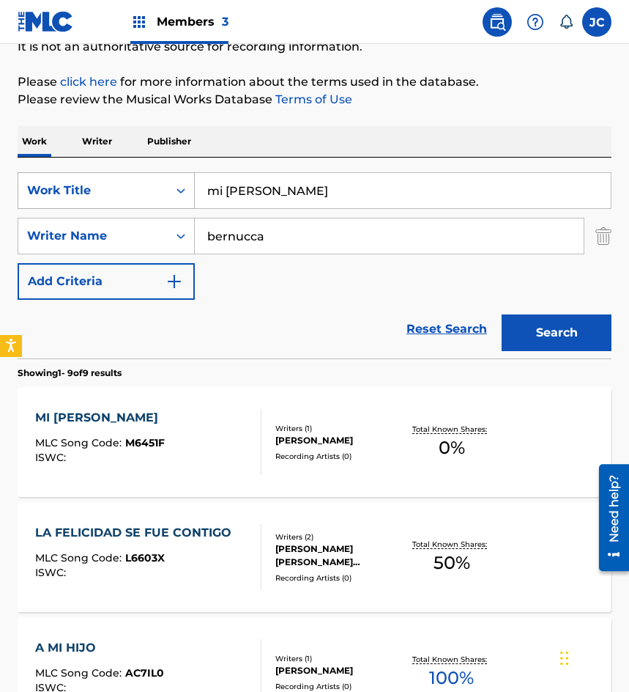
click at [143, 195] on div "SearchWithCriteria8bd8f1d6-700e-4786-abb7-90a611f2d3e8 Work Title mi soledad co…" at bounding box center [315, 190] width 594 height 37
type input "una leccion"
type input "pous"
click at [502, 314] on button "Search" at bounding box center [557, 332] width 110 height 37
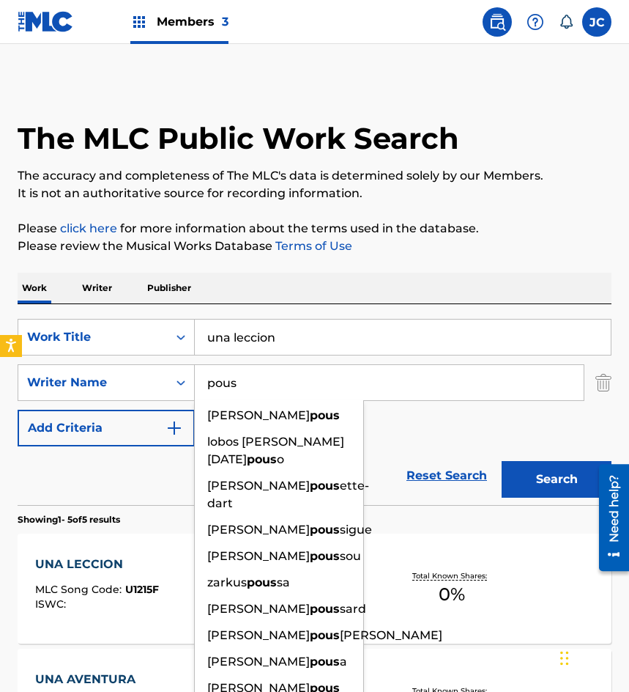
click at [410, 428] on div "SearchWithCriteria8bd8f1d6-700e-4786-abb7-90a611f2d3e8 Work Title una leccion S…" at bounding box center [315, 383] width 594 height 128
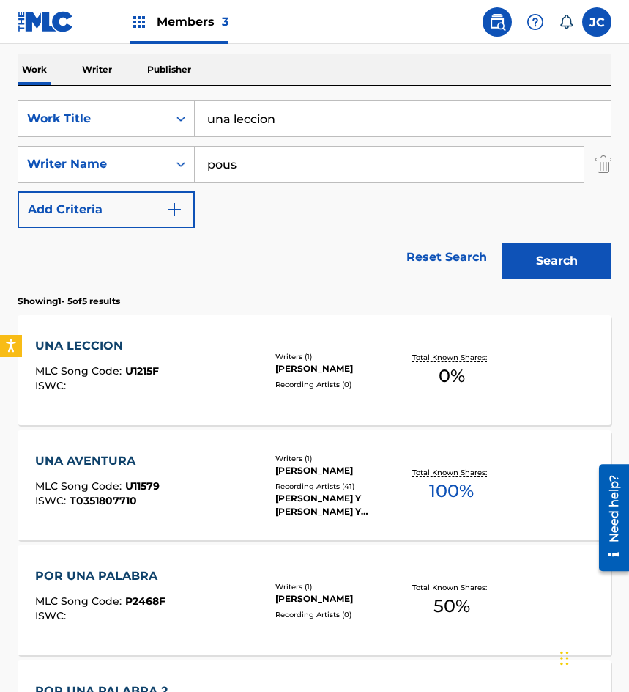
scroll to position [220, 0]
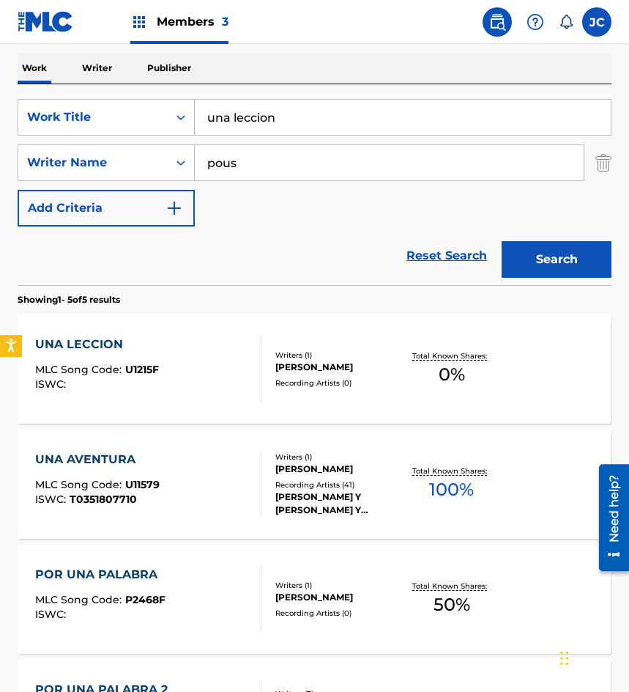
click at [167, 363] on div "UNA LECCION MLC Song Code : U1215F ISWC :" at bounding box center [148, 369] width 226 height 66
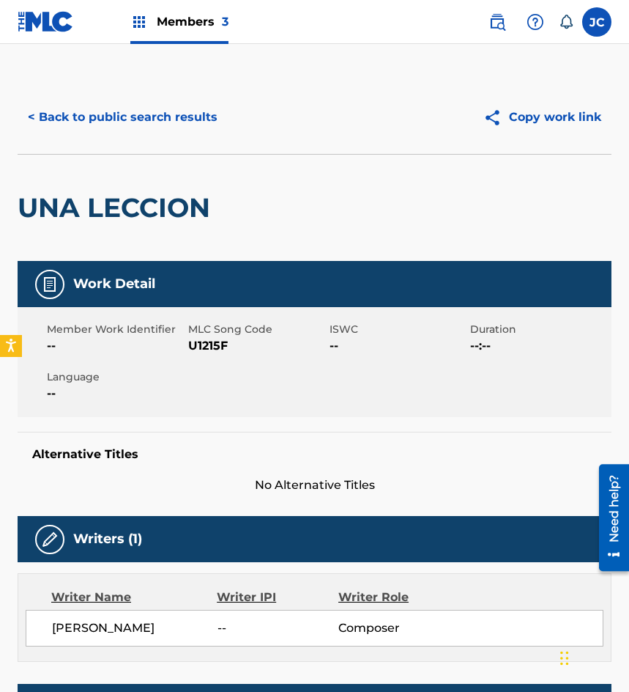
click at [193, 347] on span "U1215F" at bounding box center [257, 346] width 138 height 18
copy span "U1215F"
click at [70, 93] on div "< Back to public search results Copy work link" at bounding box center [315, 117] width 594 height 73
click at [99, 118] on button "< Back to public search results" at bounding box center [123, 117] width 210 height 37
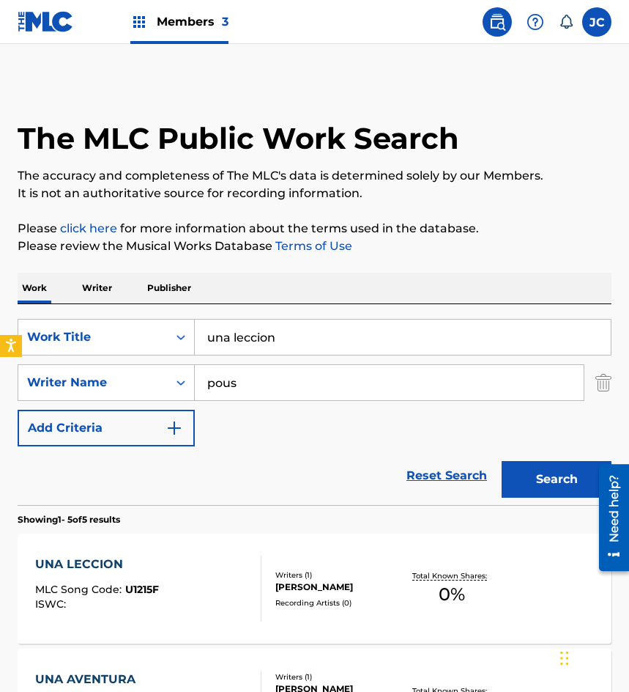
scroll to position [220, 0]
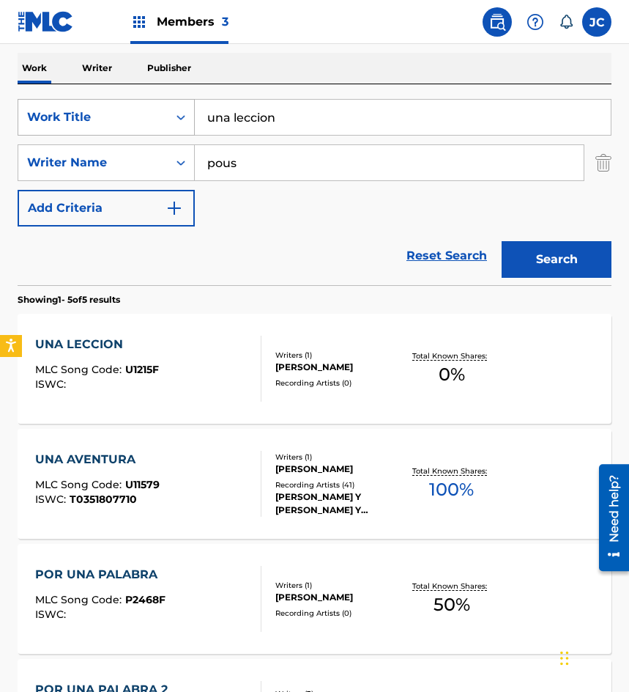
drag, startPoint x: 321, startPoint y: 115, endPoint x: 115, endPoint y: 134, distance: 206.8
click at [135, 144] on div "SearchWithCriteria8bd8f1d6-700e-4786-abb7-90a611f2d3e8 Work Title una leccion S…" at bounding box center [315, 163] width 594 height 128
type input "amor en exclusiva"
click at [502, 241] on button "Search" at bounding box center [557, 259] width 110 height 37
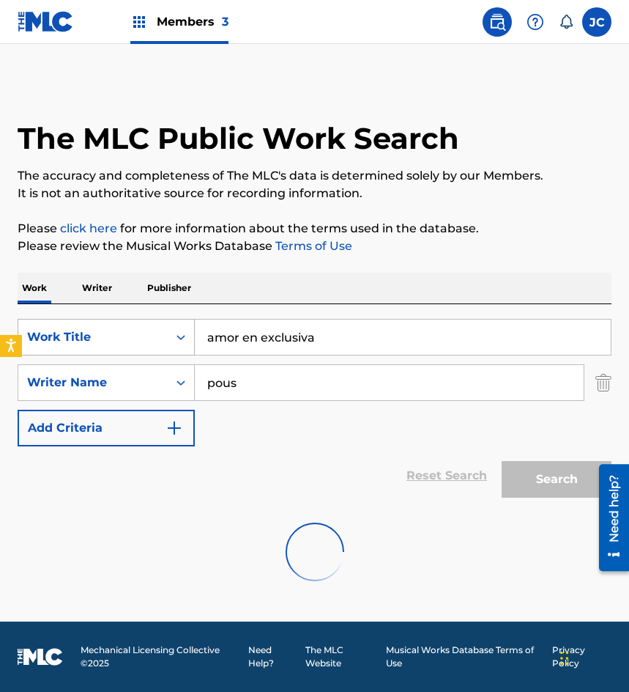
scroll to position [0, 0]
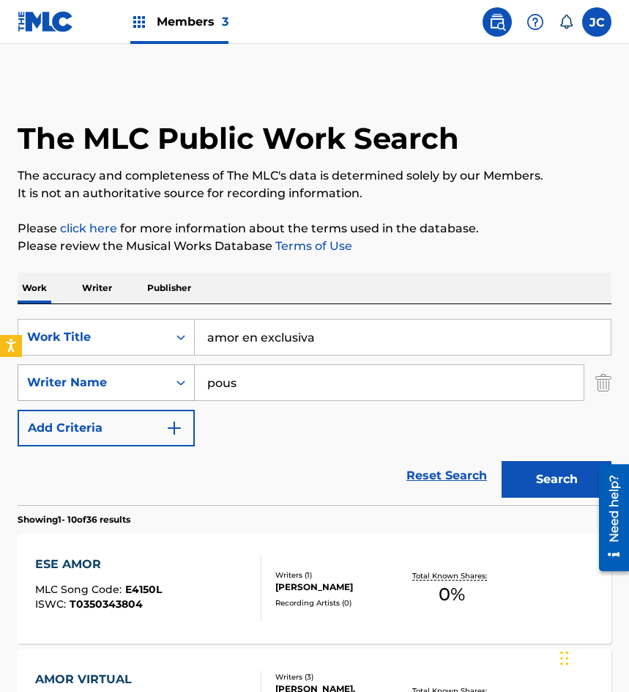
click at [193, 384] on div "SearchWithCriteria9b5df5bc-0957-4c93-a324-89800ce6d05c Writer Name pous" at bounding box center [315, 382] width 594 height 37
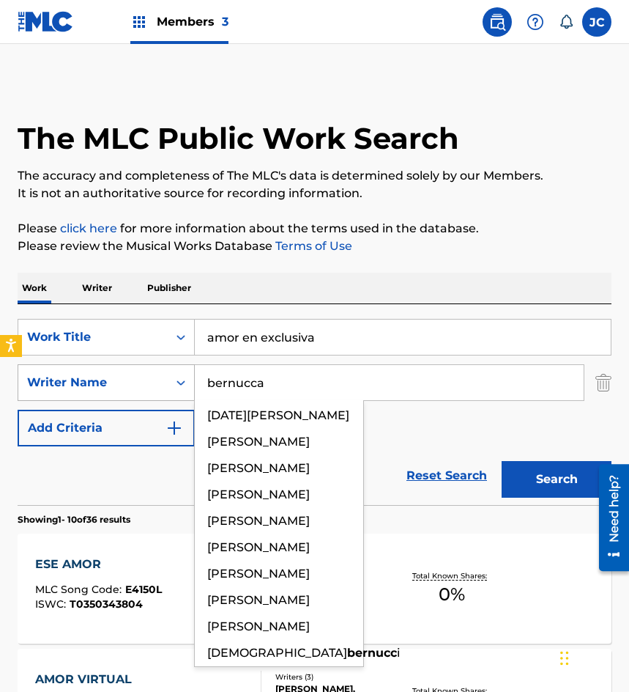
type input "bernucca"
click at [502, 461] on button "Search" at bounding box center [557, 479] width 110 height 37
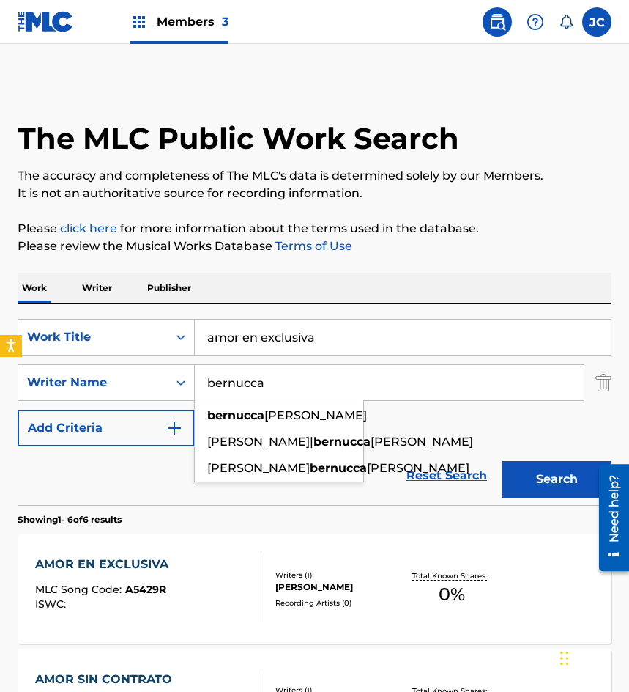
click at [418, 450] on div "Reset Search Search" at bounding box center [315, 475] width 594 height 59
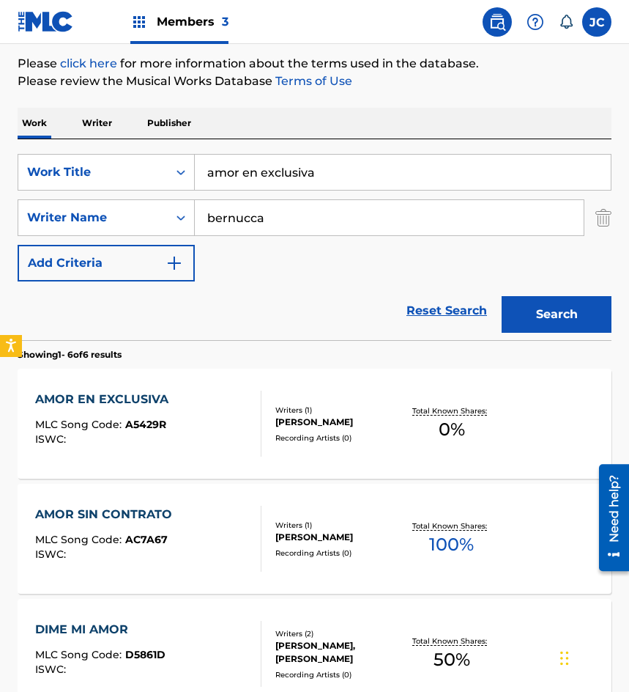
scroll to position [366, 0]
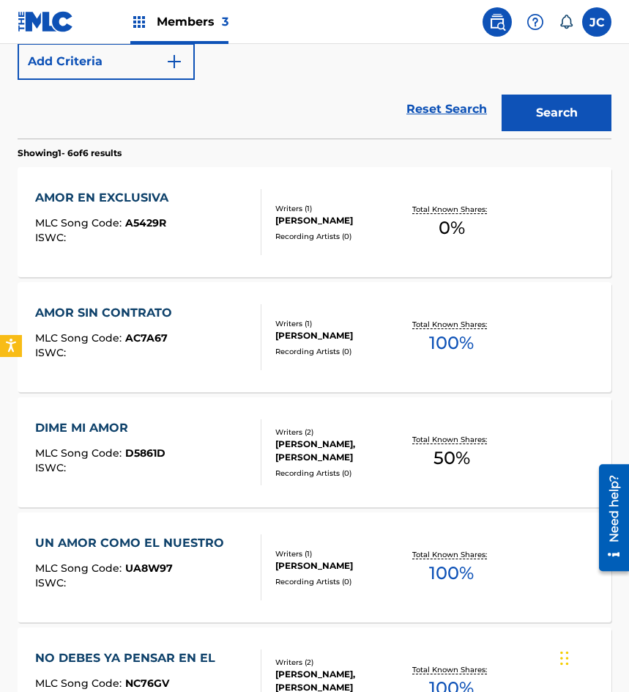
click at [97, 211] on div "AMOR EN EXCLUSIVA MLC Song Code : A5429R ISWC :" at bounding box center [105, 222] width 141 height 66
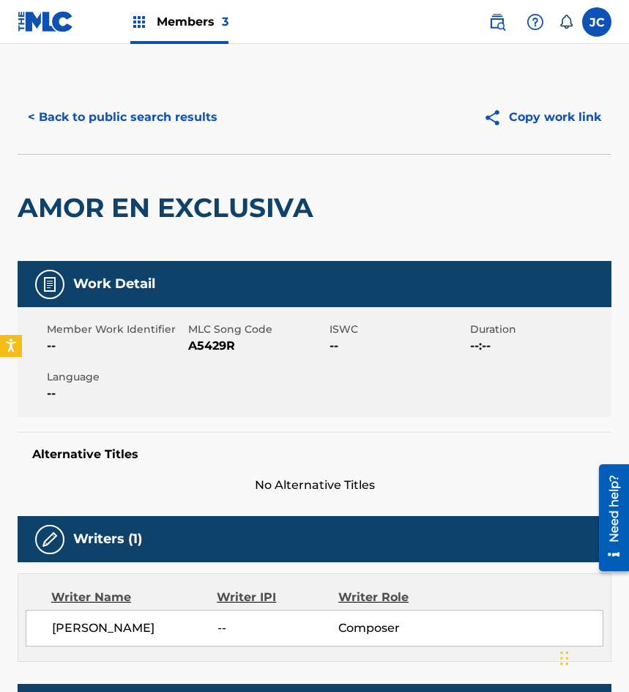
click at [213, 350] on span "A5429R" at bounding box center [257, 346] width 138 height 18
click at [114, 125] on button "< Back to public search results" at bounding box center [123, 117] width 210 height 37
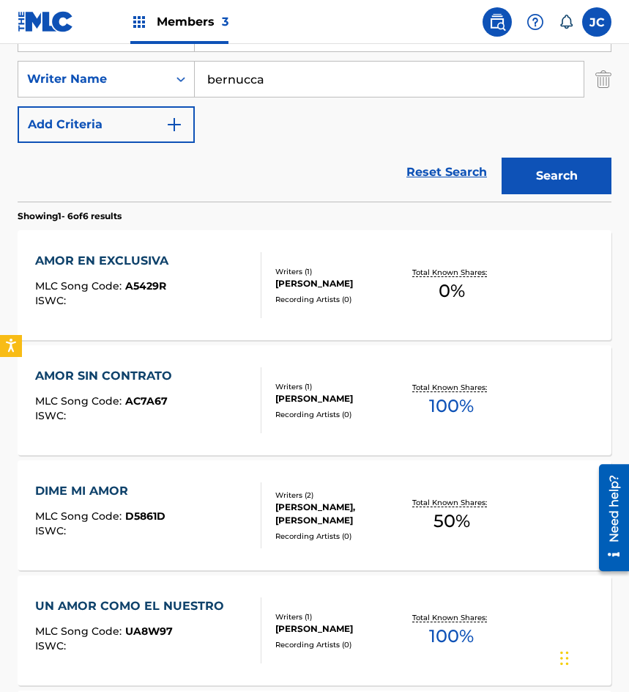
scroll to position [230, 0]
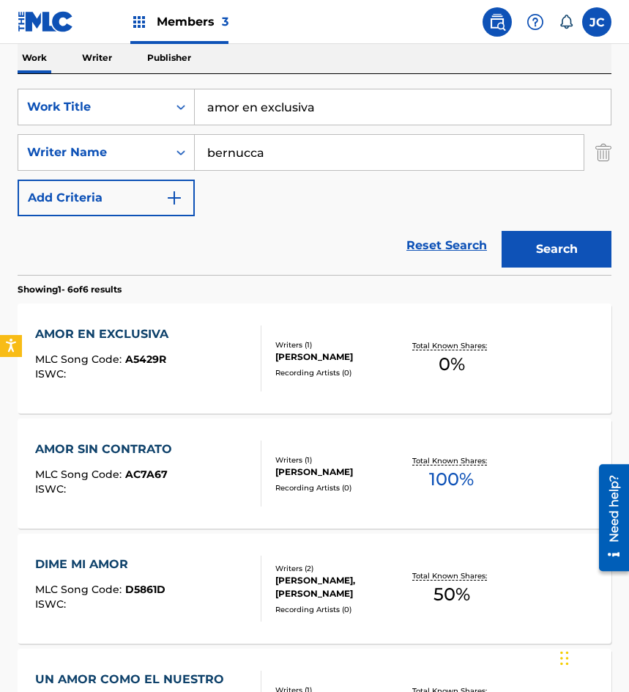
click at [21, 133] on div "SearchWithCriteria8bd8f1d6-700e-4786-abb7-90a611f2d3e8 Work Title amor en exclu…" at bounding box center [315, 153] width 594 height 128
type input "i"
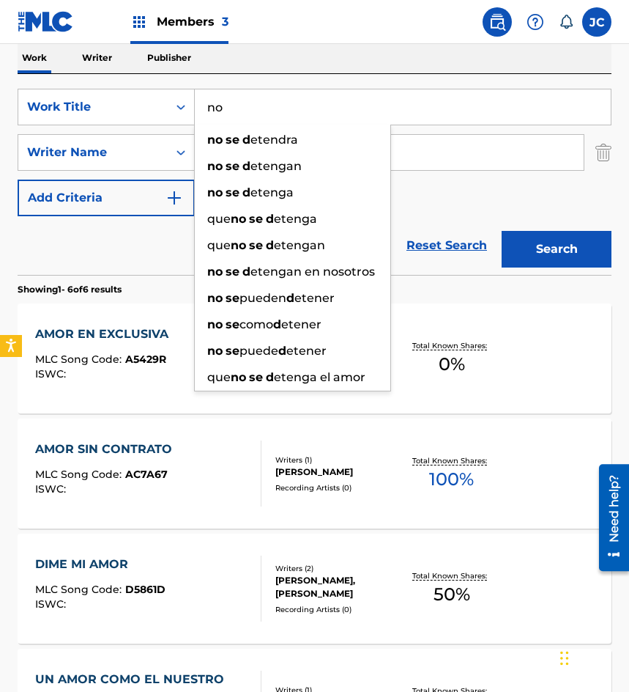
type input "n"
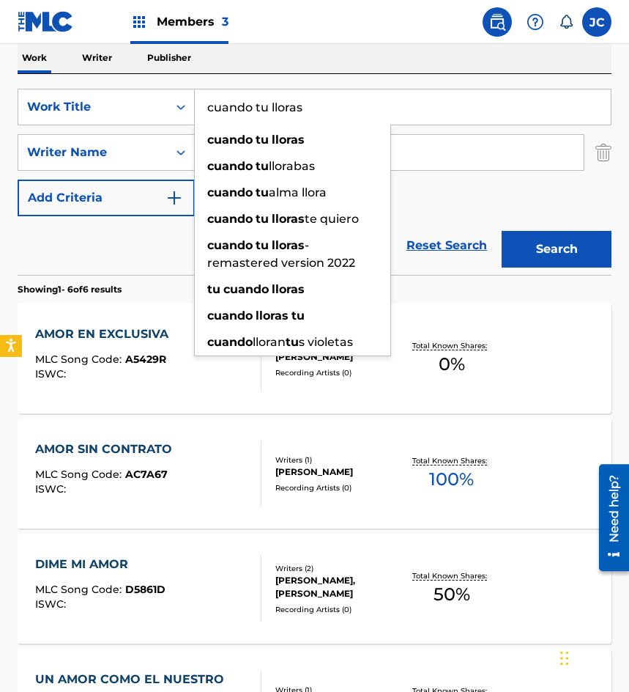
type input "cuando tu lloras"
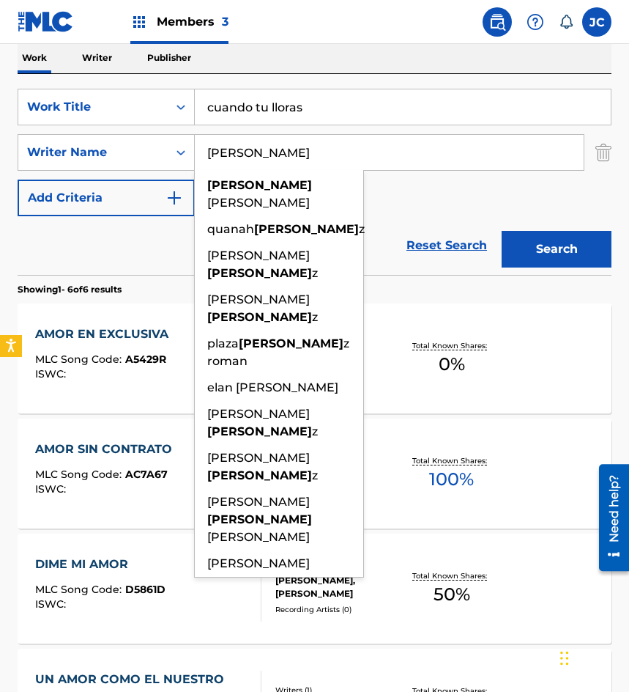
type input "[PERSON_NAME]"
click at [502, 231] on button "Search" at bounding box center [557, 249] width 110 height 37
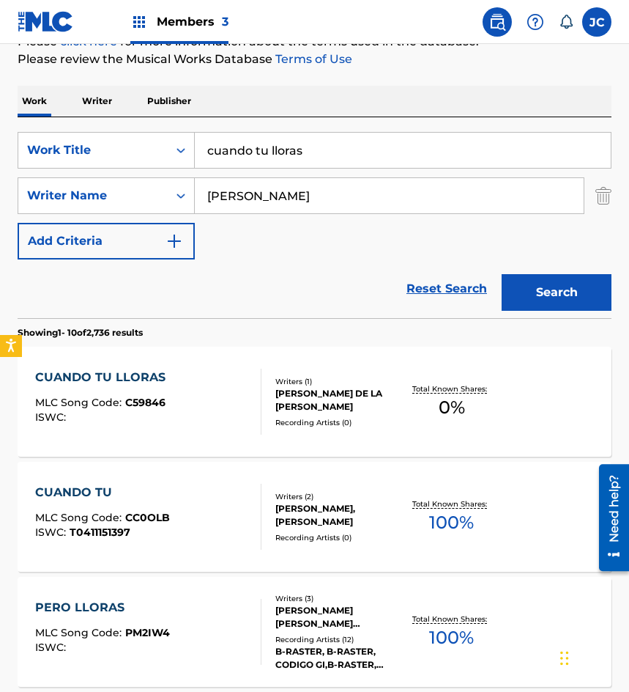
scroll to position [220, 0]
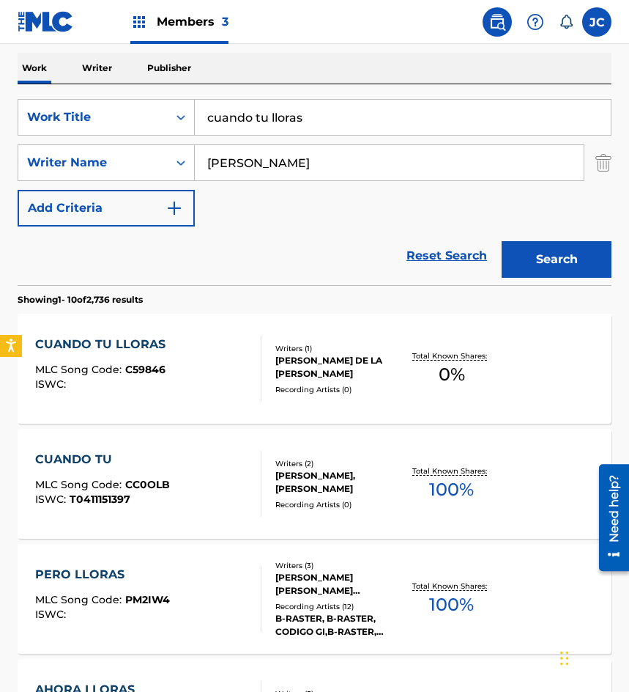
click at [243, 365] on div "CUANDO TU LLORAS MLC Song Code : C59846 ISWC :" at bounding box center [148, 369] width 226 height 66
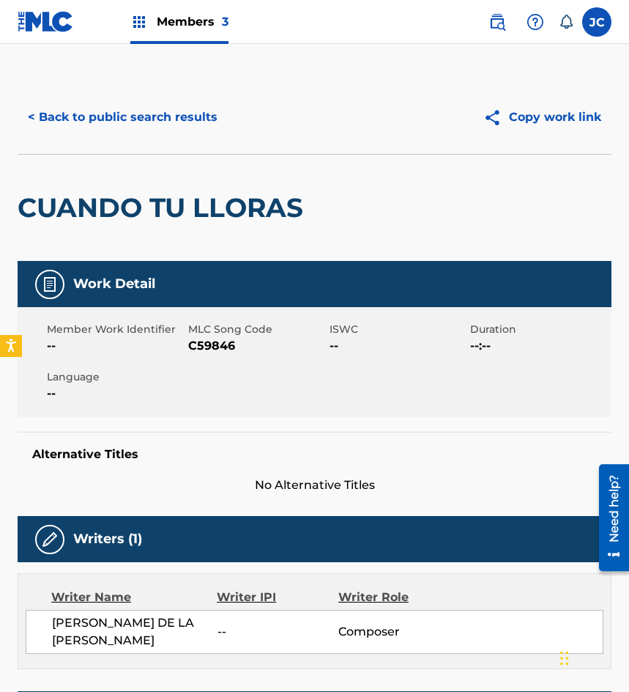
click at [223, 341] on span "C59846" at bounding box center [257, 346] width 138 height 18
click at [186, 125] on button "< Back to public search results" at bounding box center [123, 117] width 210 height 37
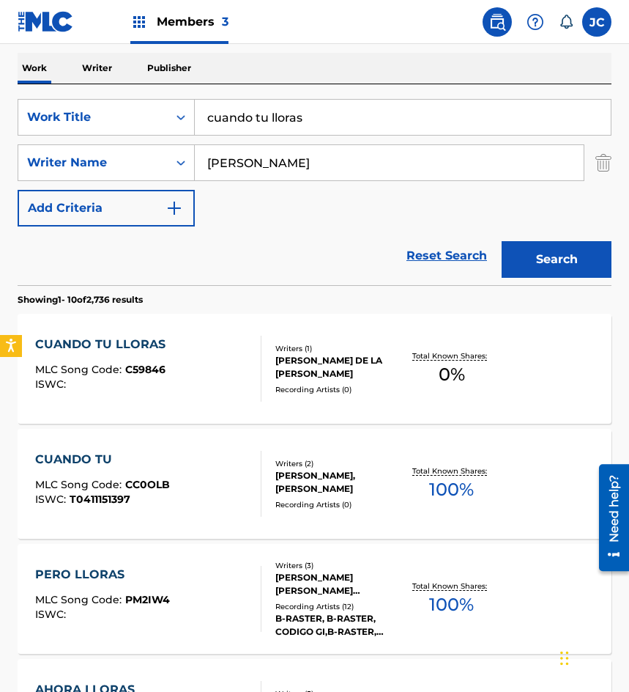
scroll to position [147, 0]
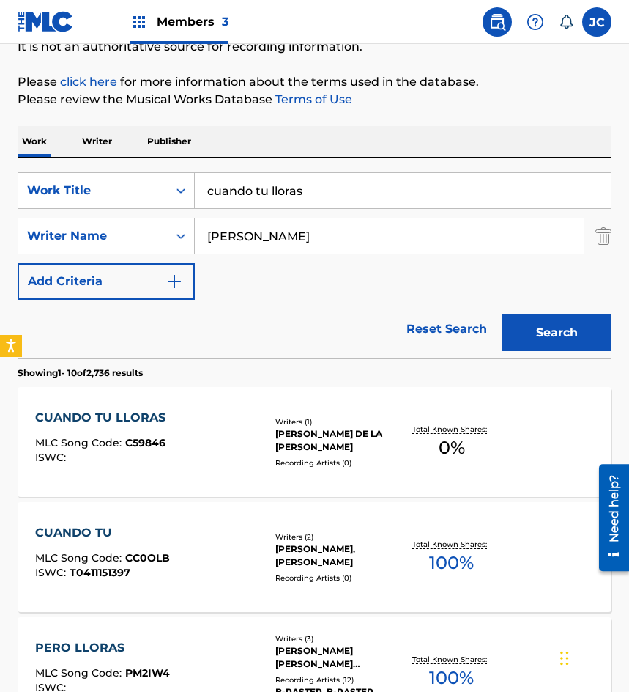
click at [113, 333] on div "Reset Search Search" at bounding box center [315, 329] width 594 height 59
drag, startPoint x: 325, startPoint y: 187, endPoint x: 48, endPoint y: 226, distance: 279.0
click at [53, 226] on div "SearchWithCriteria8bd8f1d6-700e-4786-abb7-90a611f2d3e8 Work Title cuando tu llo…" at bounding box center [315, 236] width 594 height 128
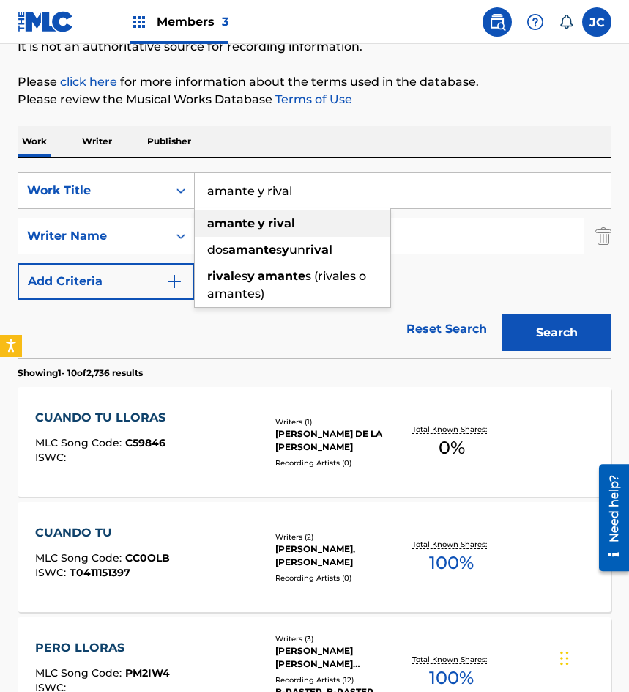
type input "amante y rival"
click at [502, 314] on button "Search" at bounding box center [557, 332] width 110 height 37
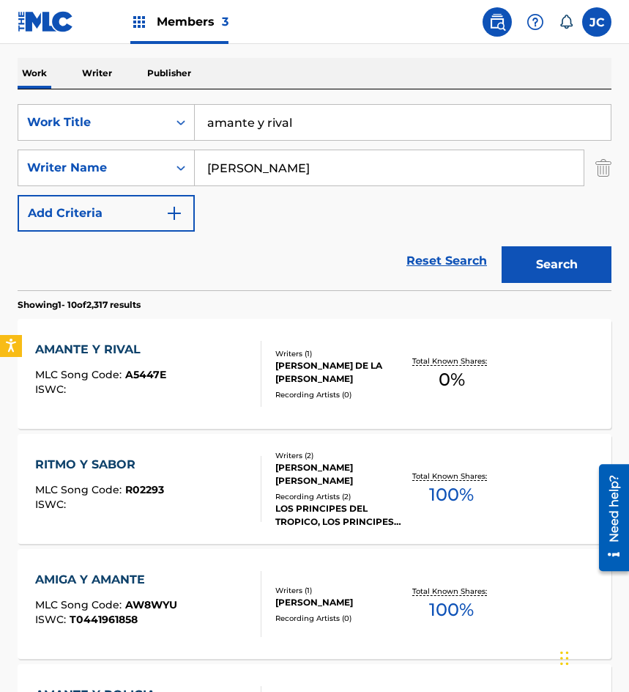
scroll to position [220, 0]
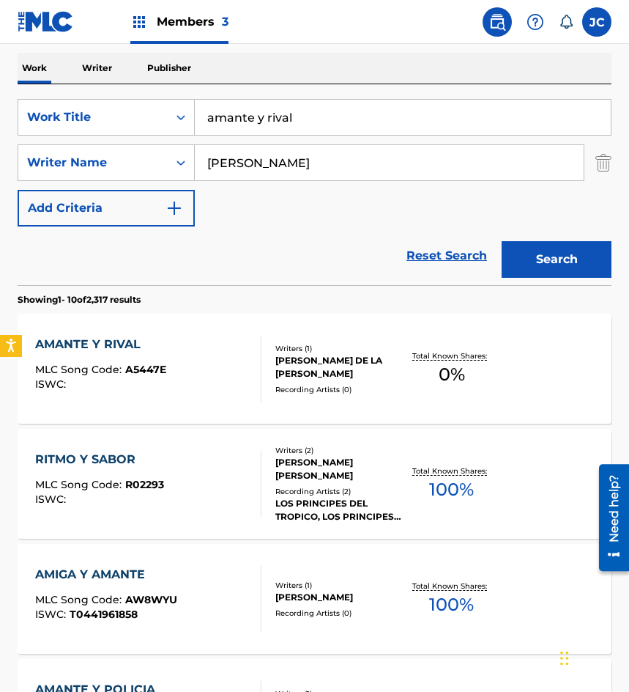
drag, startPoint x: 247, startPoint y: 374, endPoint x: 33, endPoint y: 18, distance: 416.1
click at [247, 374] on div "AMANTE Y RIVAL MLC Song Code : A5447E ISWC :" at bounding box center [148, 369] width 226 height 66
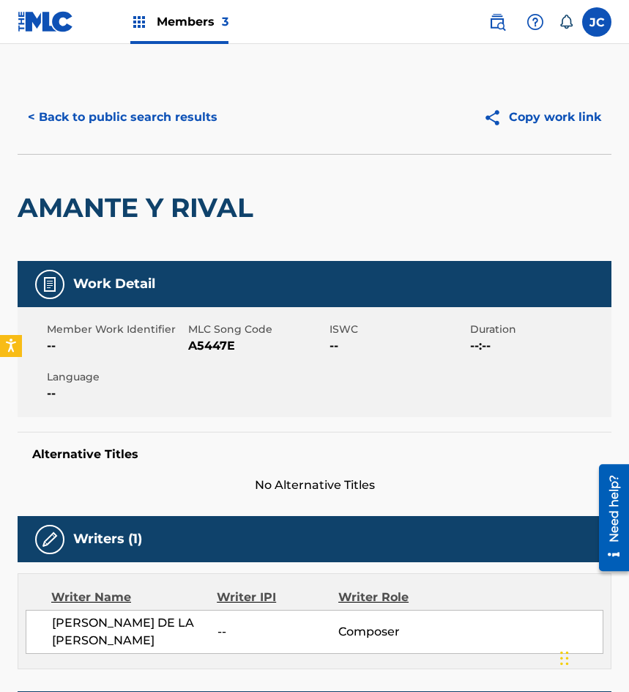
click at [207, 344] on span "A5447E" at bounding box center [257, 346] width 138 height 18
drag, startPoint x: 76, startPoint y: 111, endPoint x: 245, endPoint y: 6, distance: 198.5
click at [76, 111] on button "< Back to public search results" at bounding box center [123, 117] width 210 height 37
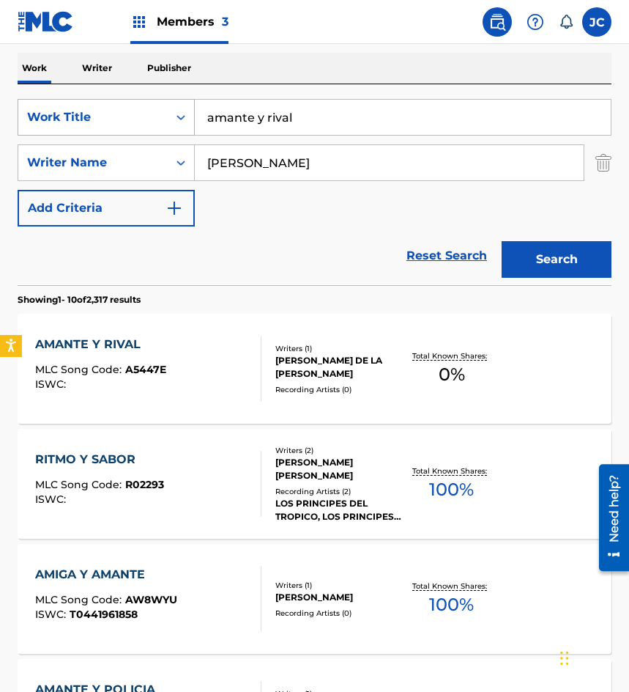
drag, startPoint x: 257, startPoint y: 129, endPoint x: 70, endPoint y: 133, distance: 186.9
click at [73, 134] on div "SearchWithCriteria8bd8f1d6-700e-4786-abb7-90a611f2d3e8 Work Title amante y rival" at bounding box center [315, 117] width 594 height 37
type input "lo que queremos las dos"
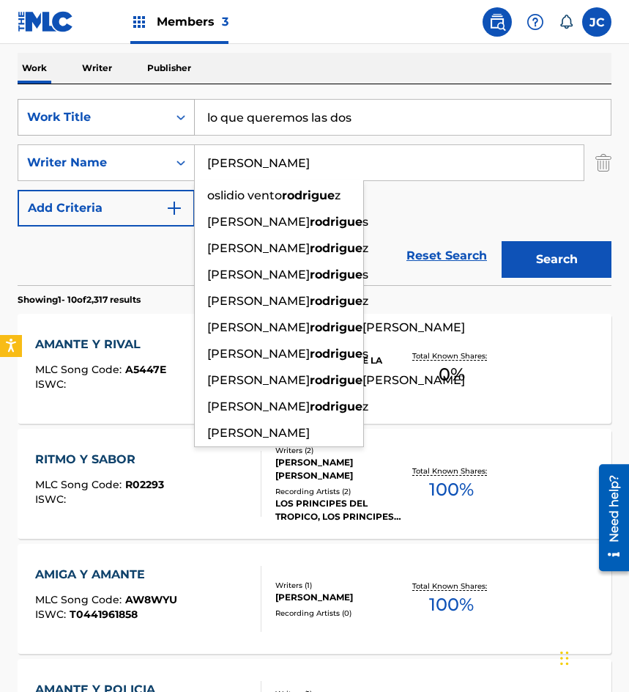
type input "[PERSON_NAME]"
click at [502, 241] on button "Search" at bounding box center [557, 259] width 110 height 37
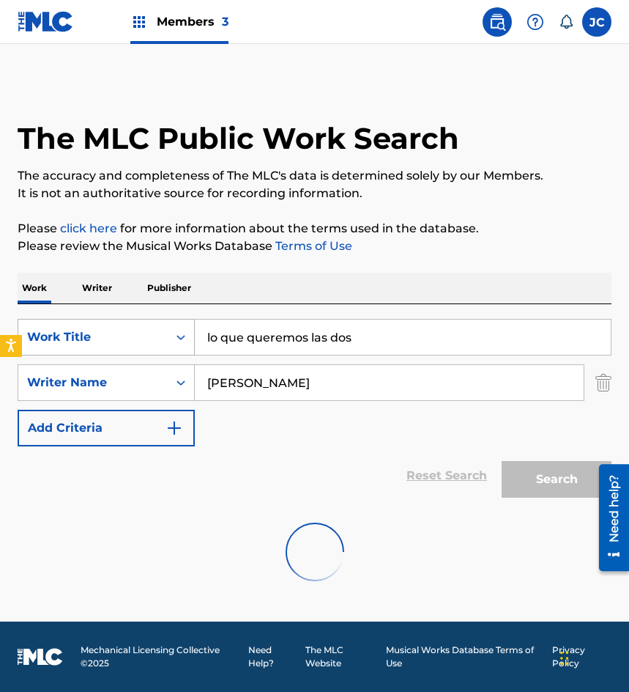
scroll to position [0, 0]
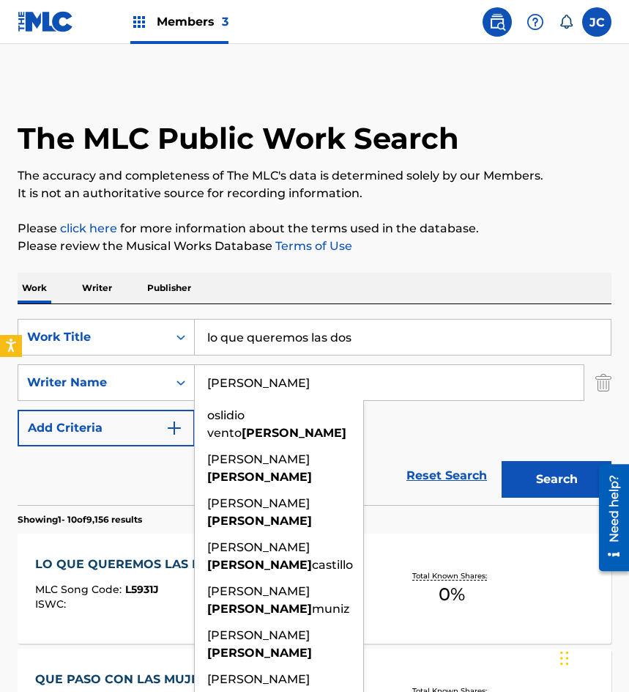
click at [421, 415] on div "SearchWithCriteria8bd8f1d6-700e-4786-abb7-90a611f2d3e8 Work Title lo que querem…" at bounding box center [315, 383] width 594 height 128
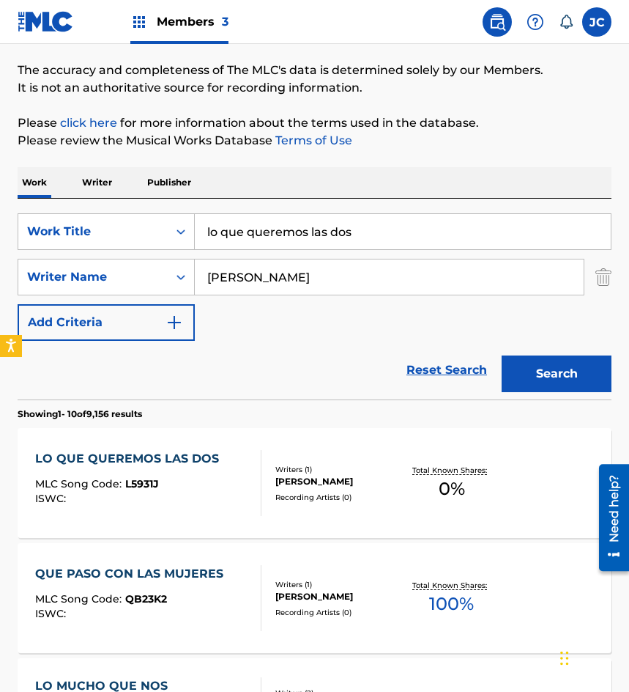
scroll to position [220, 0]
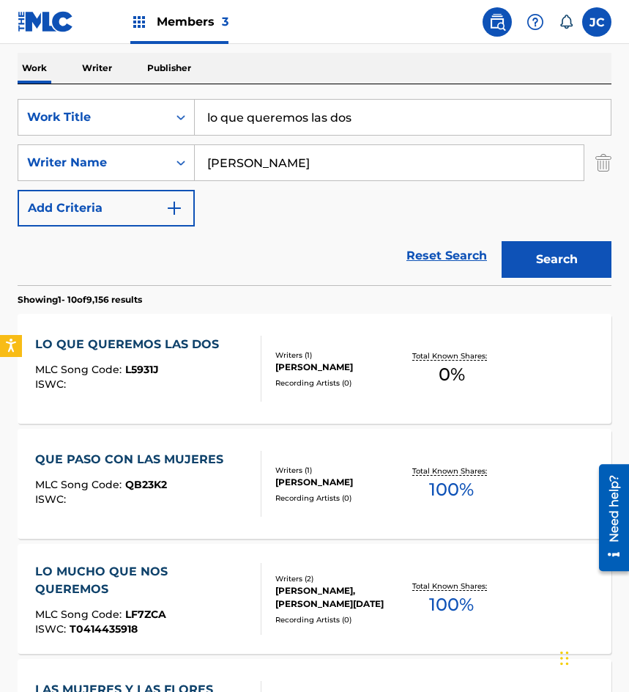
click at [240, 377] on div "LO QUE QUEREMOS LAS DOS MLC Song Code : L5931J ISWC :" at bounding box center [148, 369] width 226 height 66
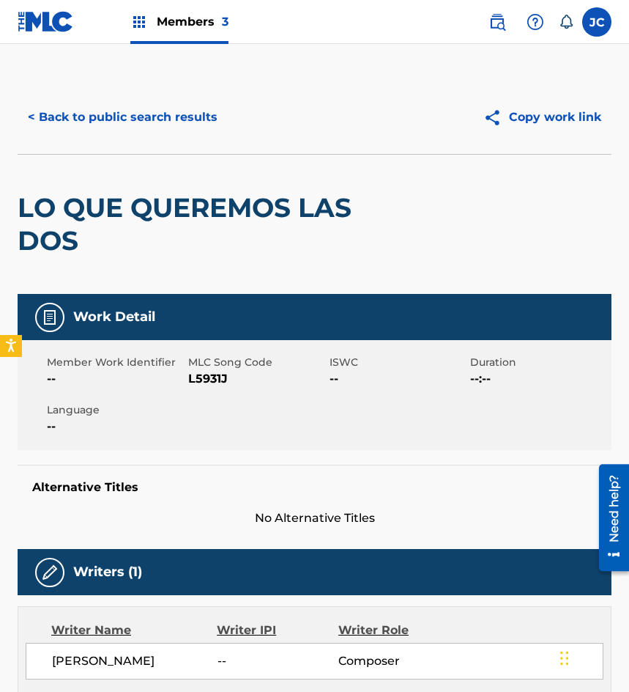
click at [185, 371] on div "Member Work Identifier --" at bounding box center [117, 371] width 141 height 33
click at [193, 377] on span "L5931J" at bounding box center [257, 379] width 138 height 18
click at [130, 127] on button "< Back to public search results" at bounding box center [123, 117] width 210 height 37
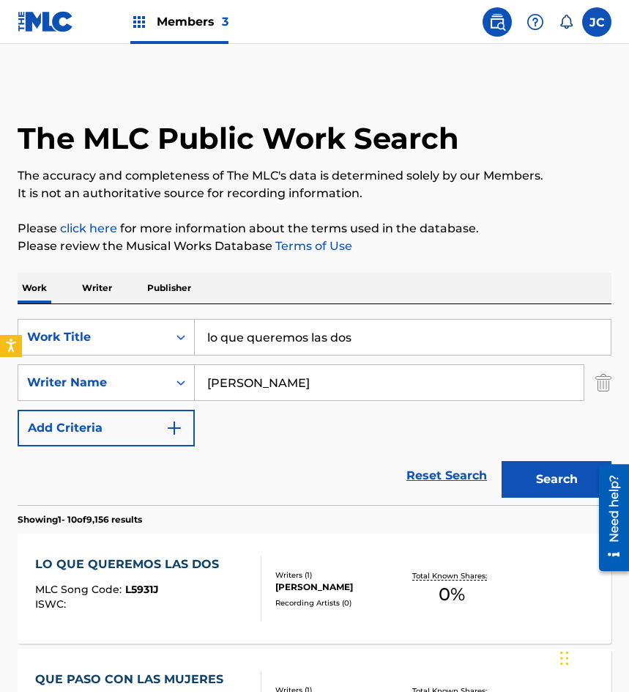
scroll to position [220, 0]
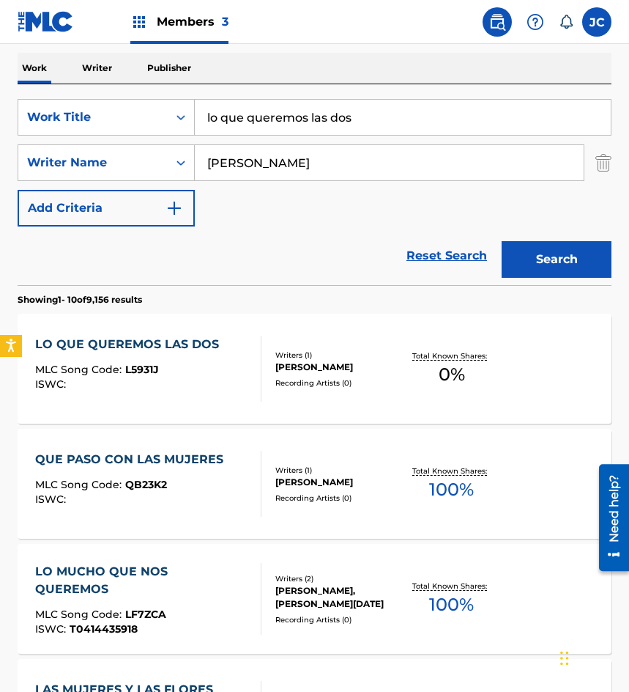
click at [87, 138] on div "SearchWithCriteria8bd8f1d6-700e-4786-abb7-90a611f2d3e8 Work Title lo que querem…" at bounding box center [315, 163] width 594 height 128
type input "mi gallo blanco"
click at [502, 241] on button "Search" at bounding box center [557, 259] width 110 height 37
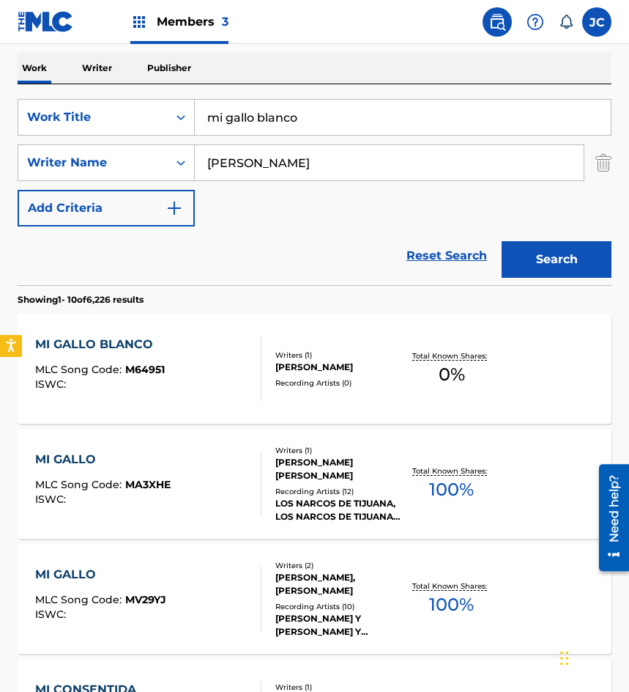
click at [148, 350] on div "MI GALLO BLANCO" at bounding box center [100, 345] width 130 height 18
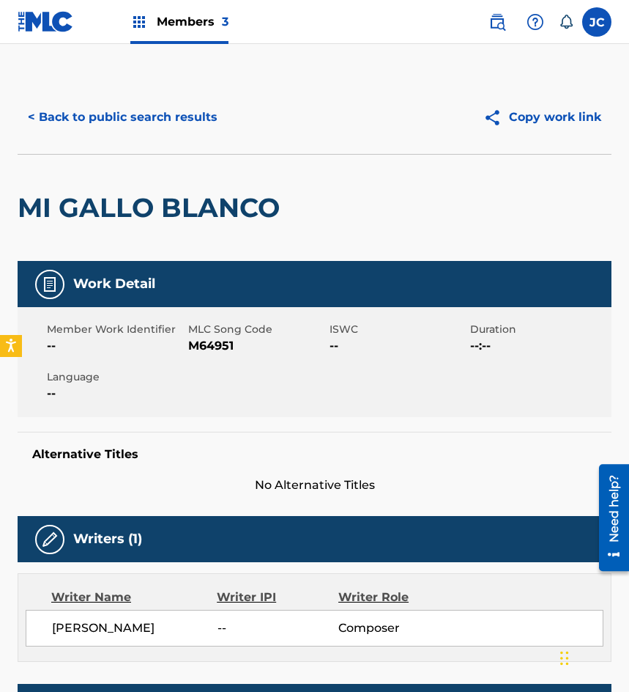
click at [188, 333] on span "MLC Song Code" at bounding box center [257, 329] width 138 height 15
click at [196, 344] on span "M64951" at bounding box center [257, 346] width 138 height 18
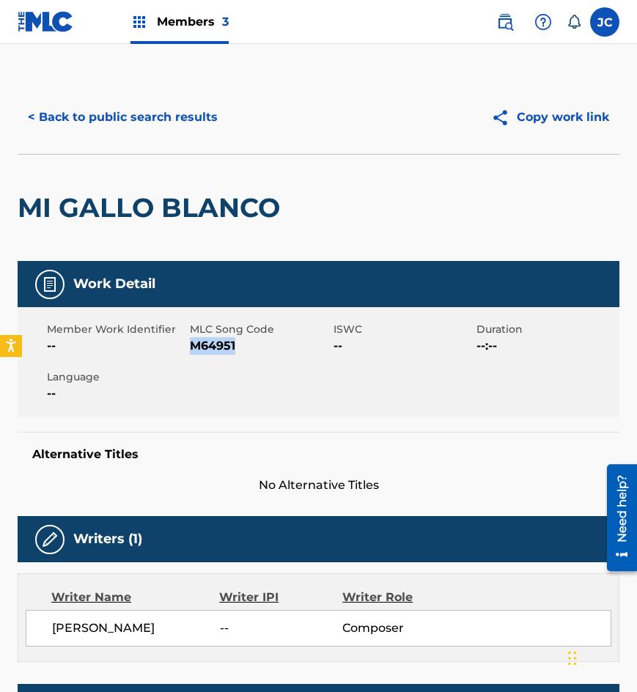
click at [120, 100] on button "< Back to public search results" at bounding box center [123, 117] width 210 height 37
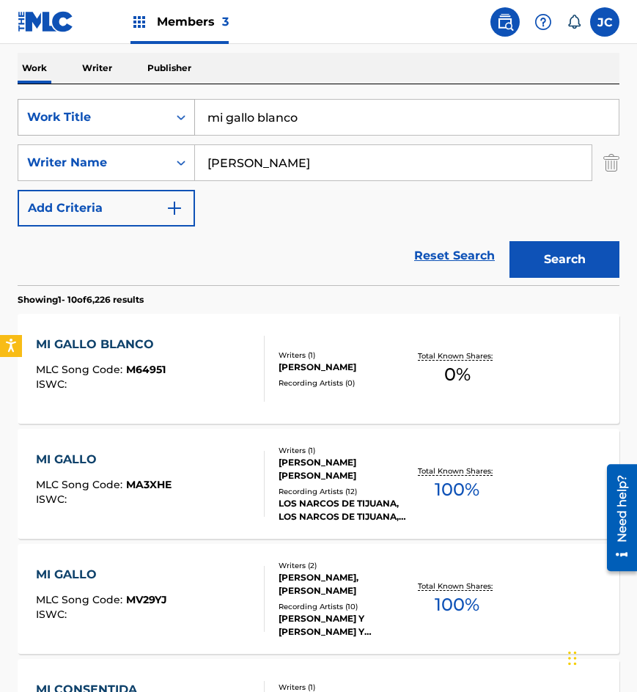
drag, startPoint x: 333, startPoint y: 119, endPoint x: 72, endPoint y: 111, distance: 261.8
click at [73, 112] on div "SearchWithCriteria8bd8f1d6-700e-4786-abb7-90a611f2d3e8 Work Title mi gallo blan…" at bounding box center [319, 117] width 602 height 37
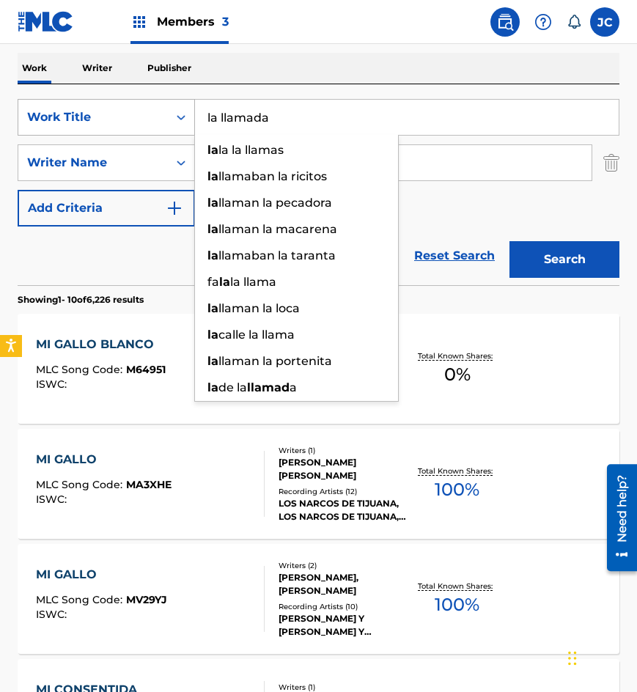
type input "la llamada"
click at [509, 241] on button "Search" at bounding box center [564, 259] width 110 height 37
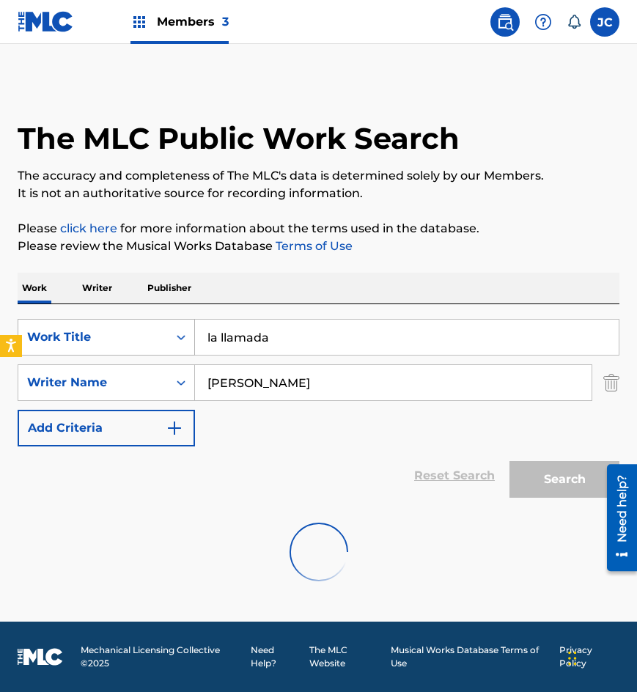
scroll to position [0, 0]
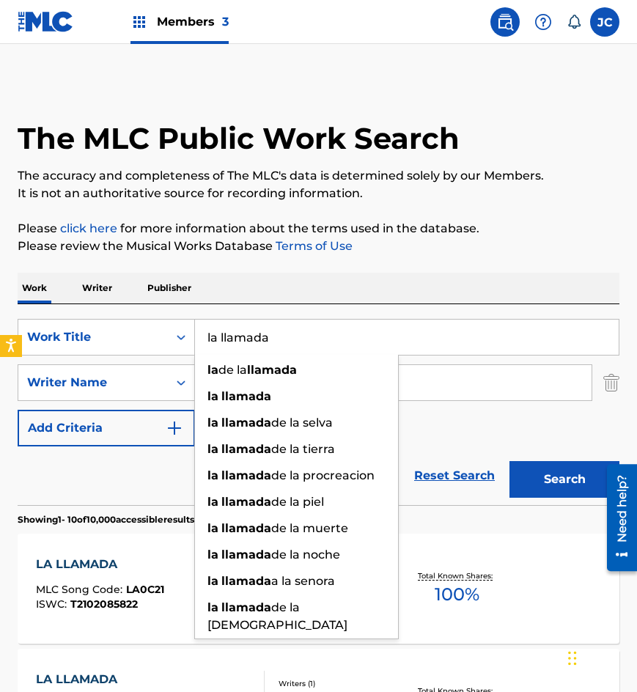
click at [464, 430] on div "SearchWithCriteria8bd8f1d6-700e-4786-abb7-90a611f2d3e8 Work Title la llamada la…" at bounding box center [319, 383] width 602 height 128
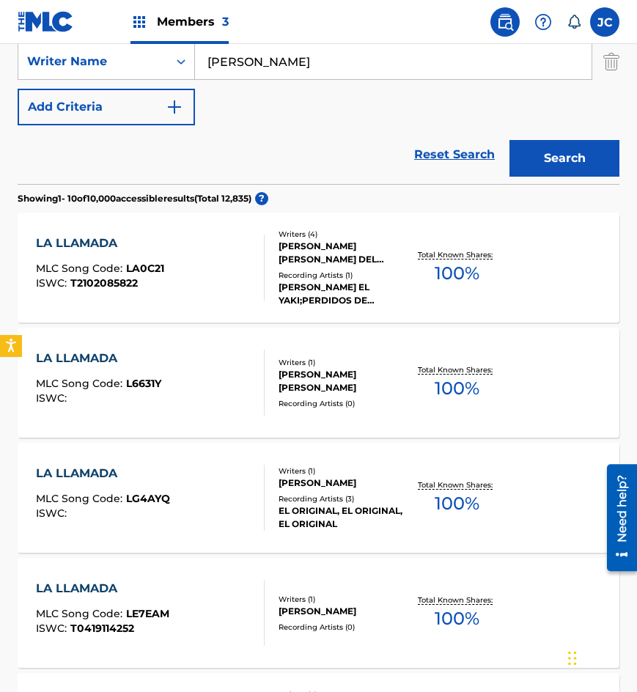
scroll to position [188, 0]
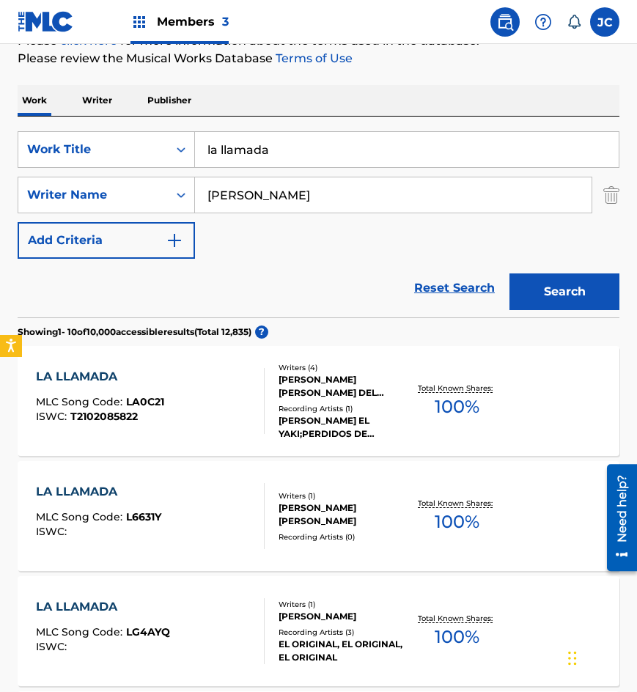
click at [317, 210] on input "[PERSON_NAME]" at bounding box center [393, 194] width 396 height 35
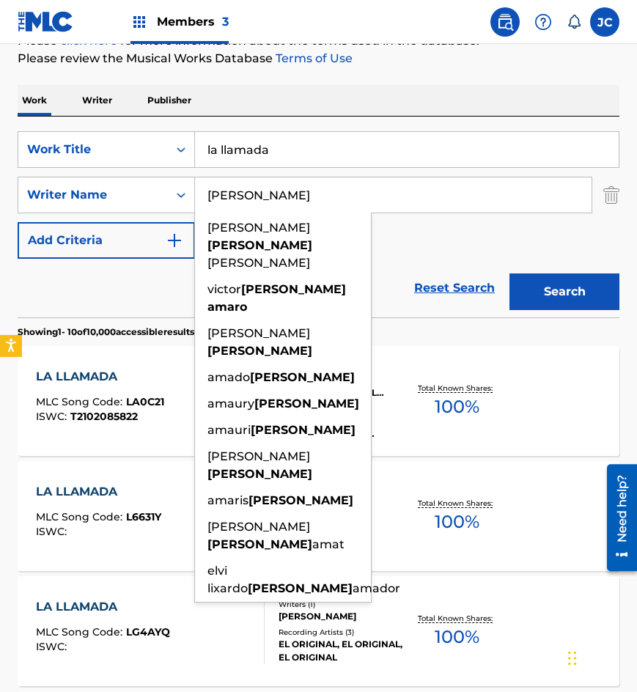
click at [509, 273] on button "Search" at bounding box center [564, 291] width 110 height 37
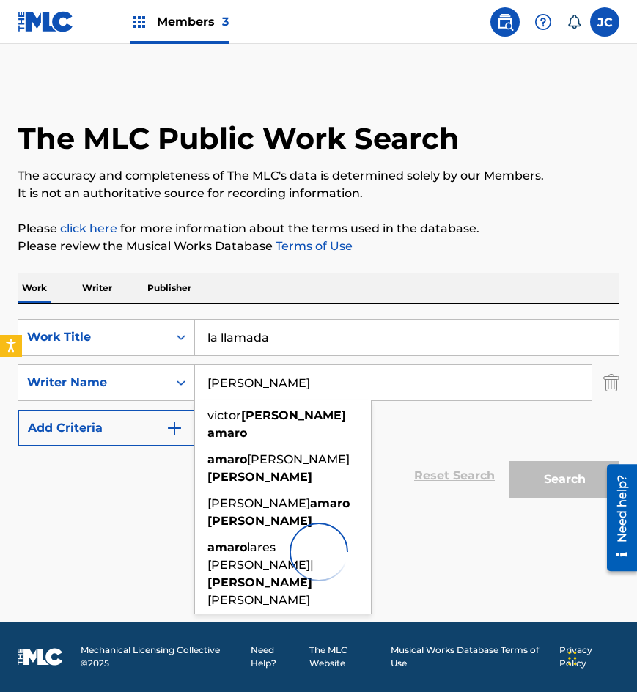
scroll to position [0, 0]
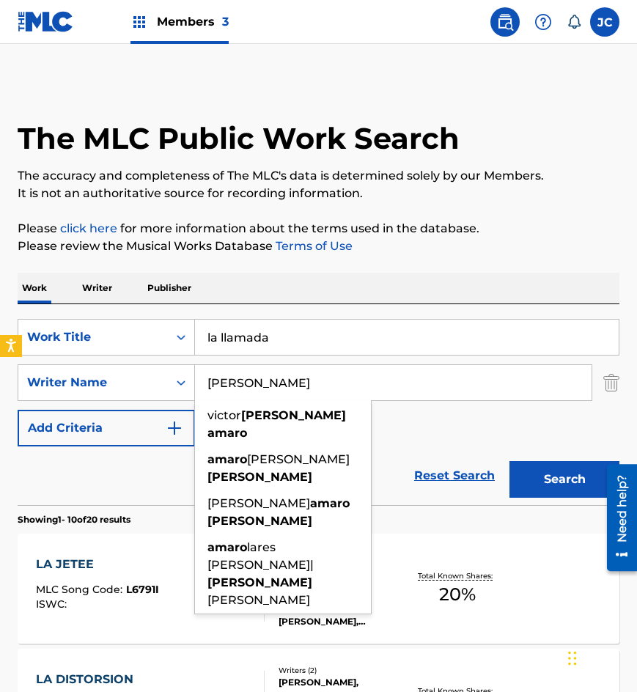
click at [288, 382] on input "[PERSON_NAME]" at bounding box center [393, 382] width 396 height 35
type input "[PERSON_NAME]"
click at [509, 461] on button "Search" at bounding box center [564, 479] width 110 height 37
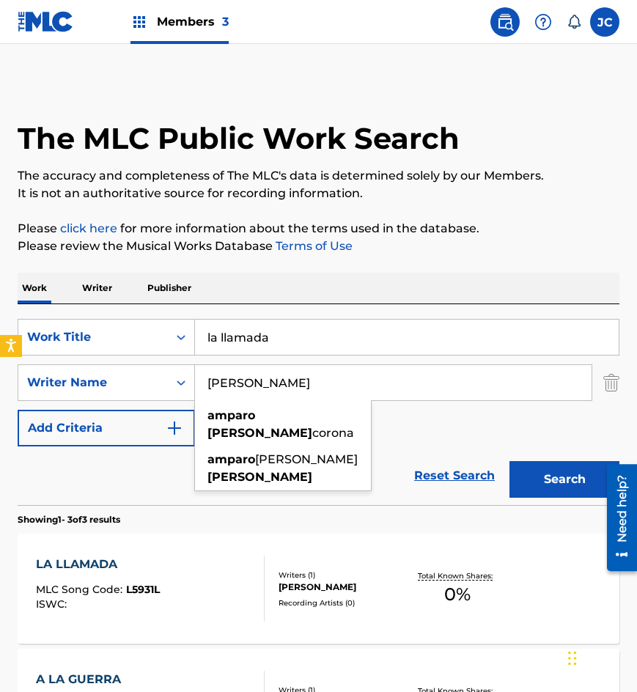
click at [400, 432] on div "SearchWithCriteria8bd8f1d6-700e-4786-abb7-90a611f2d3e8 Work Title la llamada Se…" at bounding box center [319, 383] width 602 height 128
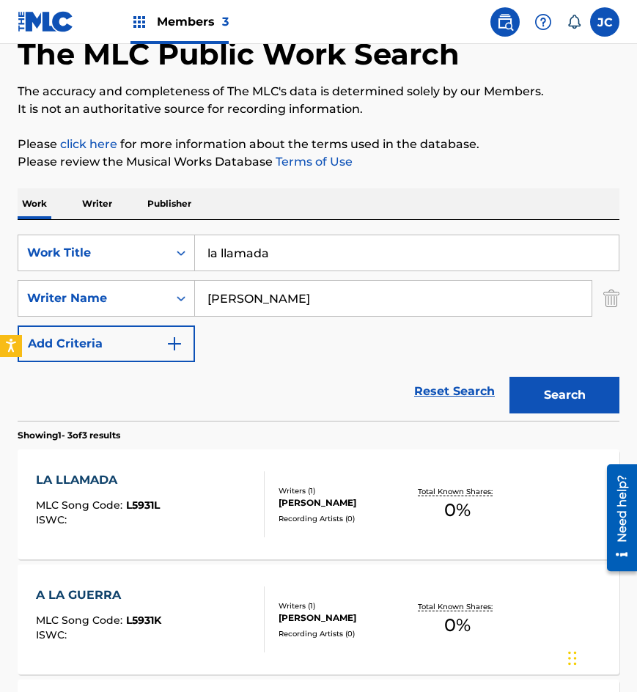
scroll to position [147, 0]
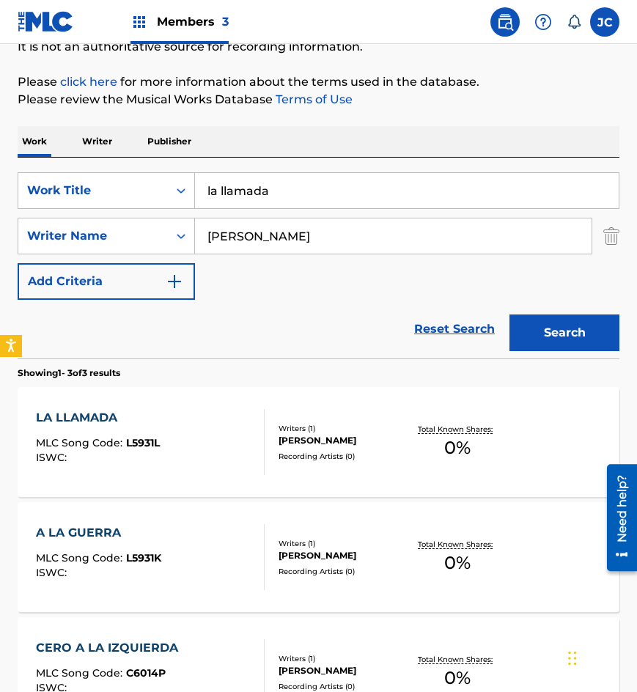
click at [222, 440] on div "LA LLAMADA MLC Song Code : L5931L ISWC :" at bounding box center [150, 442] width 229 height 66
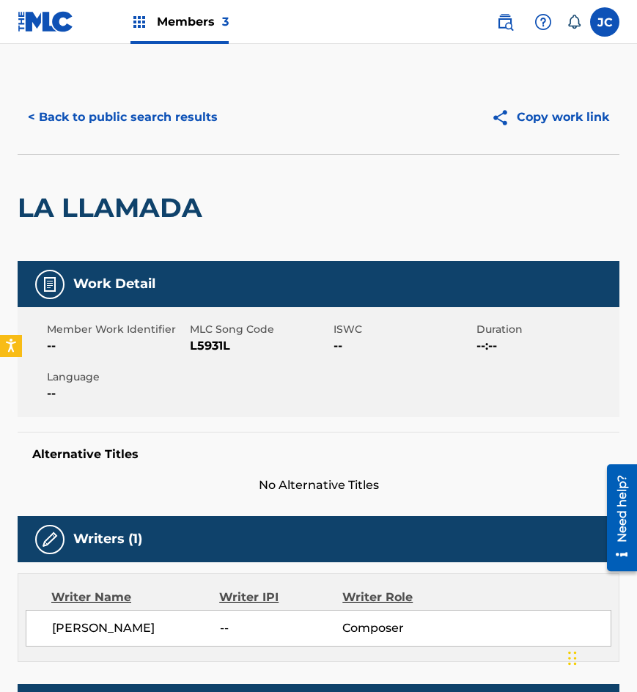
click at [208, 349] on span "L5931L" at bounding box center [259, 346] width 139 height 18
click at [119, 128] on button "< Back to public search results" at bounding box center [123, 117] width 210 height 37
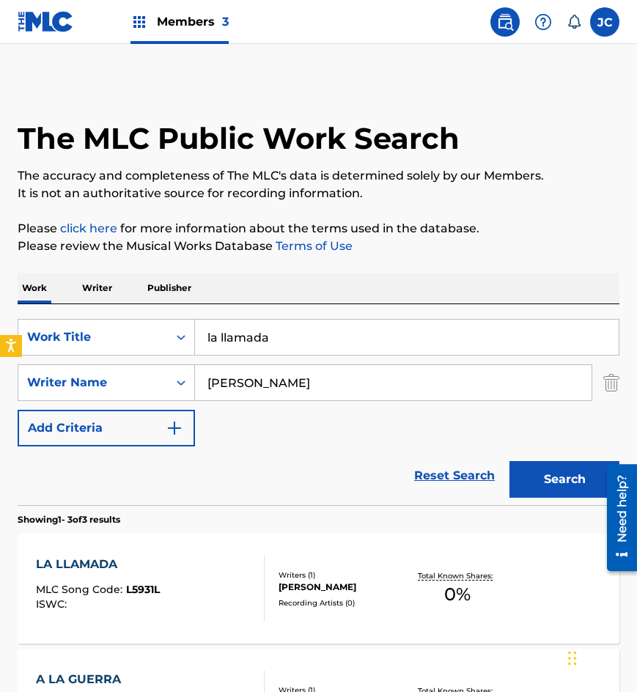
scroll to position [147, 0]
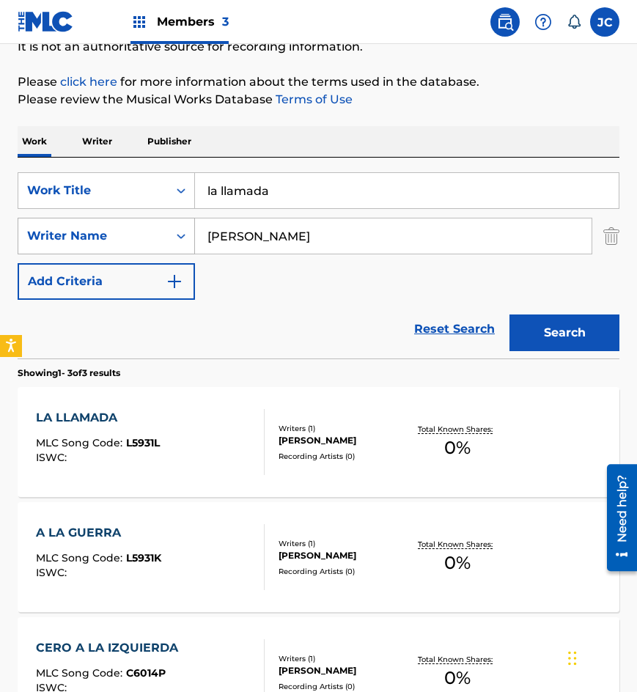
drag, startPoint x: 267, startPoint y: 215, endPoint x: 103, endPoint y: 222, distance: 163.6
click at [122, 224] on div "SearchWithCriteria8bd8f1d6-700e-4786-abb7-90a611f2d3e8 Work Title la llamada Se…" at bounding box center [319, 236] width 602 height 128
type input "el coyote"
click at [509, 314] on button "Search" at bounding box center [564, 332] width 110 height 37
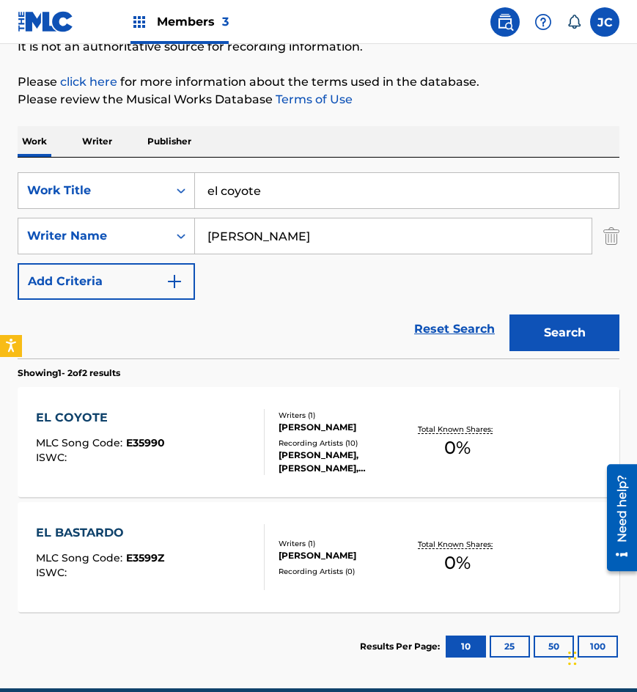
click at [321, 434] on div "[PERSON_NAME]" at bounding box center [342, 427] width 129 height 13
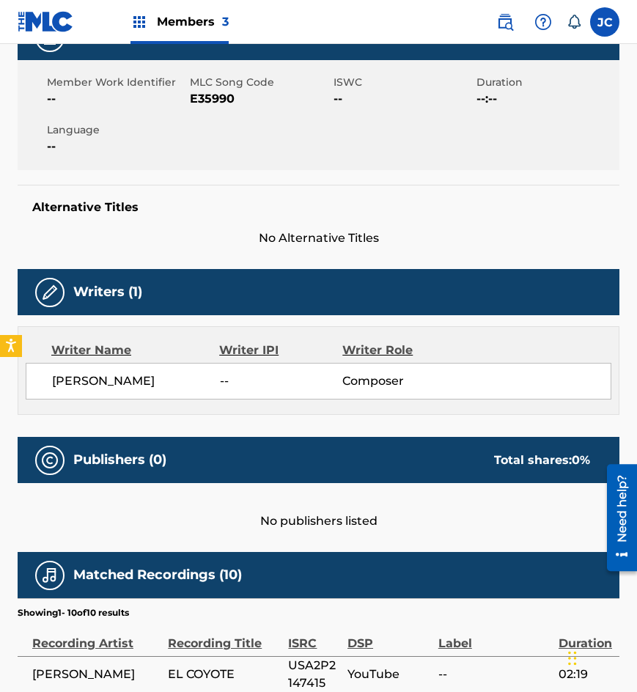
scroll to position [108, 0]
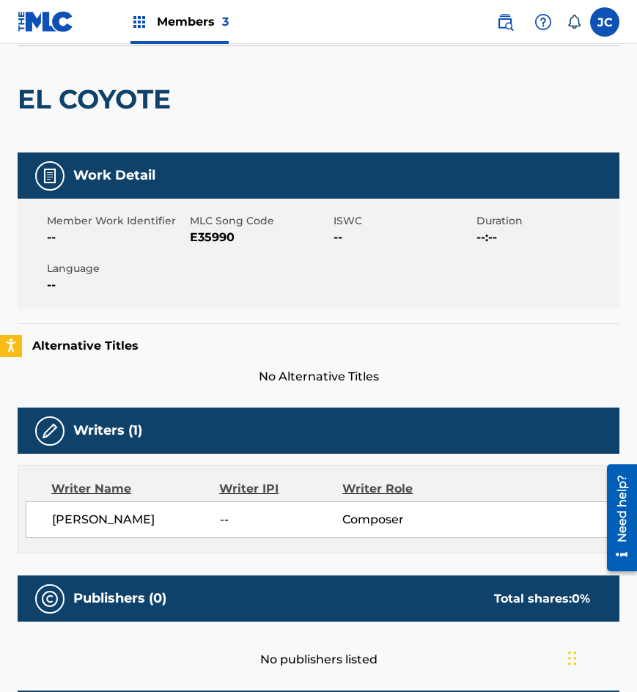
click at [218, 240] on span "E35990" at bounding box center [259, 238] width 139 height 18
click at [98, 83] on h2 "EL COYOTE" at bounding box center [98, 99] width 160 height 33
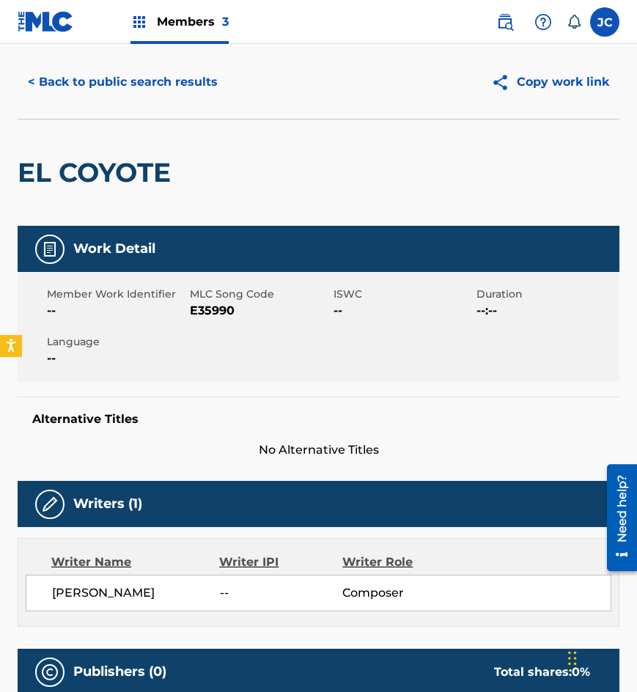
click at [119, 92] on button "< Back to public search results" at bounding box center [123, 82] width 210 height 37
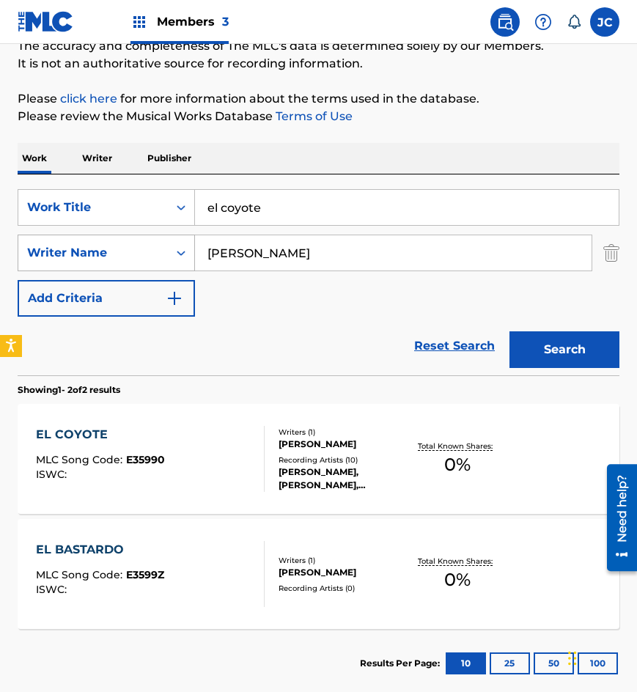
drag, startPoint x: 307, startPoint y: 205, endPoint x: 130, endPoint y: 237, distance: 179.4
click at [130, 237] on div "SearchWithCriteria8bd8f1d6-700e-4786-abb7-90a611f2d3e8 Work Title el coyote Sea…" at bounding box center [319, 253] width 602 height 128
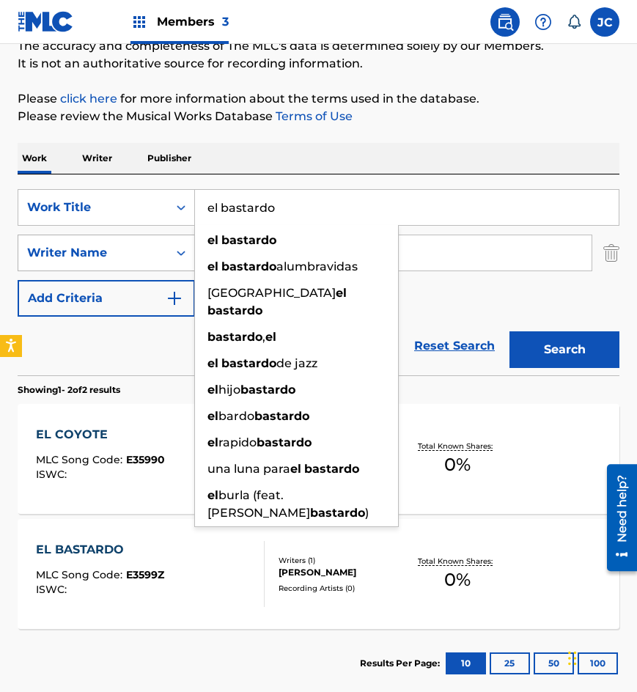
type input "el bastardo"
click at [509, 331] on button "Search" at bounding box center [564, 349] width 110 height 37
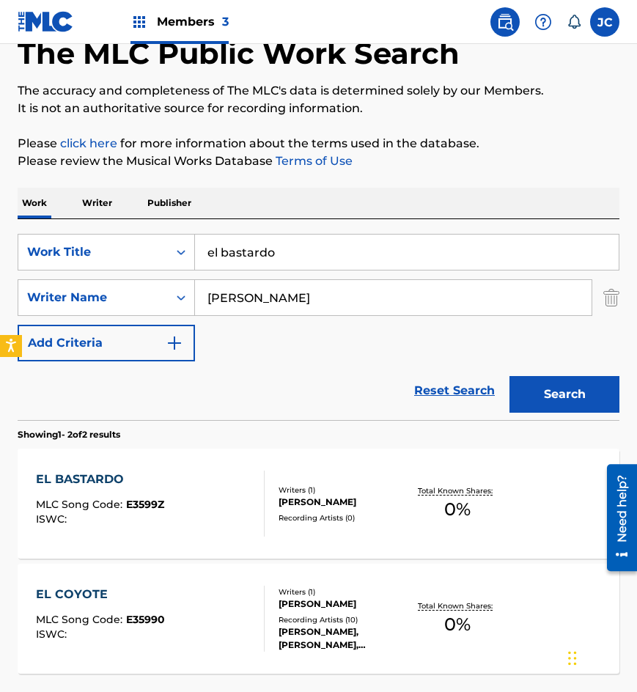
scroll to position [147, 0]
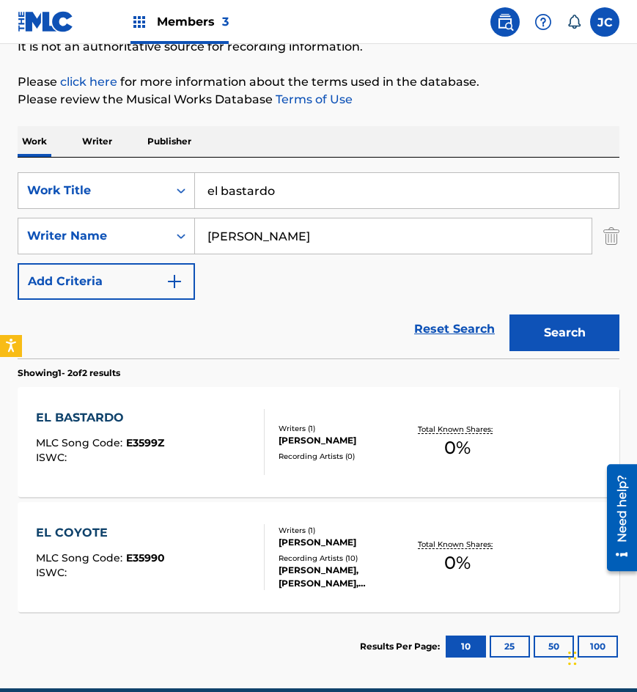
click at [297, 439] on div "[PERSON_NAME]" at bounding box center [342, 440] width 129 height 13
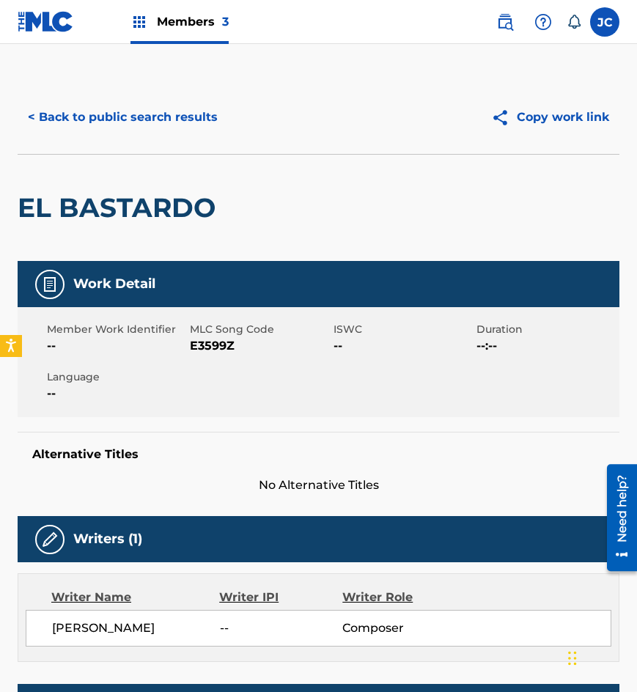
click at [171, 120] on button "< Back to public search results" at bounding box center [123, 117] width 210 height 37
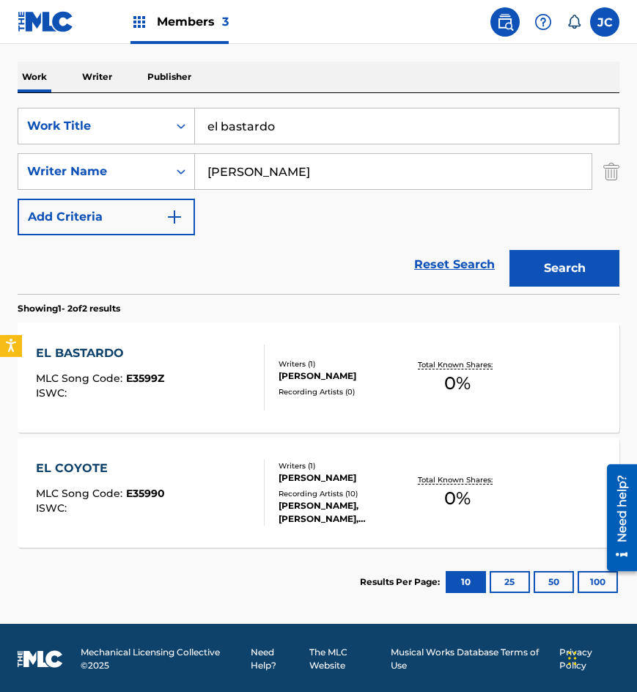
scroll to position [213, 0]
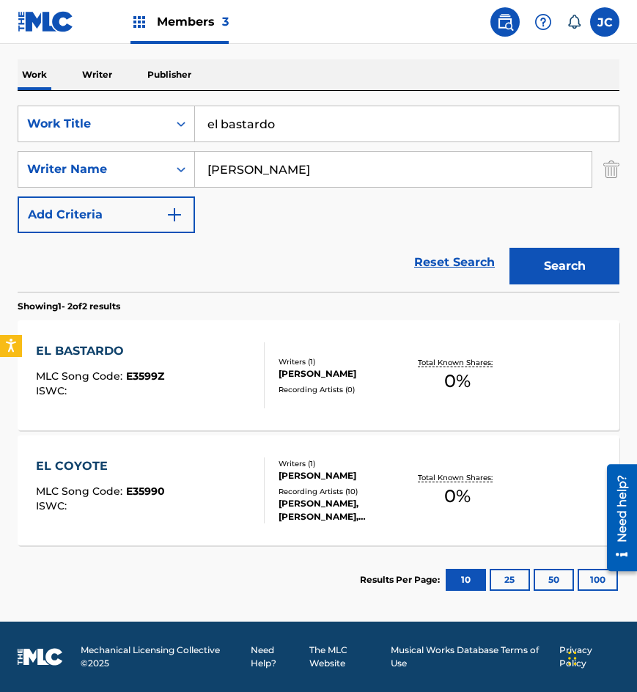
click at [276, 356] on div "Writers ( 1 ) [PERSON_NAME] Recording Artists ( 0 )" at bounding box center [336, 375] width 143 height 39
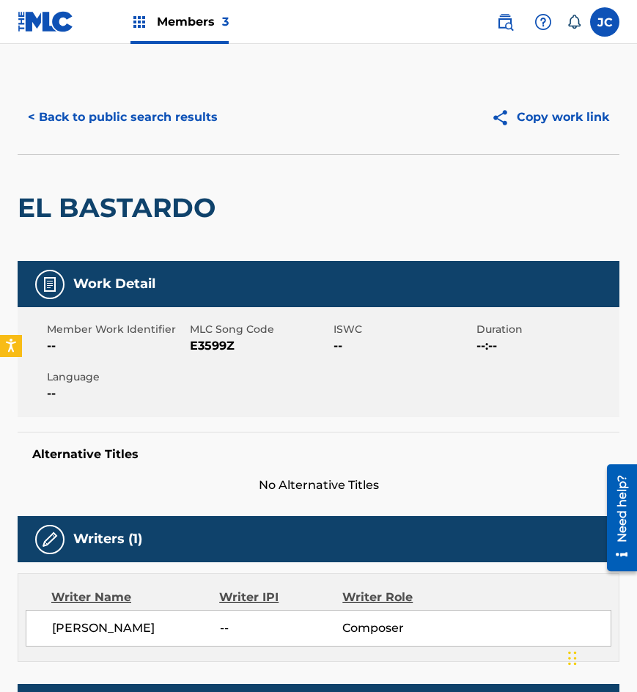
click at [217, 346] on span "E3599Z" at bounding box center [259, 346] width 139 height 18
click at [128, 136] on div "< Back to public search results Copy work link" at bounding box center [319, 117] width 602 height 73
click at [176, 122] on button "< Back to public search results" at bounding box center [123, 117] width 210 height 37
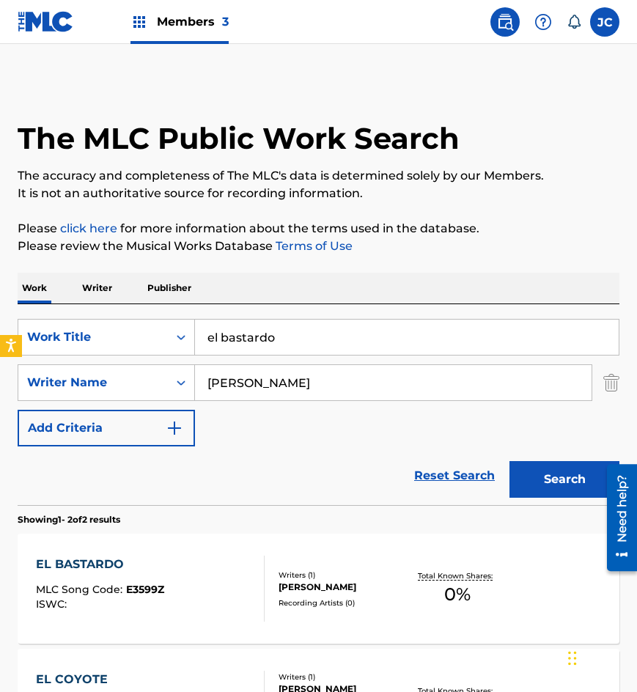
scroll to position [130, 0]
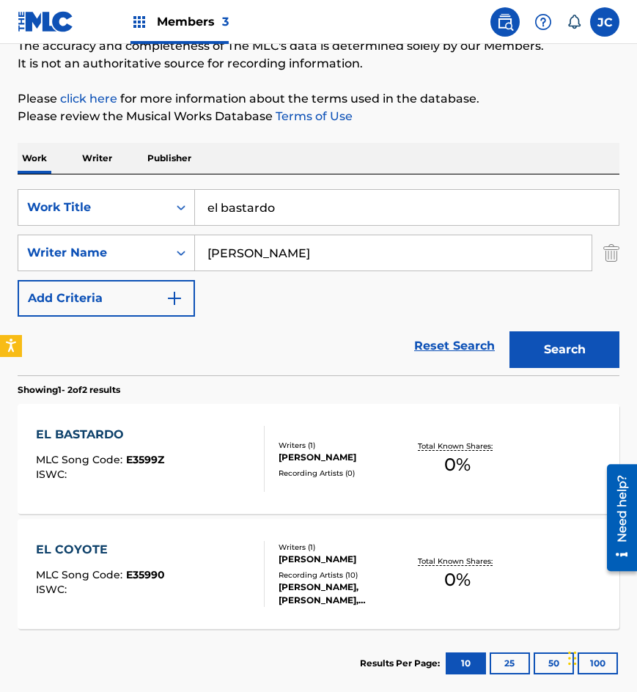
drag, startPoint x: 313, startPoint y: 205, endPoint x: 189, endPoint y: 229, distance: 126.0
click at [190, 229] on div "SearchWithCriteria8bd8f1d6-700e-4786-abb7-90a611f2d3e8 Work Title el bastardo S…" at bounding box center [319, 253] width 602 height 128
type input "que espectaculo"
click at [509, 331] on button "Search" at bounding box center [564, 349] width 110 height 37
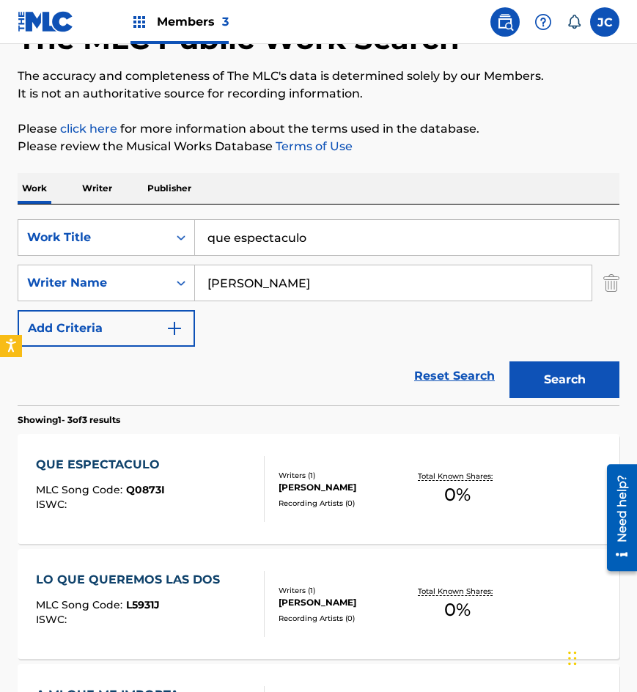
scroll to position [220, 0]
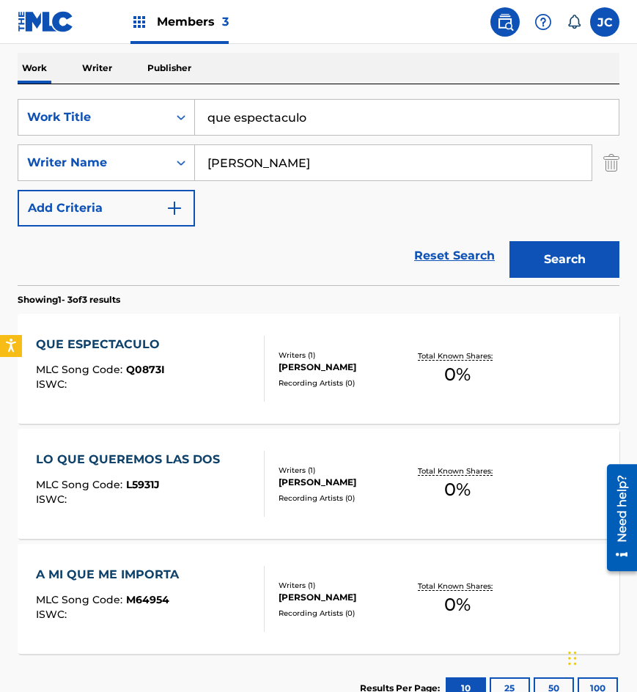
click at [170, 368] on div "QUE ESPECTACULO MLC Song Code : Q0873I ISWC :" at bounding box center [150, 369] width 229 height 66
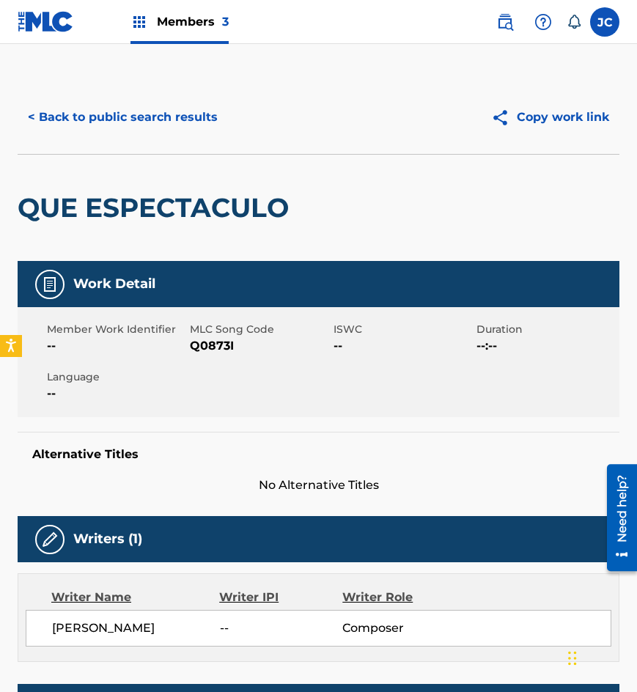
click at [210, 341] on span "Q0873I" at bounding box center [259, 346] width 139 height 18
click at [103, 106] on button "< Back to public search results" at bounding box center [123, 117] width 210 height 37
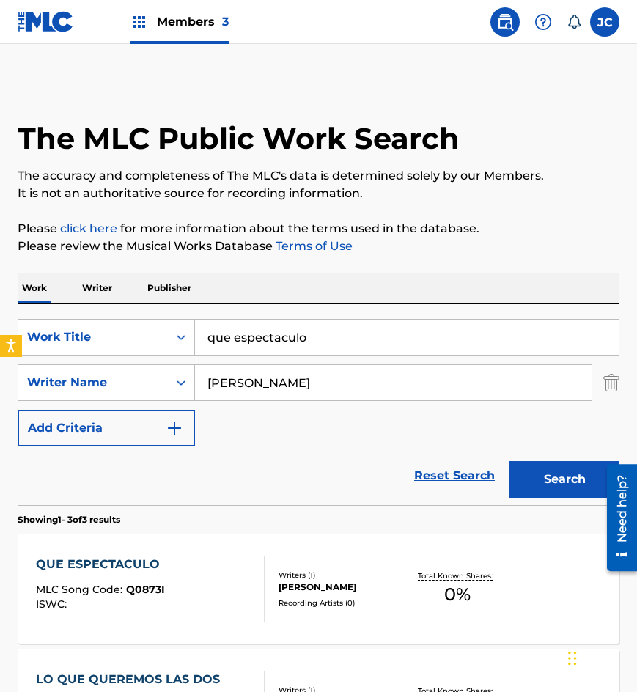
scroll to position [220, 0]
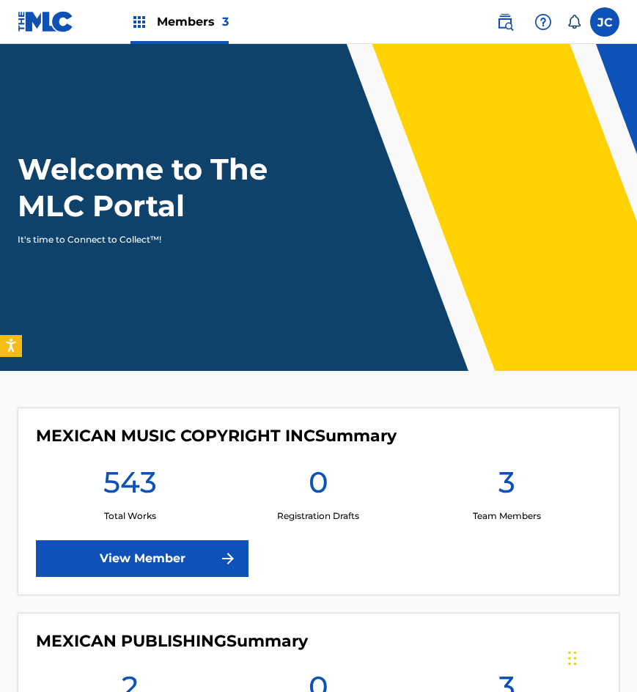
click at [120, 542] on link "View Member" at bounding box center [142, 558] width 213 height 37
